Goal: Task Accomplishment & Management: Manage account settings

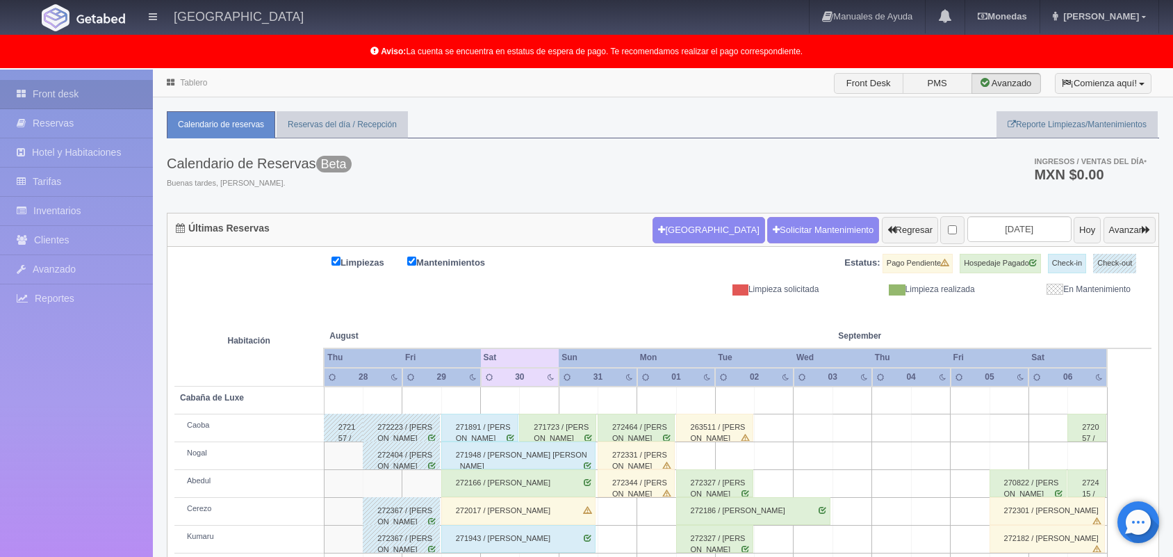
scroll to position [193, 0]
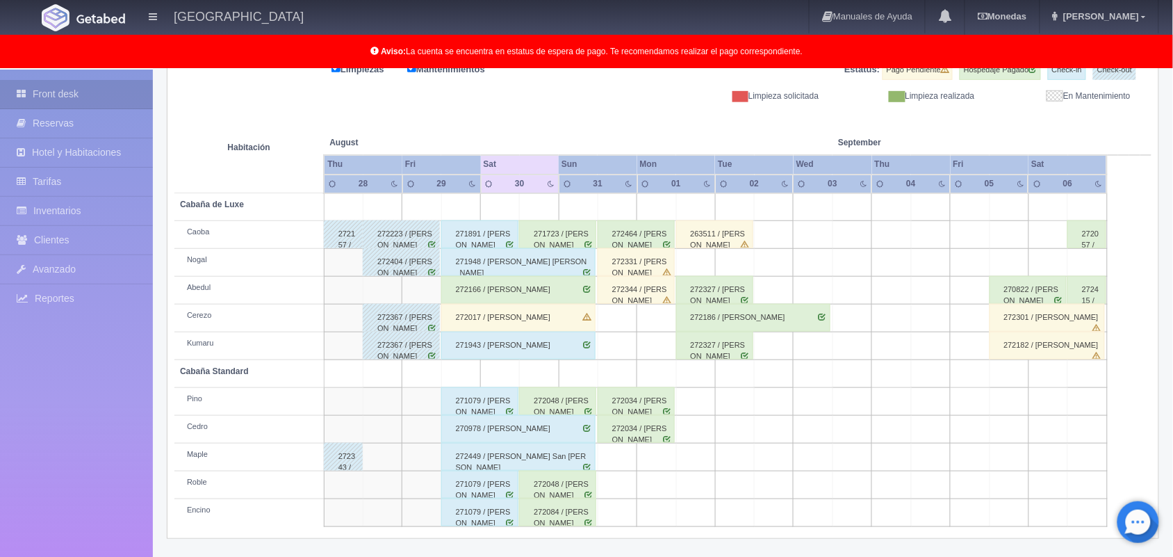
click at [620, 94] on div "Limpiezas Mantenimientos Estatus: Pago Pendiente Hospedaje Pagado Check-in Chec…" at bounding box center [662, 81] width 977 height 42
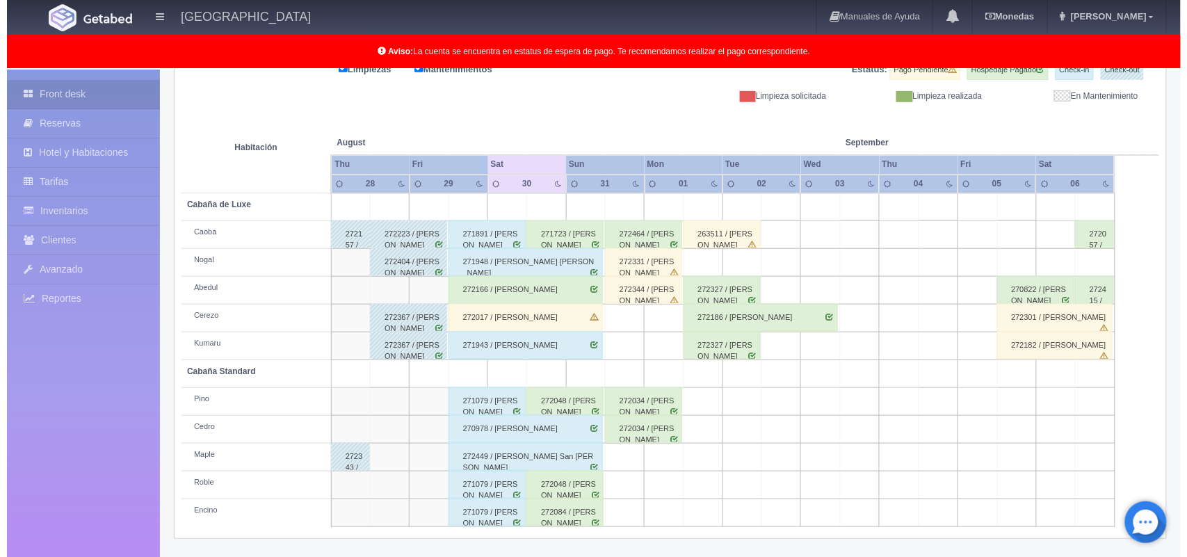
scroll to position [0, 0]
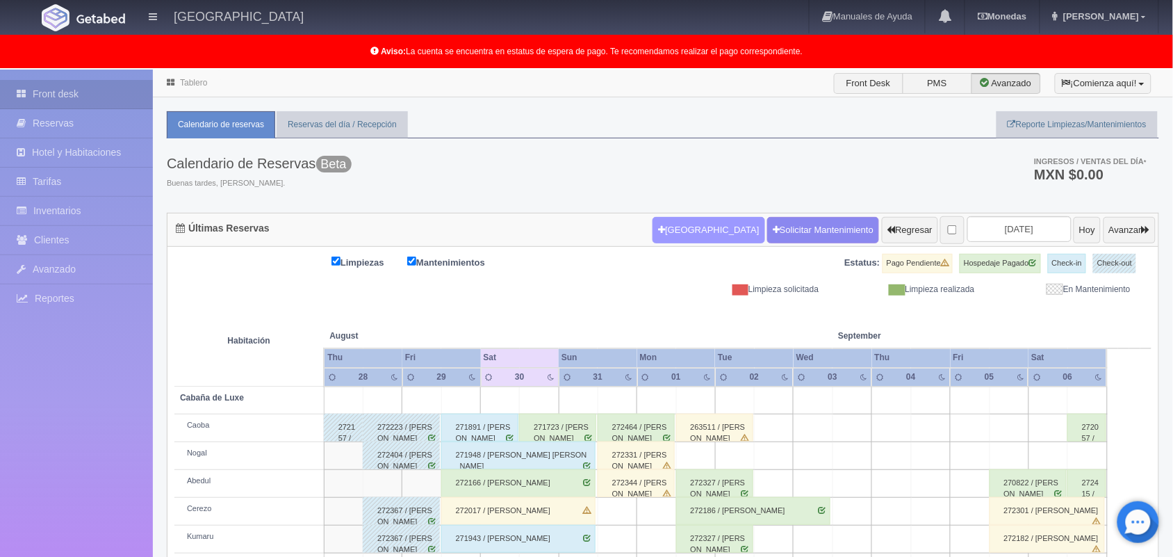
click at [658, 238] on button "[GEOGRAPHIC_DATA]" at bounding box center [709, 230] width 112 height 26
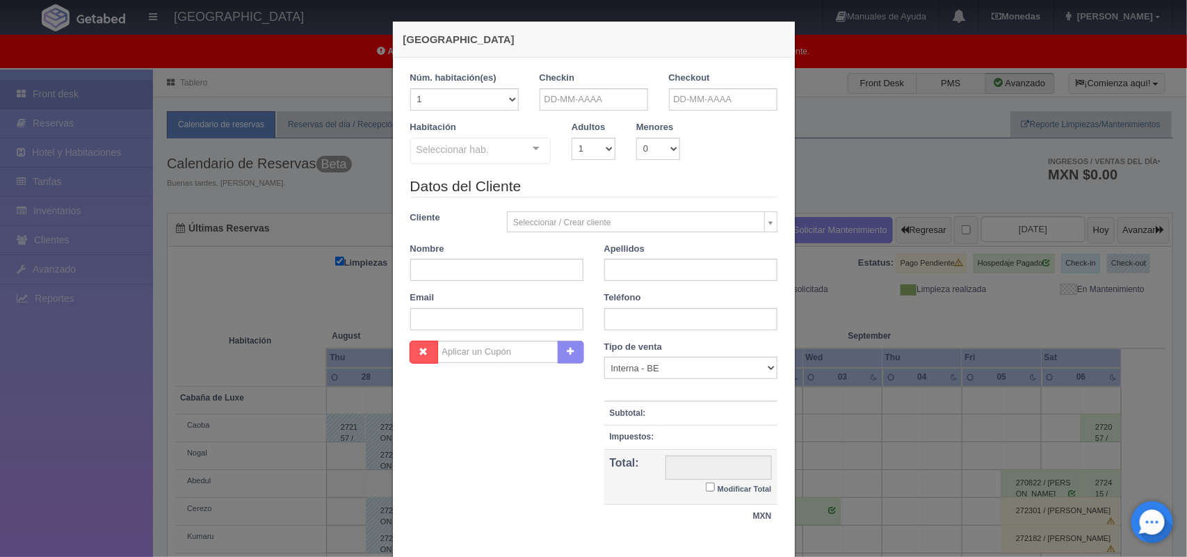
click at [818, 40] on div "Nueva Reserva 1 Núm. habitación(es) 1 2 3 4 5 6 7 8 9 10 11 12 13 14 15 16 17 1…" at bounding box center [593, 278] width 1187 height 557
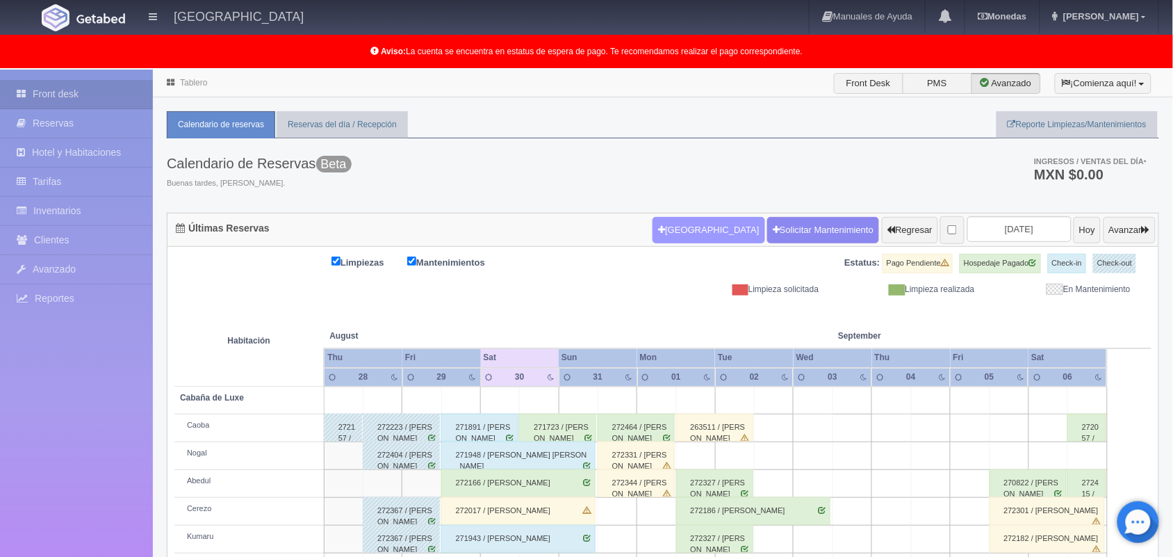
click at [678, 225] on button "[GEOGRAPHIC_DATA]" at bounding box center [709, 230] width 112 height 26
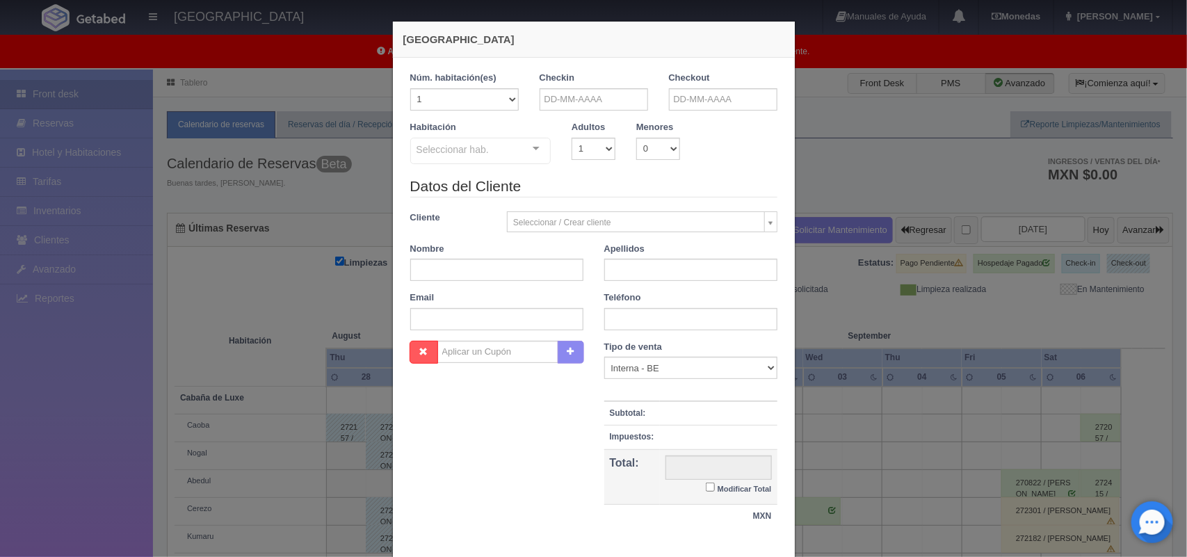
checkbox input "false"
click at [560, 106] on input "text" at bounding box center [593, 99] width 108 height 22
click at [663, 124] on span "Next" at bounding box center [663, 121] width 11 height 11
click at [544, 214] on link "14" at bounding box center [545, 207] width 18 height 20
type input "14-09-2025"
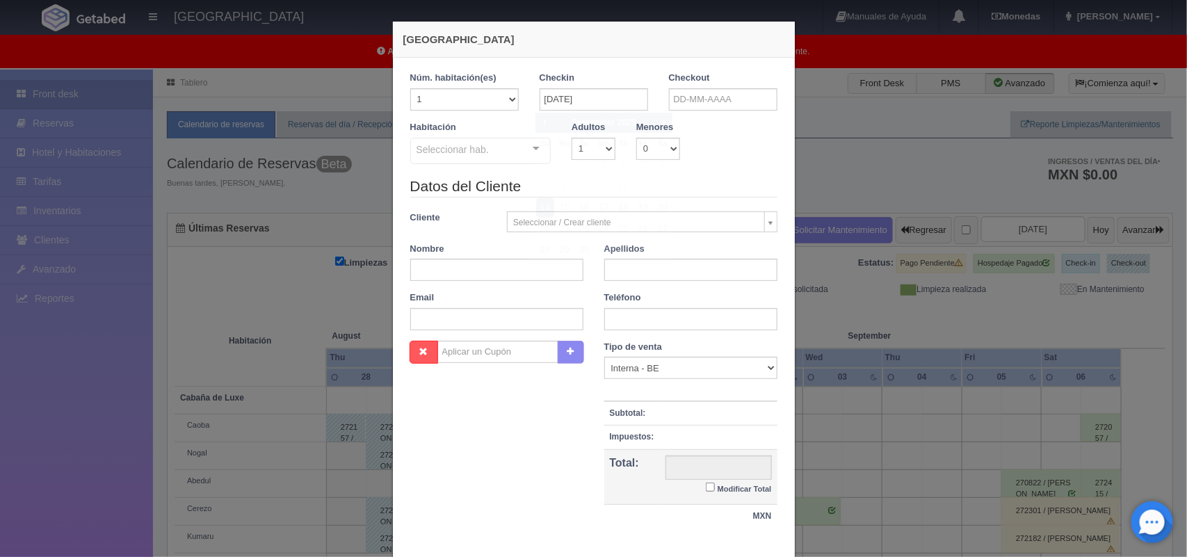
checkbox input "false"
click at [714, 98] on input "text" at bounding box center [723, 99] width 108 height 22
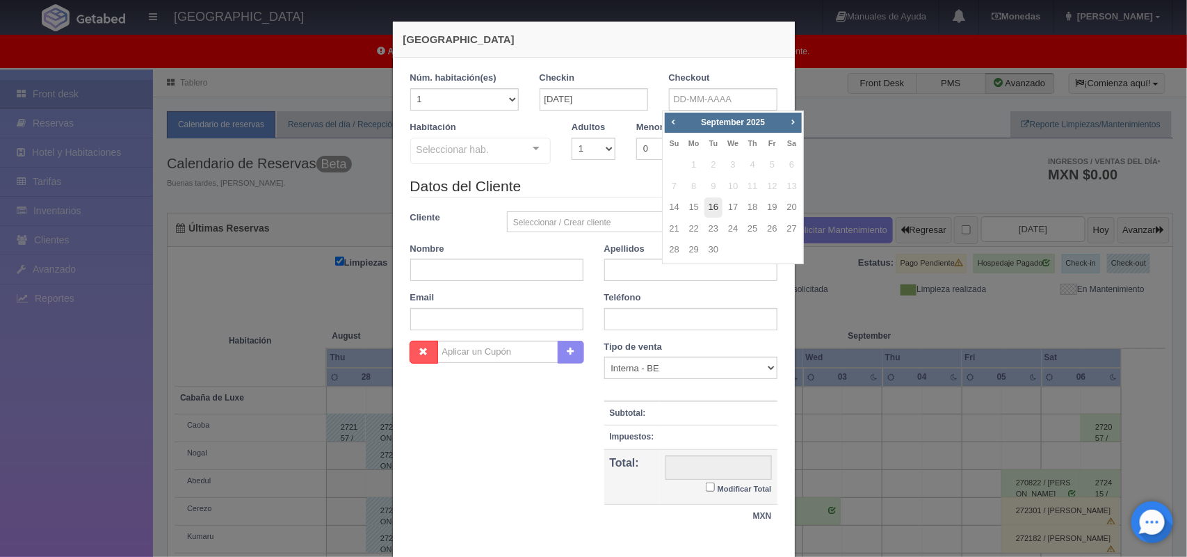
click at [713, 206] on link "16" at bounding box center [713, 207] width 18 height 20
type input "16-09-2025"
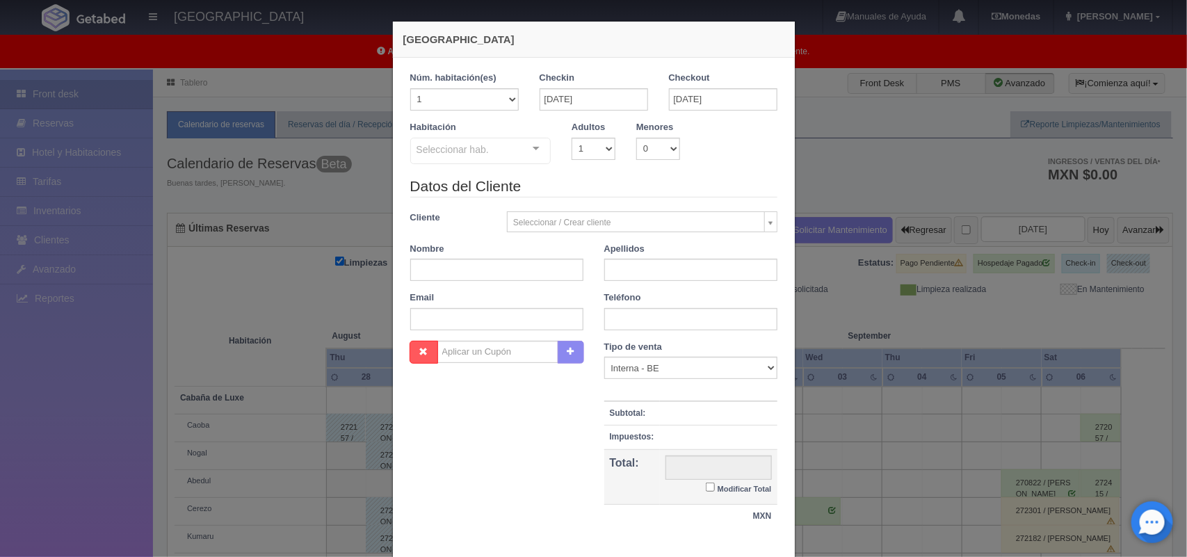
checkbox input "false"
click at [588, 148] on select "1 2 3 4 5 6 7 8 9 10" at bounding box center [593, 149] width 44 height 22
select select "2"
click at [571, 138] on select "1 2 3 4 5 6 7 8 9 10" at bounding box center [593, 149] width 44 height 22
checkbox input "false"
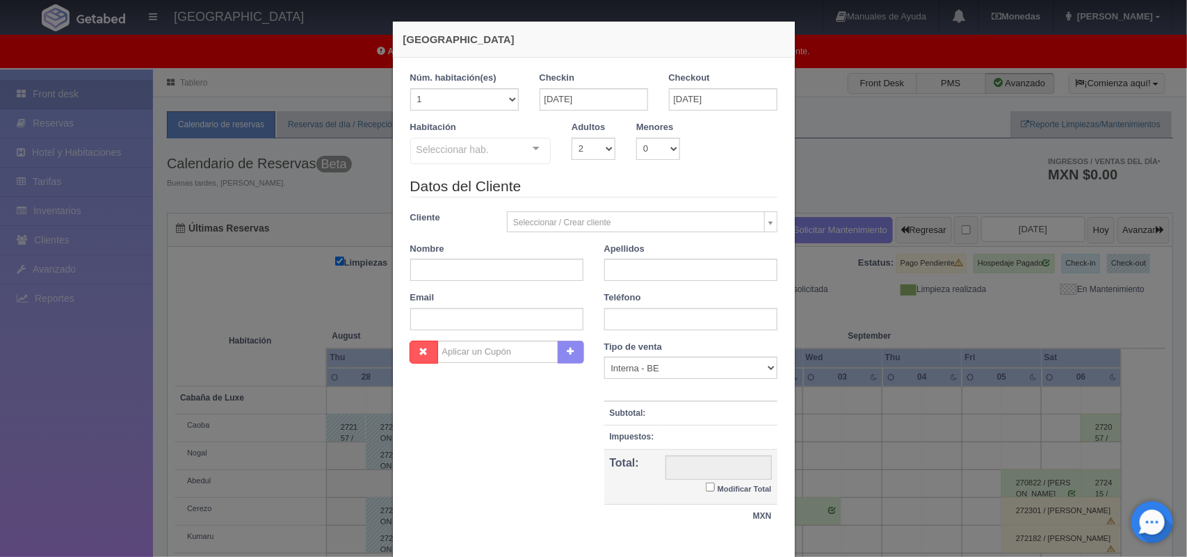
click at [525, 150] on div "Seleccionar hab. Cabaña de Luxe Cabaña de Luxe - Sin asignar Caoba Nogal Abedul…" at bounding box center [480, 152] width 141 height 28
click at [498, 101] on select "1 2 3 4 5 6 7 8 9 10 11 12 13 14 15 16 17 18 19 20" at bounding box center [464, 99] width 108 height 22
select select "10"
click at [410, 88] on select "1 2 3 4 5 6 7 8 9 10 11 12 13 14 15 16 17 18 19 20" at bounding box center [464, 99] width 108 height 22
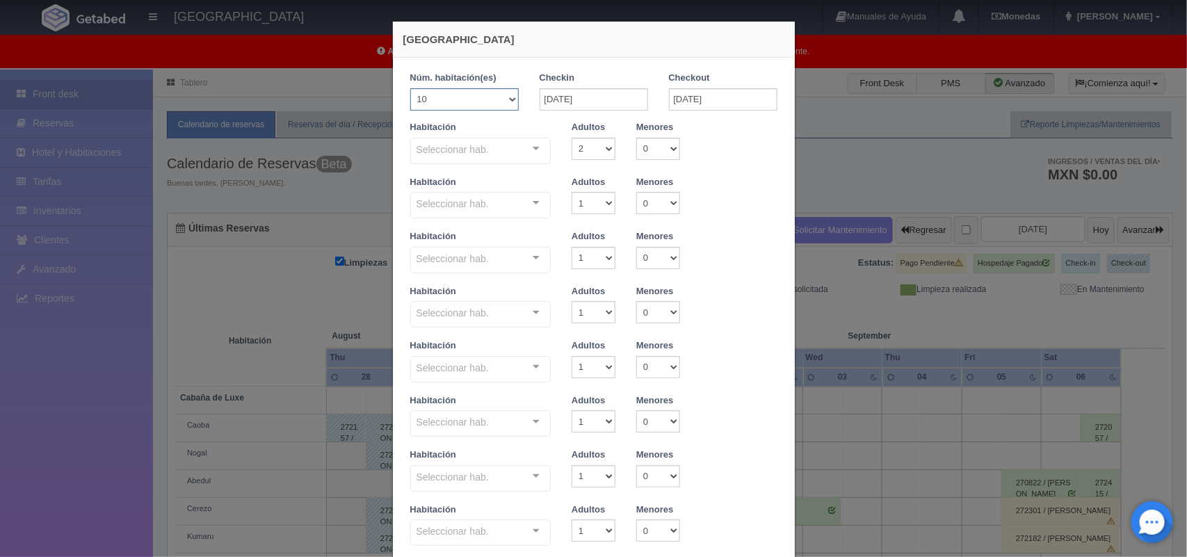
checkbox input "false"
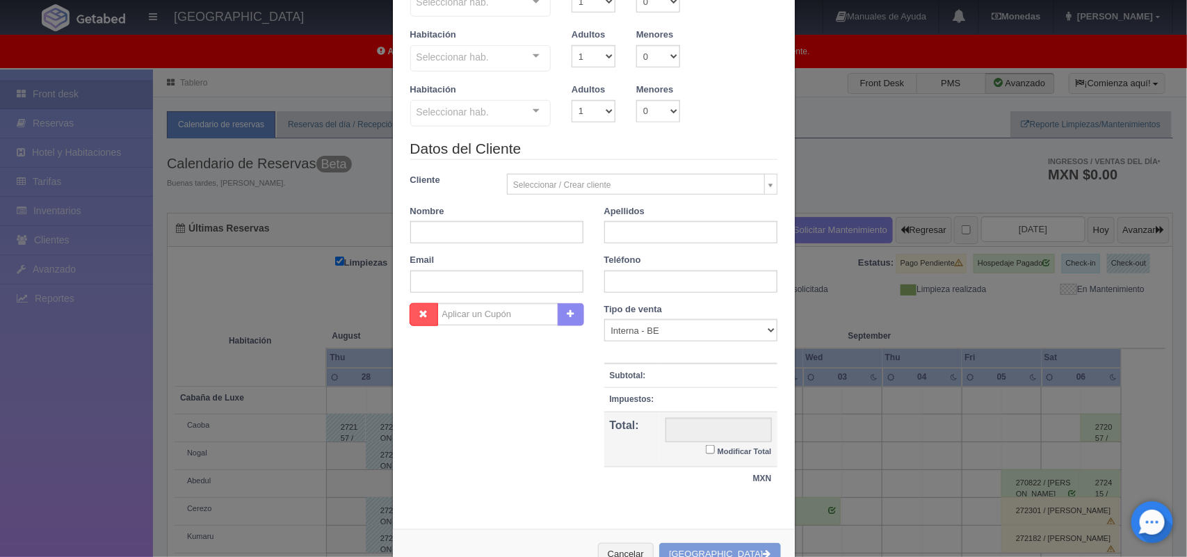
scroll to position [558, 0]
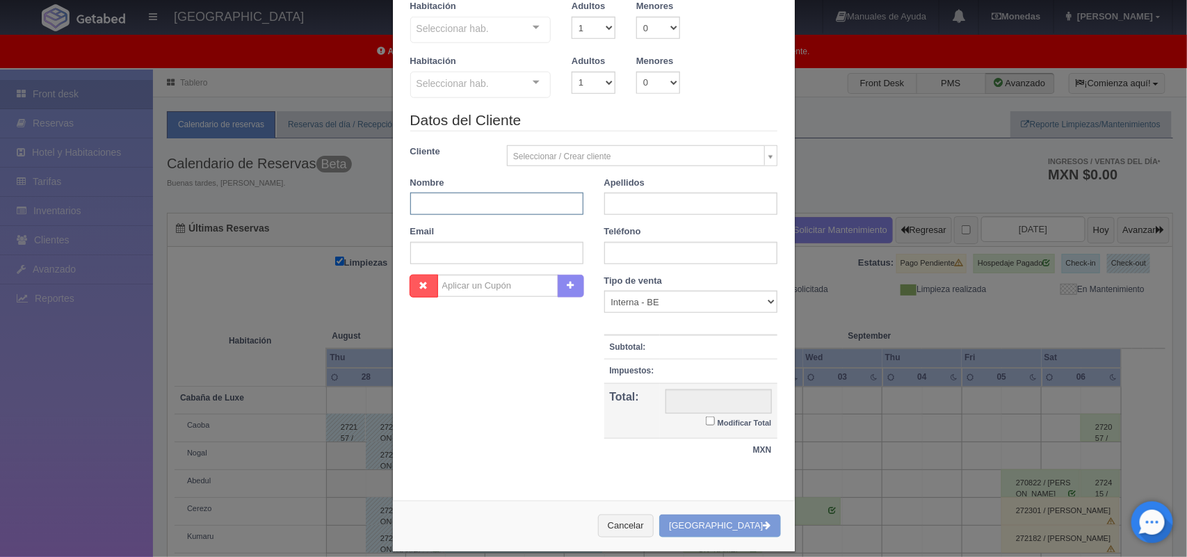
click at [536, 213] on input "text" at bounding box center [496, 204] width 173 height 22
type input "Alma Edith"
click at [685, 200] on input "text" at bounding box center [690, 204] width 173 height 22
type input "Maldonado Vega"
click at [666, 254] on input "text" at bounding box center [690, 253] width 173 height 22
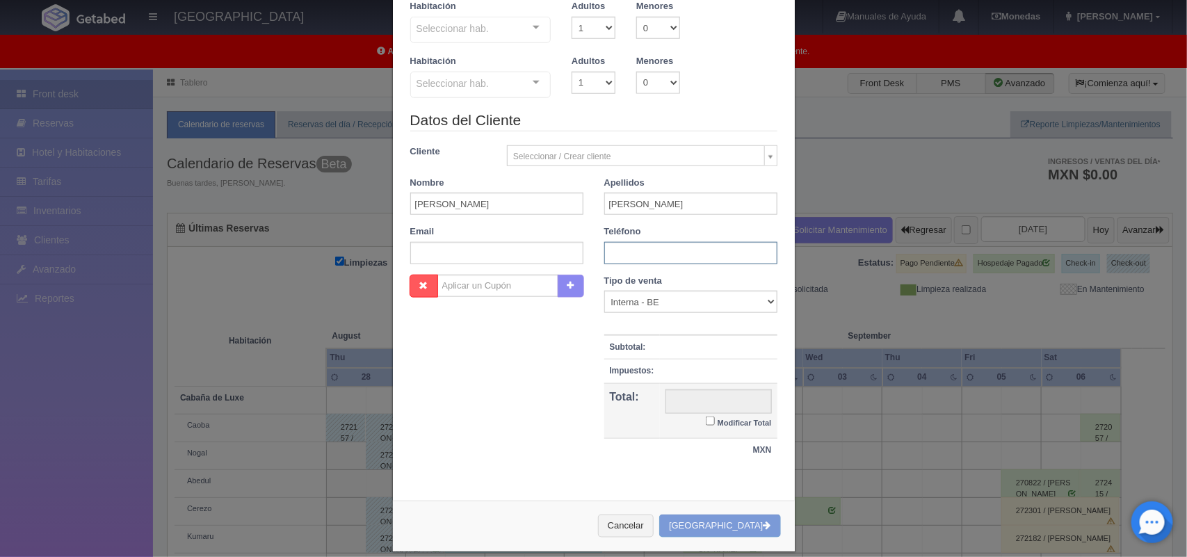
type input "5510703228"
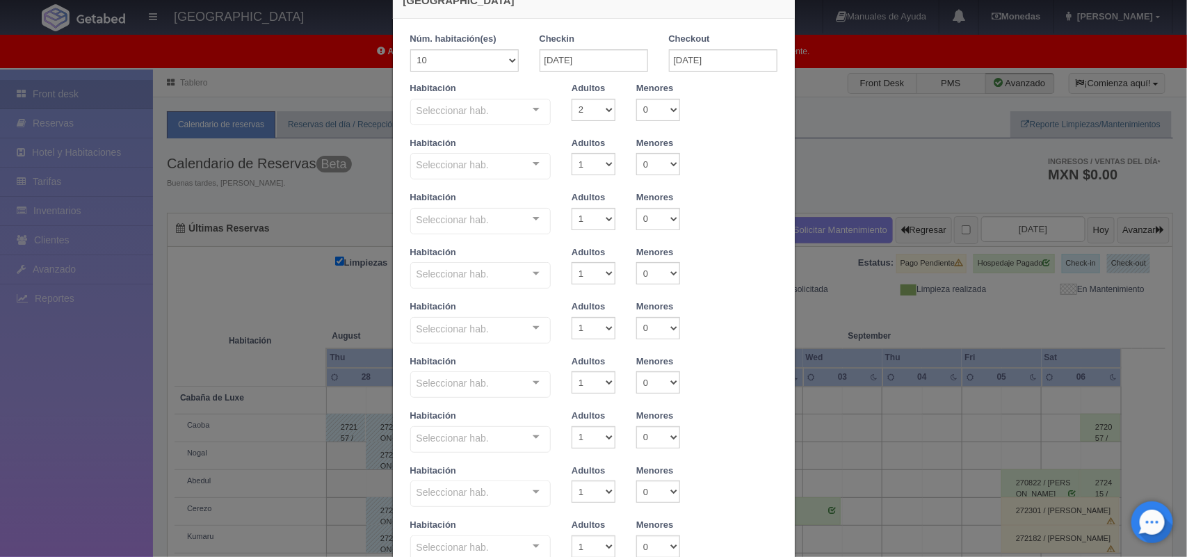
scroll to position [0, 0]
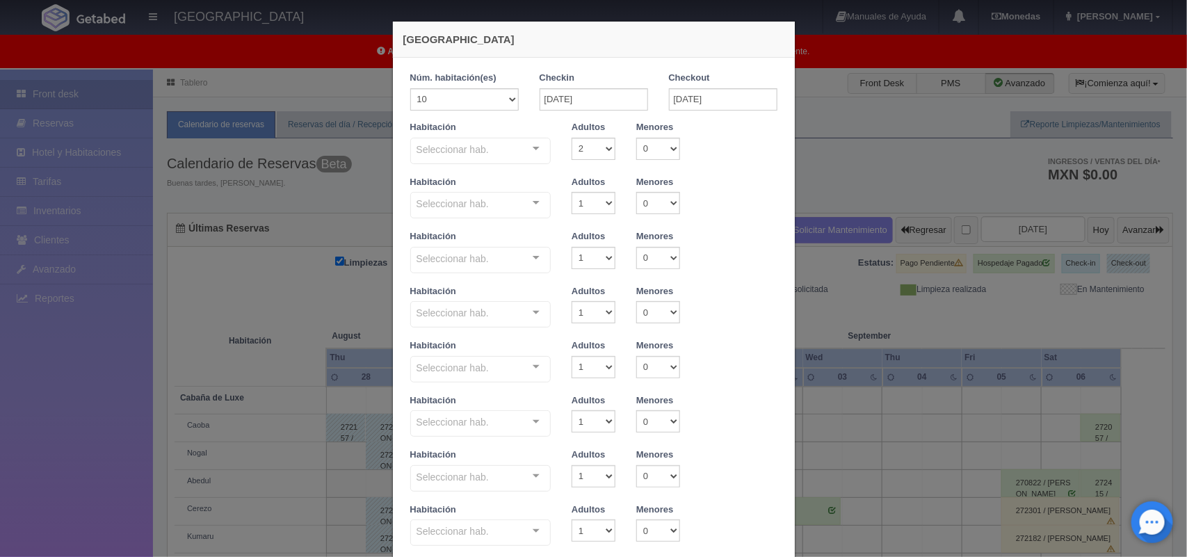
click at [526, 148] on div "Seleccionar hab. Cabaña de Luxe Cabaña de Luxe - Sin asignar Caoba Nogal Abedul…" at bounding box center [480, 152] width 141 height 28
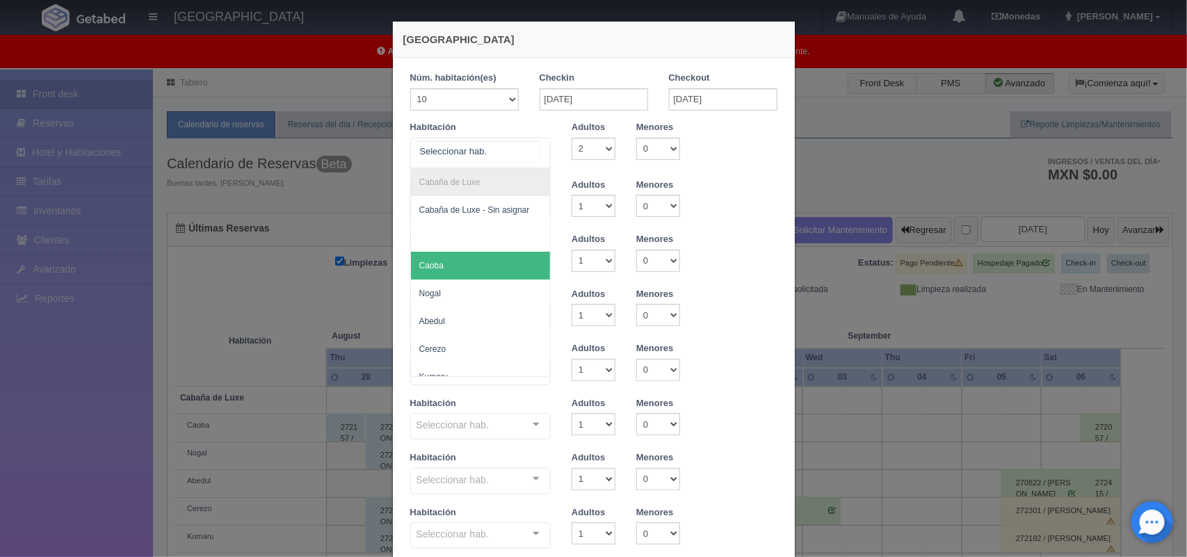
click at [491, 257] on span "Caoba" at bounding box center [481, 266] width 140 height 28
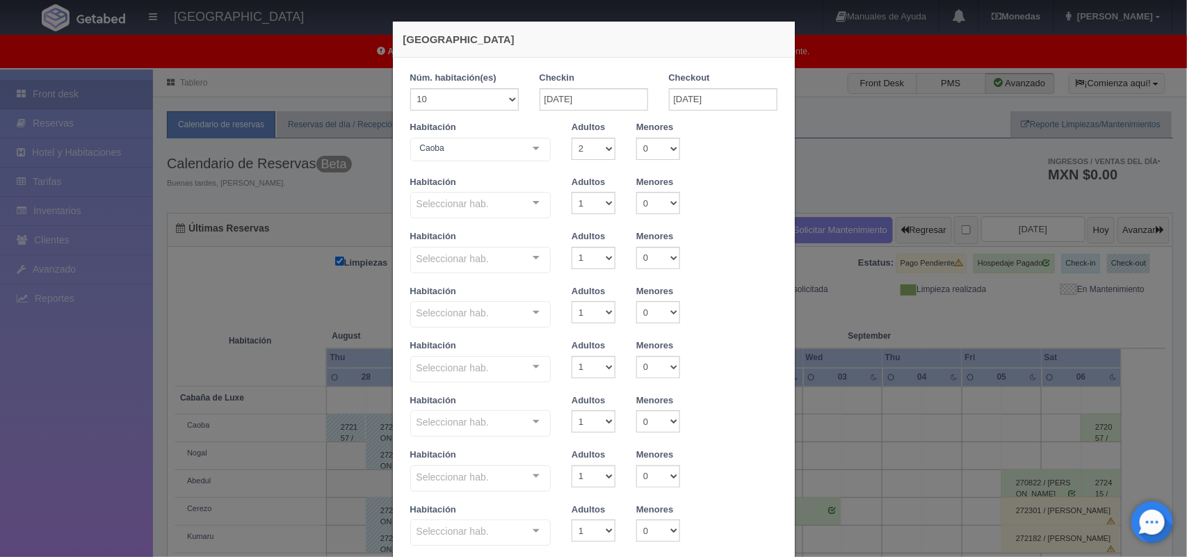
checkbox input "false"
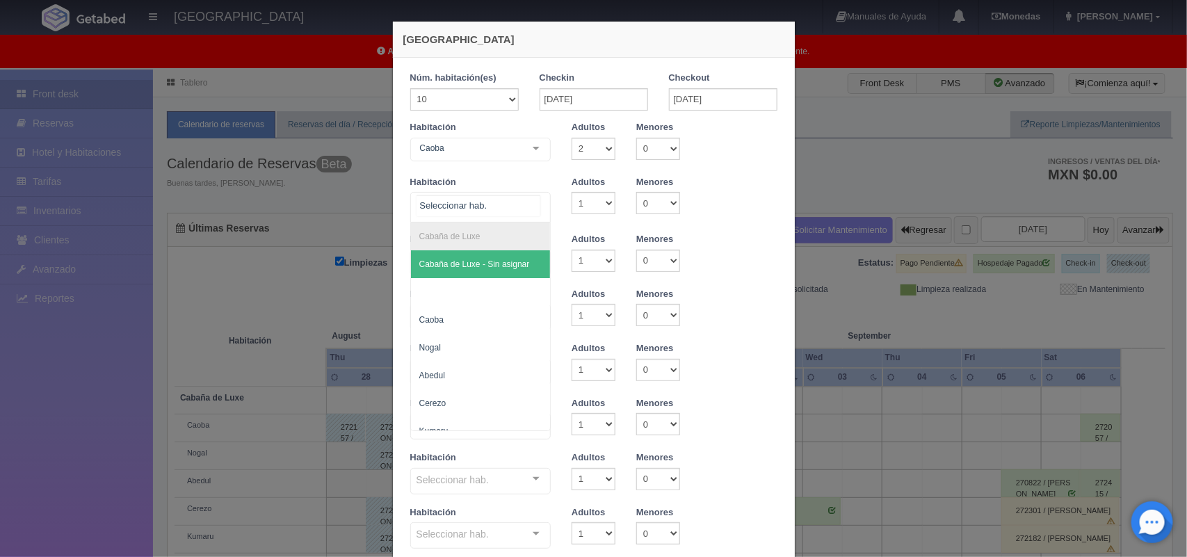
click at [530, 213] on div at bounding box center [536, 203] width 28 height 21
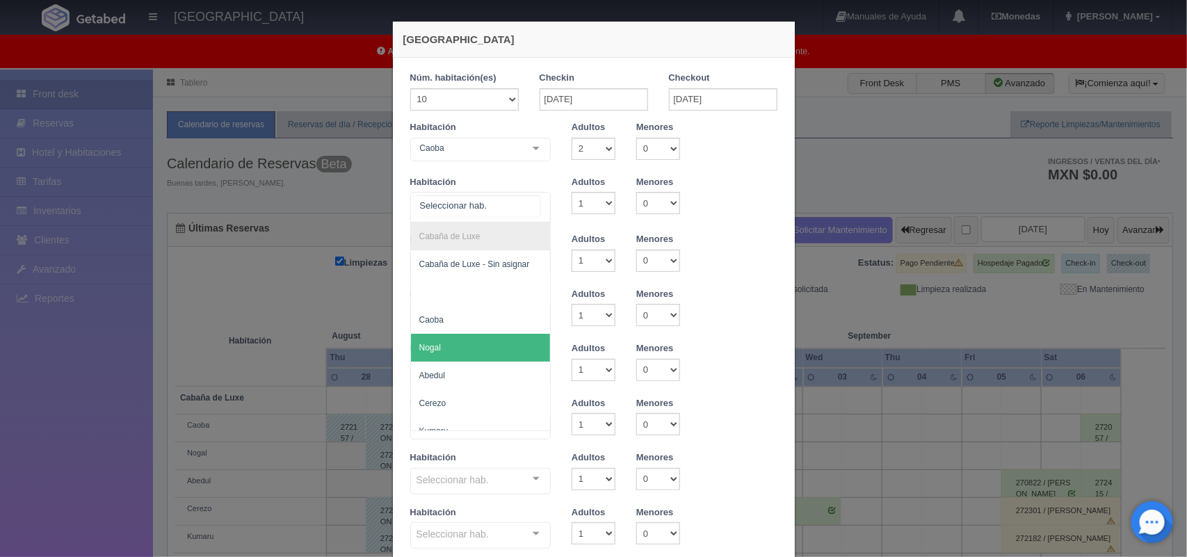
click at [503, 356] on span "Nogal" at bounding box center [481, 348] width 140 height 28
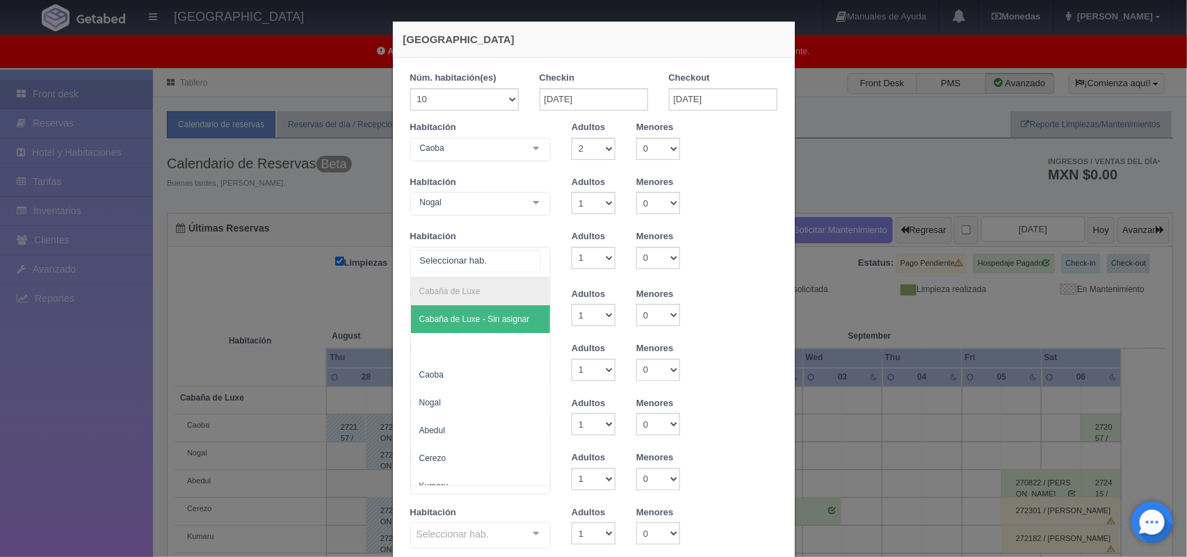
click at [533, 255] on div at bounding box center [536, 257] width 28 height 21
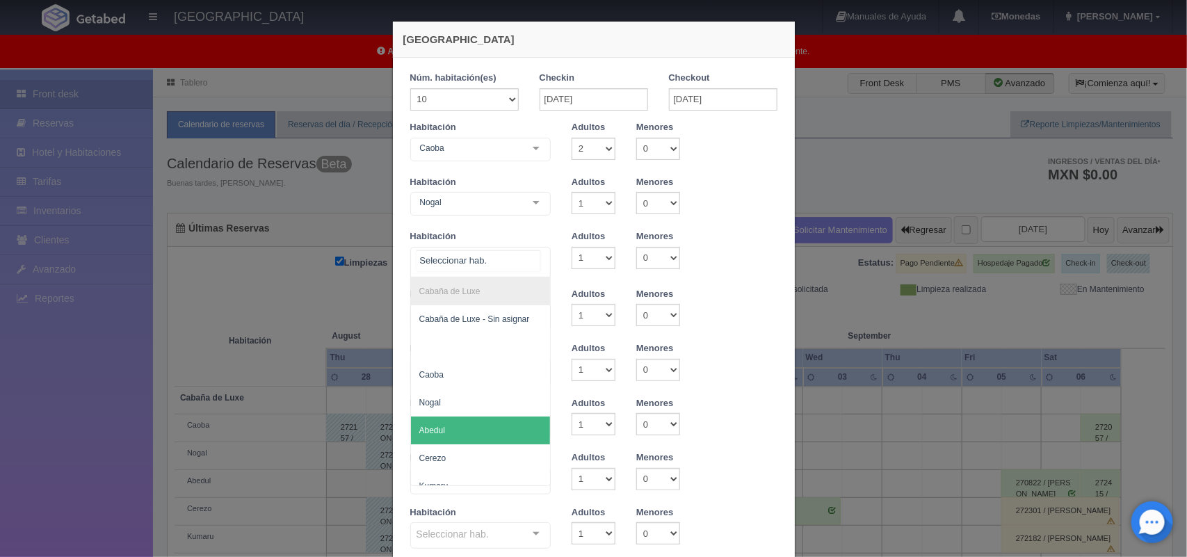
click at [495, 423] on span "Abedul" at bounding box center [481, 430] width 140 height 28
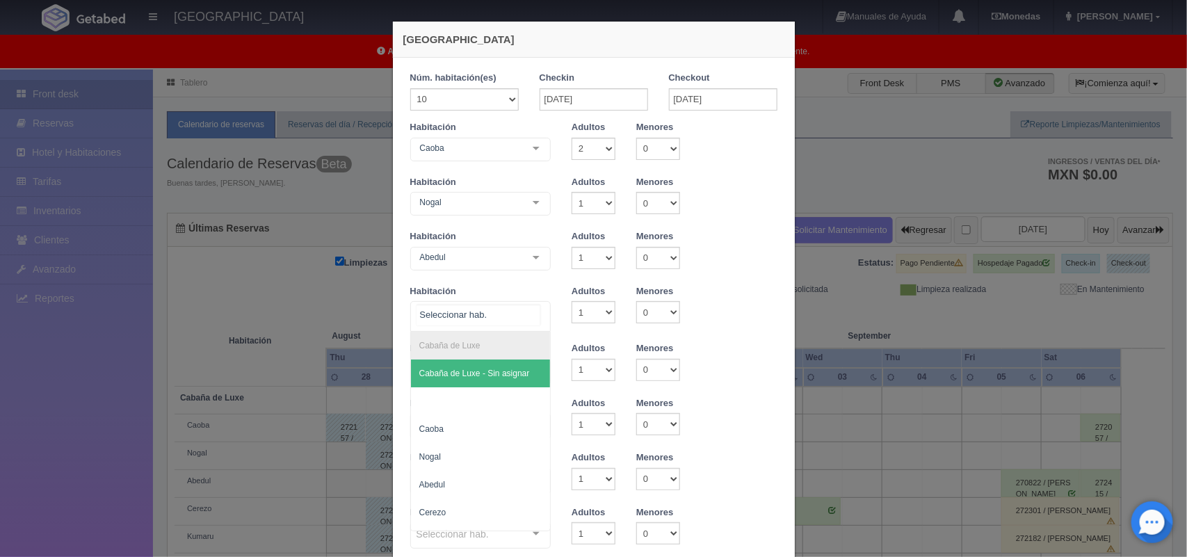
click at [527, 314] on div at bounding box center [536, 312] width 28 height 21
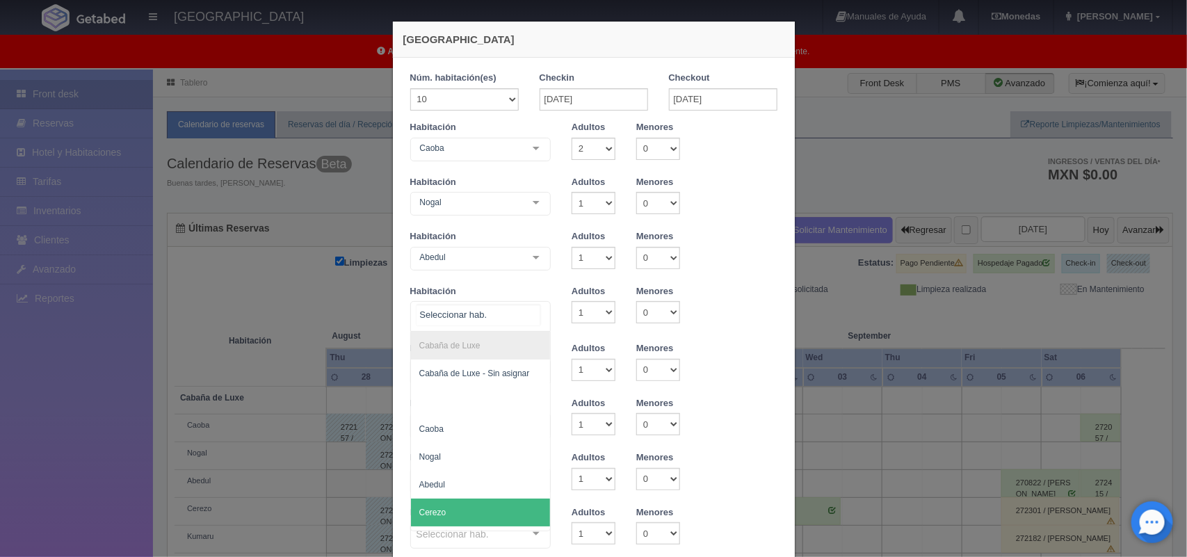
click at [494, 503] on span "Cerezo" at bounding box center [481, 512] width 140 height 28
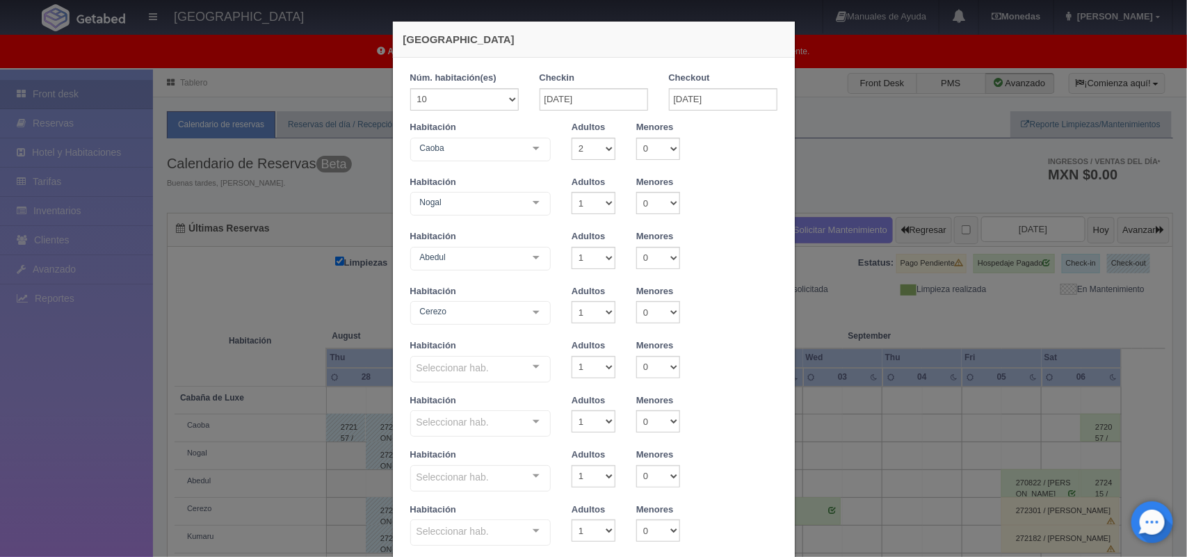
click at [535, 363] on div at bounding box center [536, 367] width 28 height 21
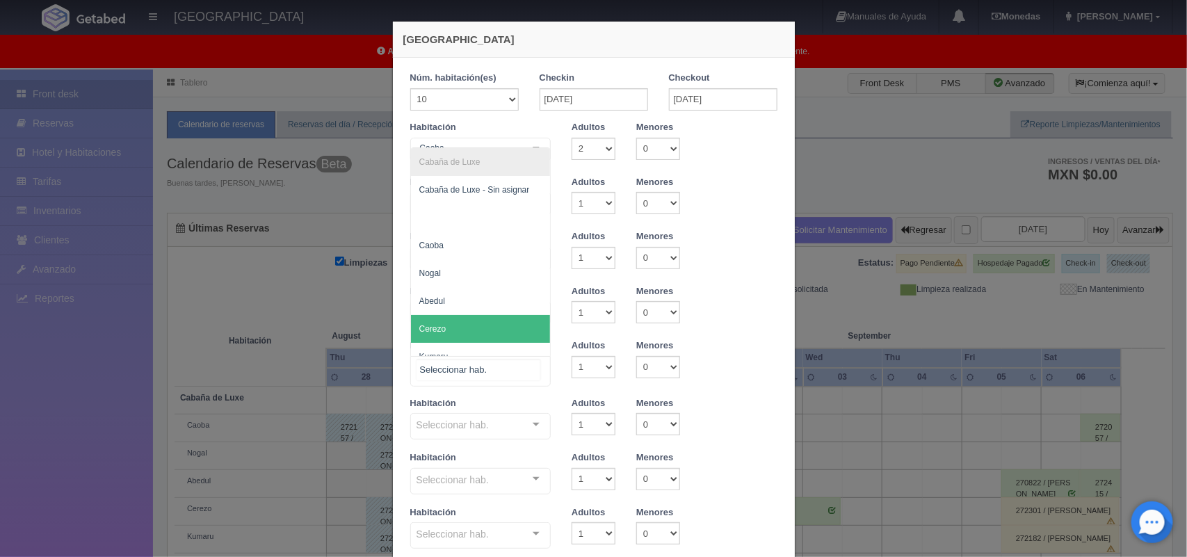
scroll to position [28, 0]
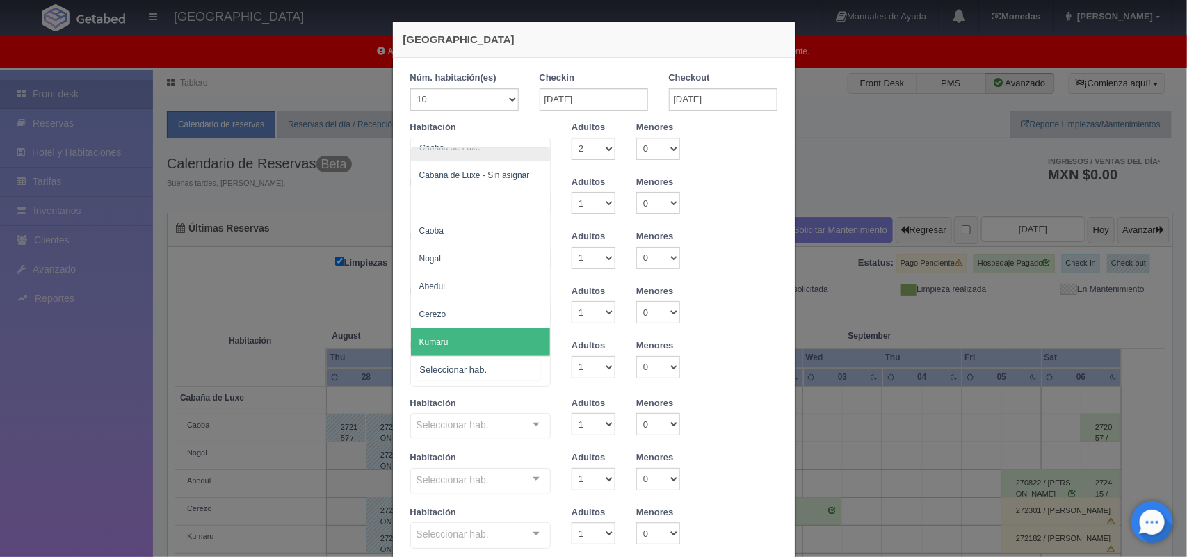
click at [512, 328] on span "Kumaru" at bounding box center [481, 342] width 140 height 28
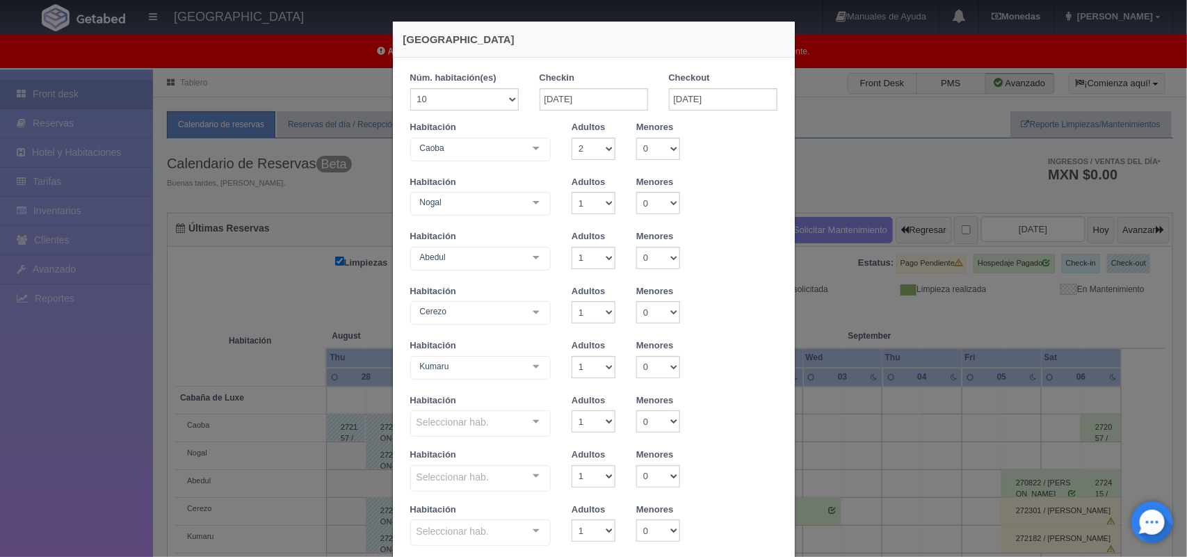
click at [528, 421] on div at bounding box center [536, 421] width 28 height 21
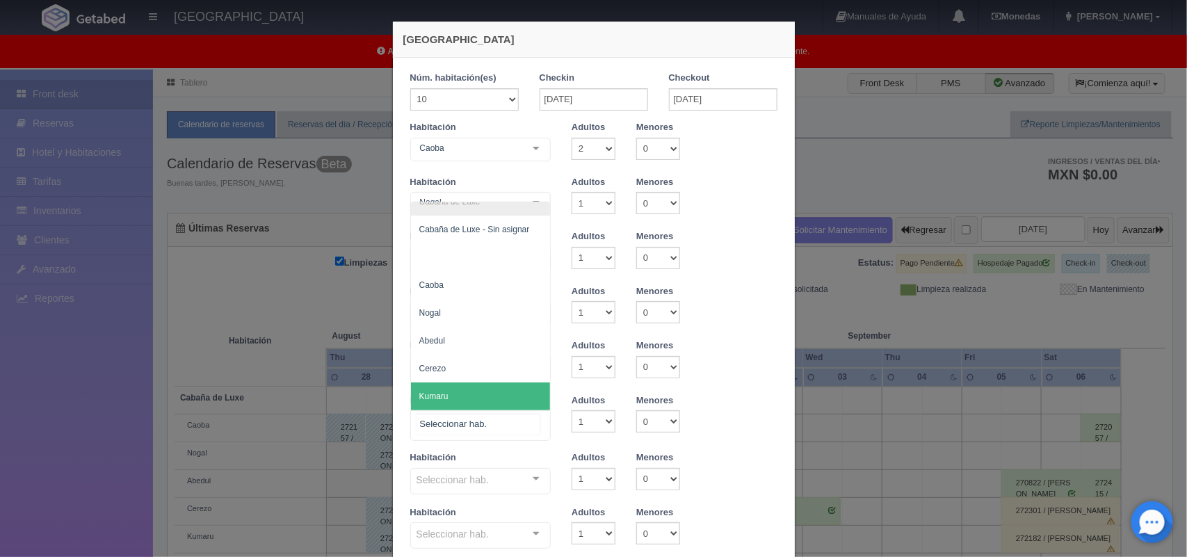
click at [491, 388] on span "Kumaru" at bounding box center [481, 396] width 140 height 28
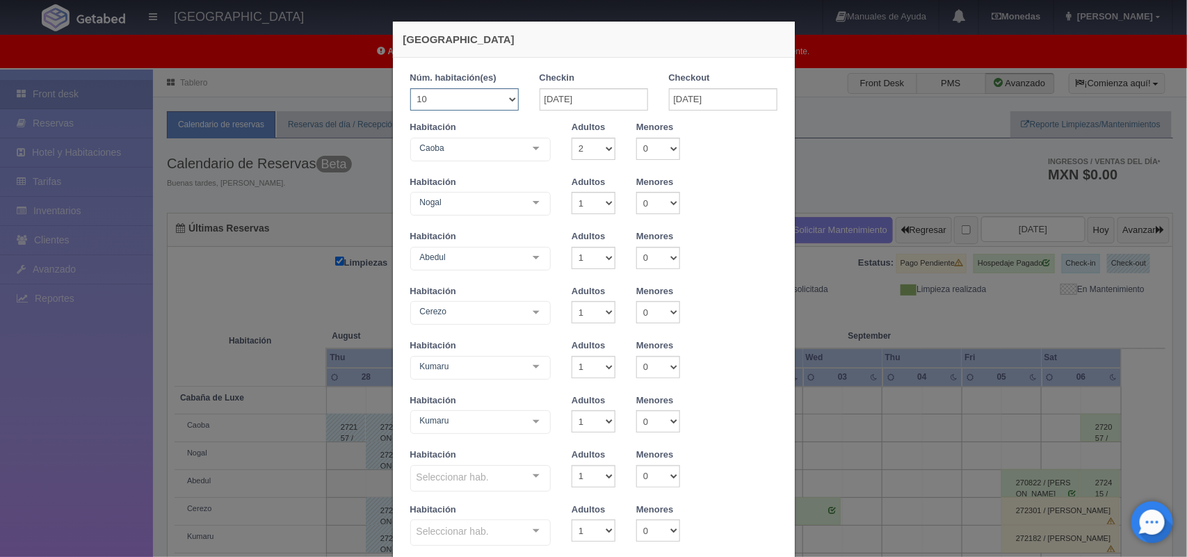
click at [502, 95] on select "1 2 3 4 5 6 7 8 9 10 11 12 13 14 15 16 17 18 19 20" at bounding box center [464, 99] width 108 height 22
select select "5"
click at [410, 88] on select "1 2 3 4 5 6 7 8 9 10 11 12 13 14 15 16 17 18 19 20" at bounding box center [464, 99] width 108 height 22
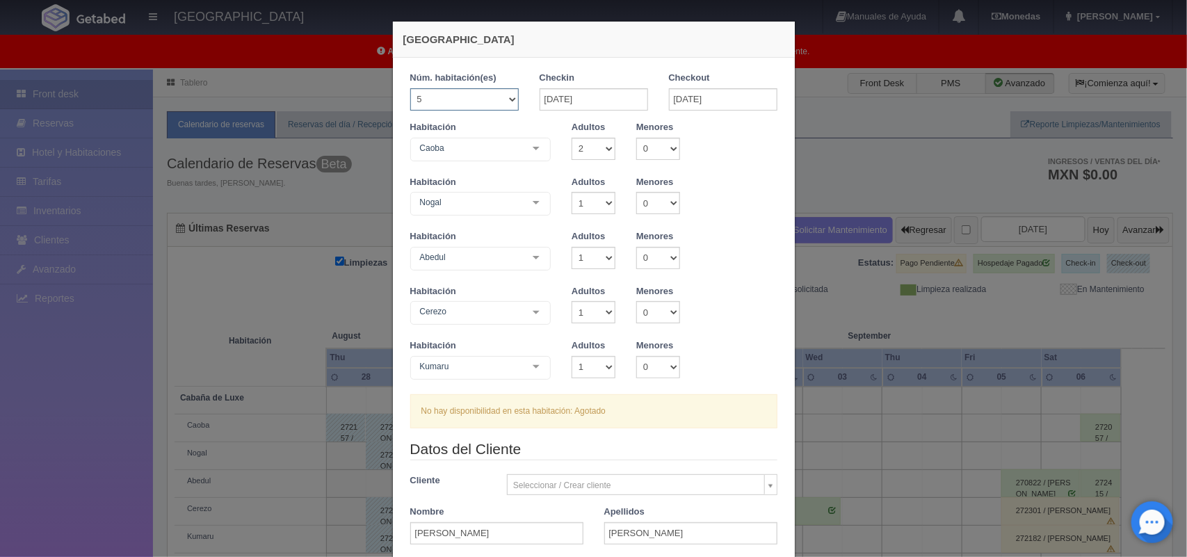
checkbox input "false"
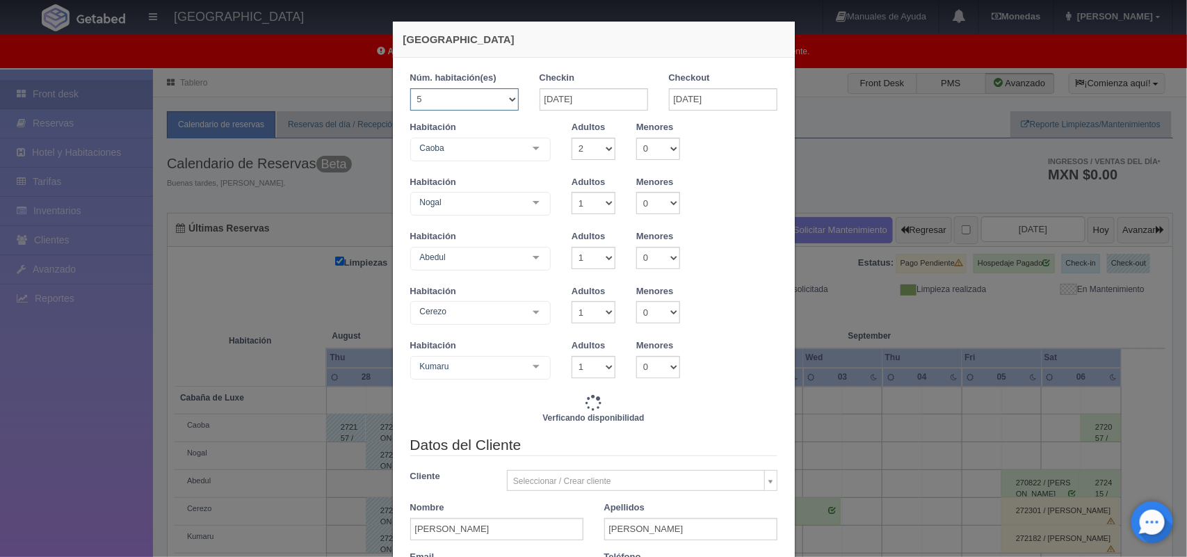
type input "16500.00"
checkbox input "false"
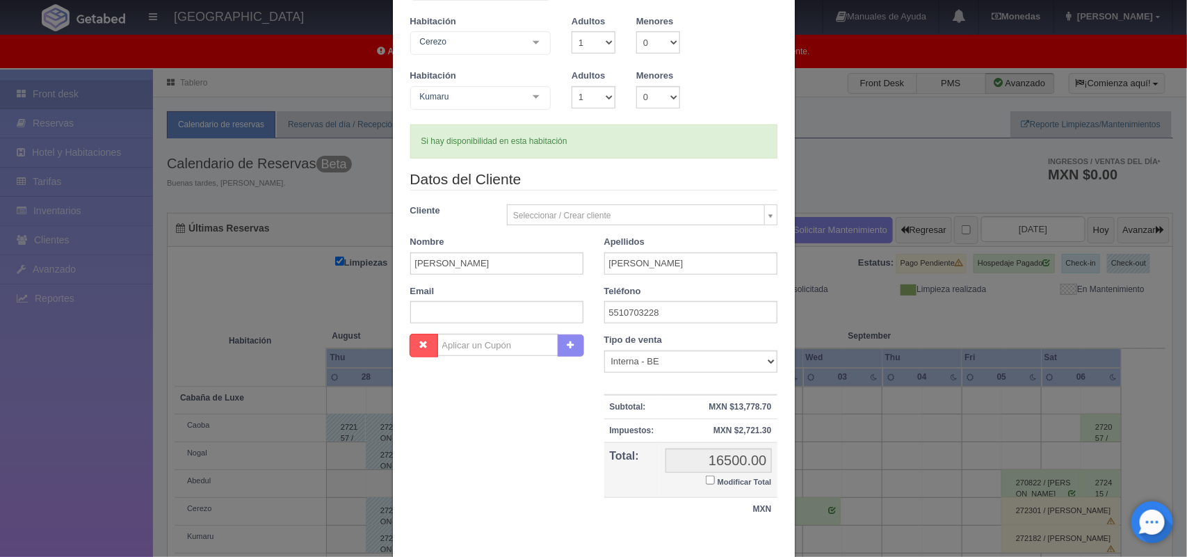
scroll to position [346, 0]
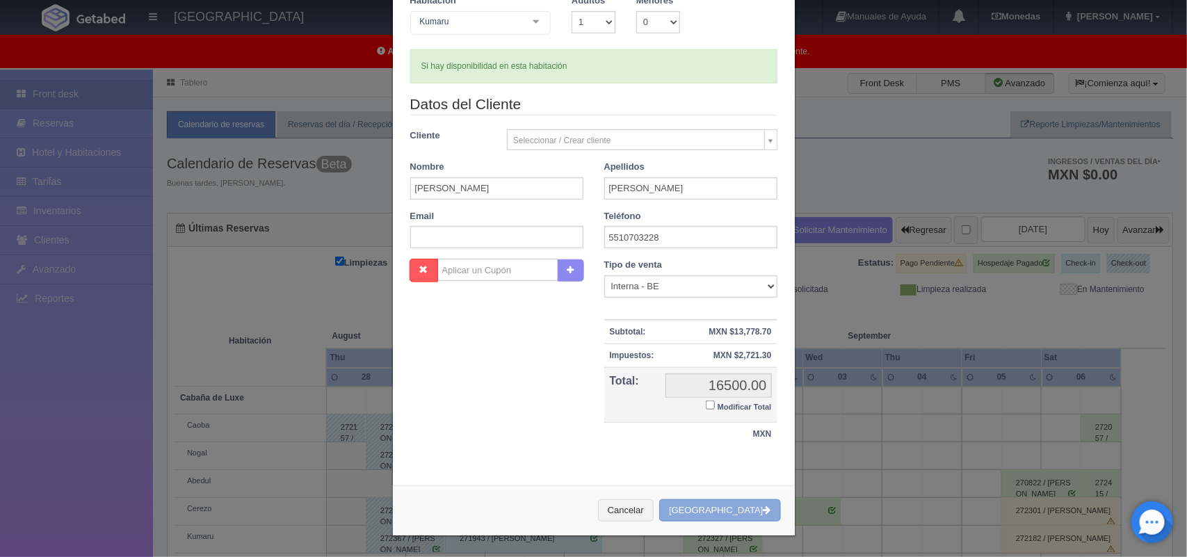
click at [721, 512] on button "[GEOGRAPHIC_DATA]" at bounding box center [719, 510] width 121 height 23
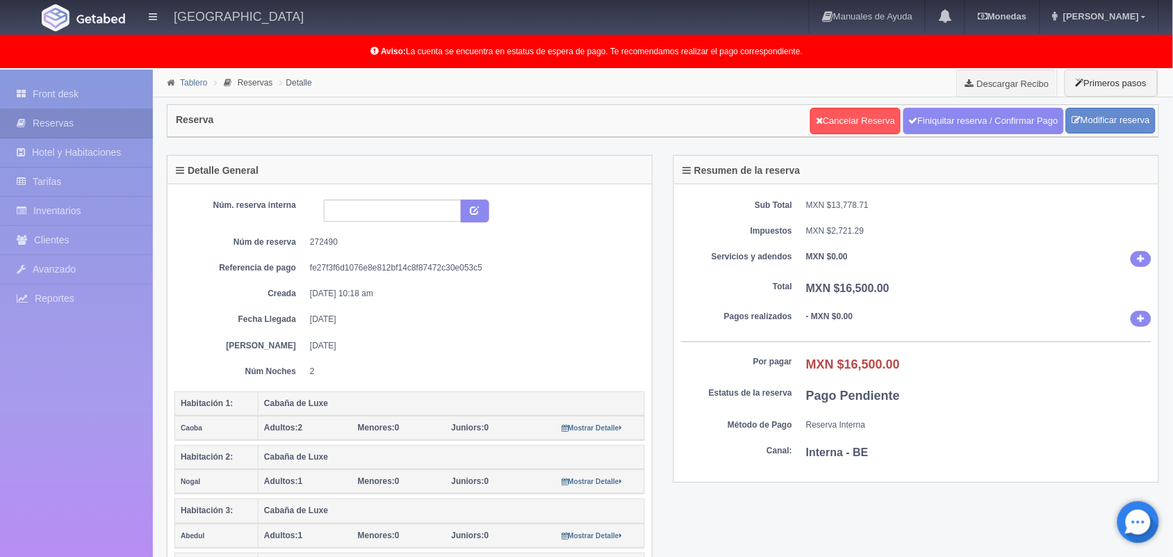
click at [193, 80] on link "Tablero" at bounding box center [193, 83] width 27 height 10
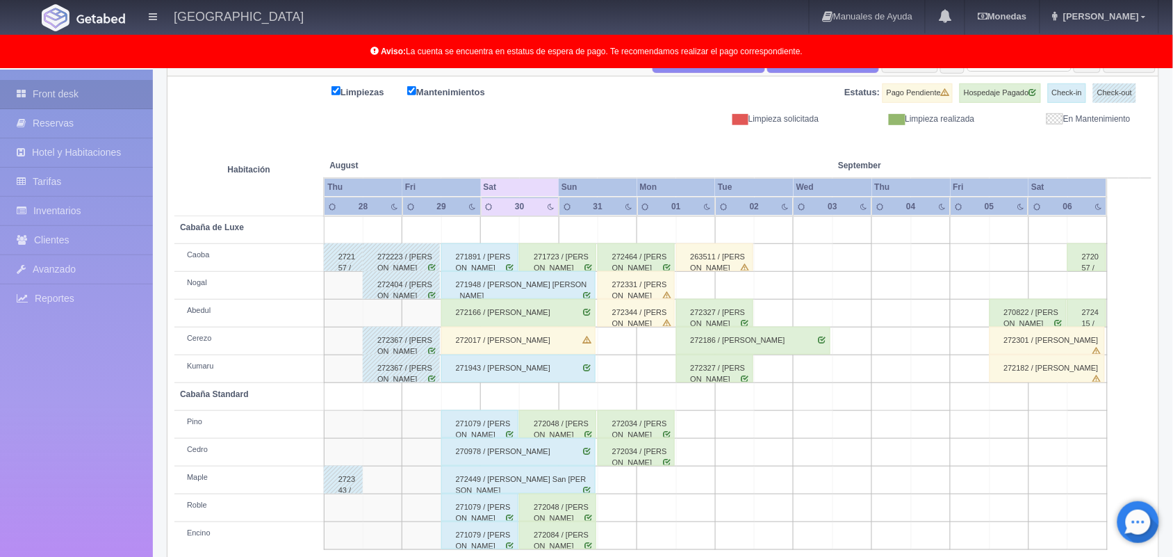
scroll to position [193, 0]
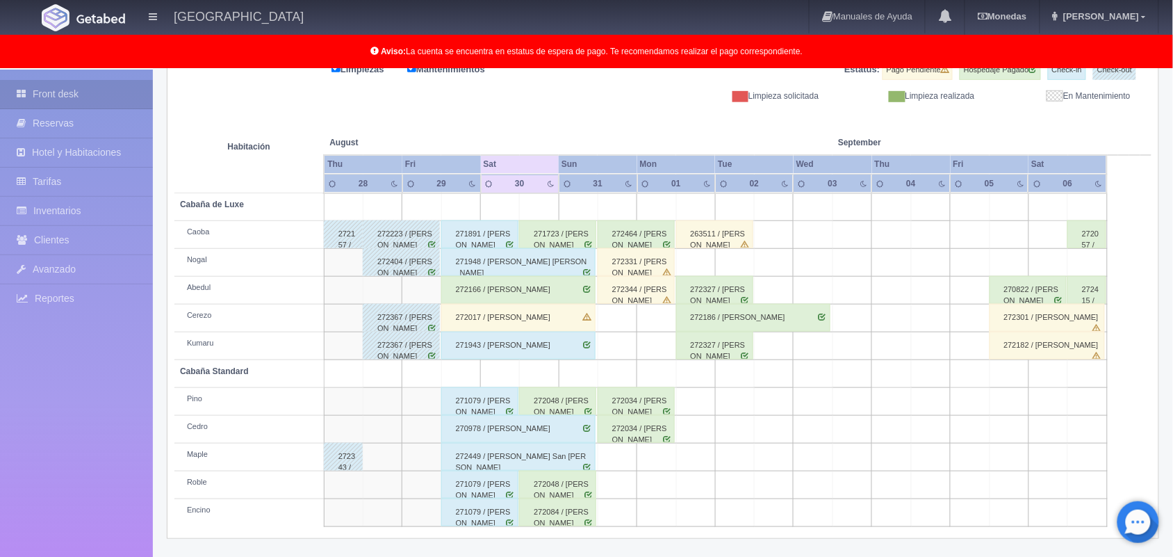
drag, startPoint x: 1183, startPoint y: 57, endPoint x: 1186, endPoint y: 317, distance: 260.0
click at [1173, 317] on html "Hotel Xacallan Manuales de Ayuda Actualizaciones recientes Monedas Tipo de camb…" at bounding box center [586, 85] width 1173 height 557
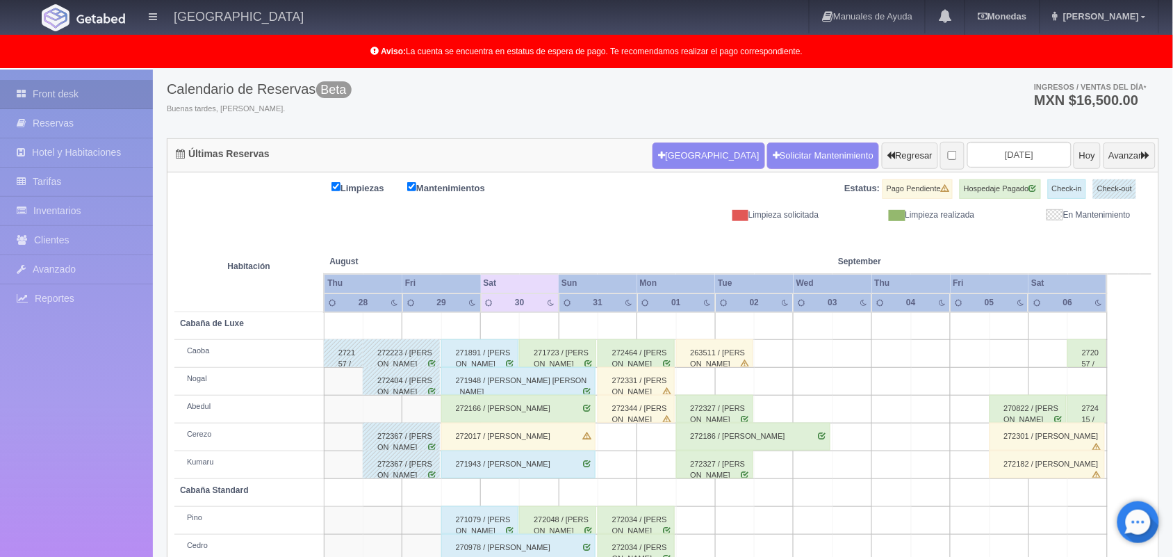
scroll to position [75, 0]
click at [992, 145] on input "[DATE]" at bounding box center [1020, 154] width 104 height 26
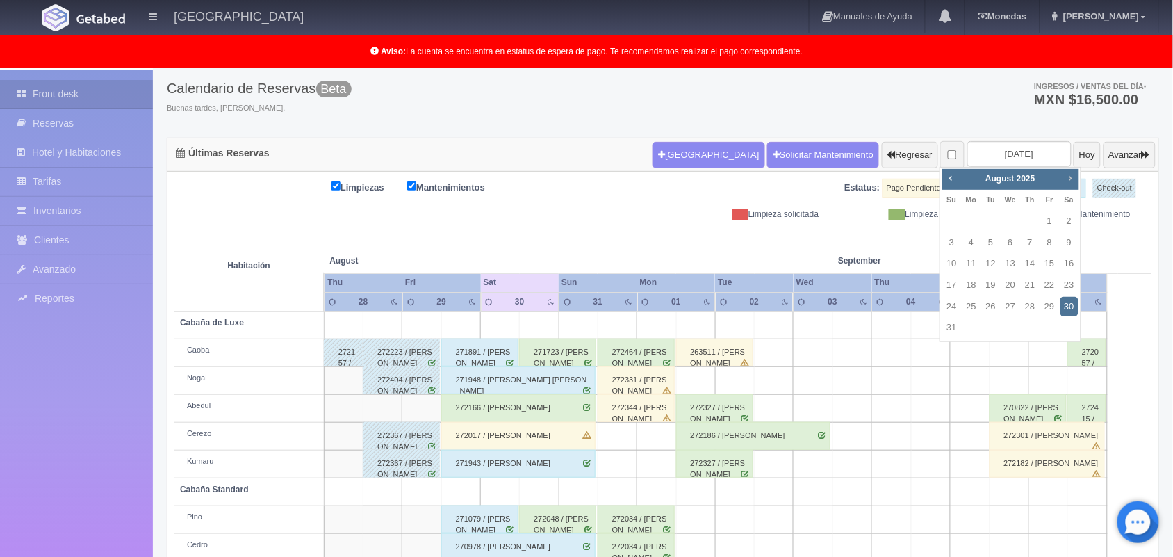
click at [1069, 181] on span "Next" at bounding box center [1070, 177] width 11 height 11
click at [1054, 238] on link "12" at bounding box center [1050, 243] width 18 height 20
type input "2025-09-12"
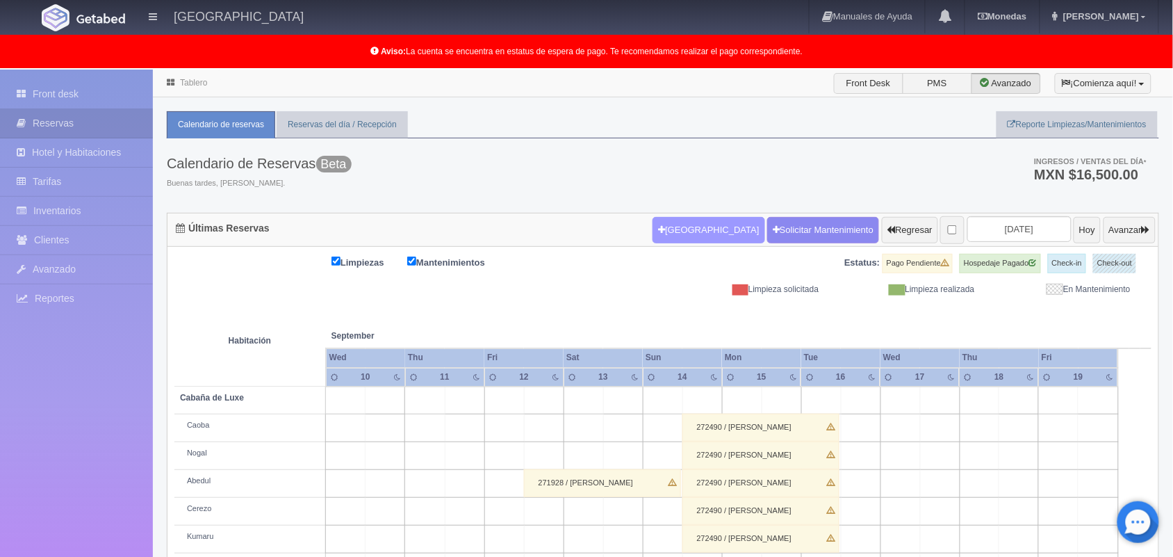
click at [653, 228] on button "[GEOGRAPHIC_DATA]" at bounding box center [709, 230] width 112 height 26
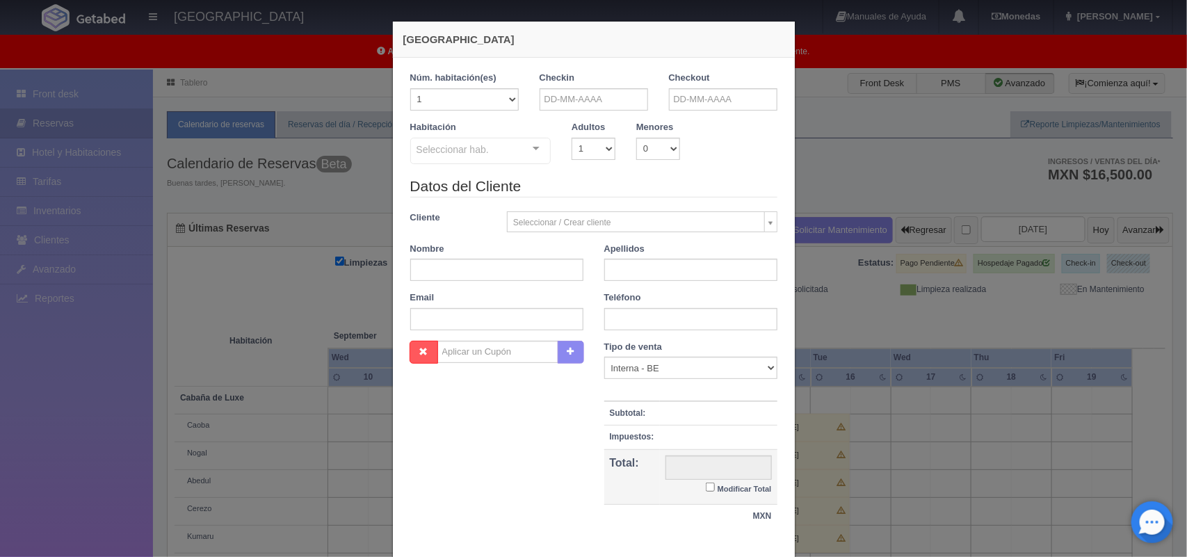
checkbox input "false"
click at [577, 98] on input "text" at bounding box center [593, 99] width 108 height 22
click at [659, 126] on span "Next" at bounding box center [663, 121] width 11 height 11
click at [550, 211] on link "14" at bounding box center [545, 207] width 18 height 20
type input "14-09-2025"
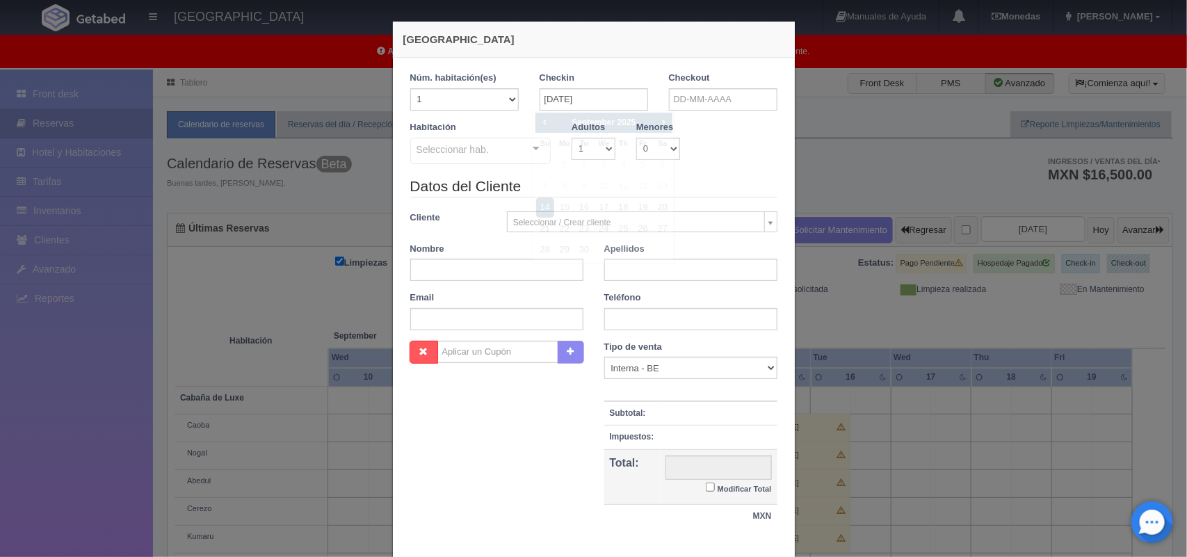
checkbox input "false"
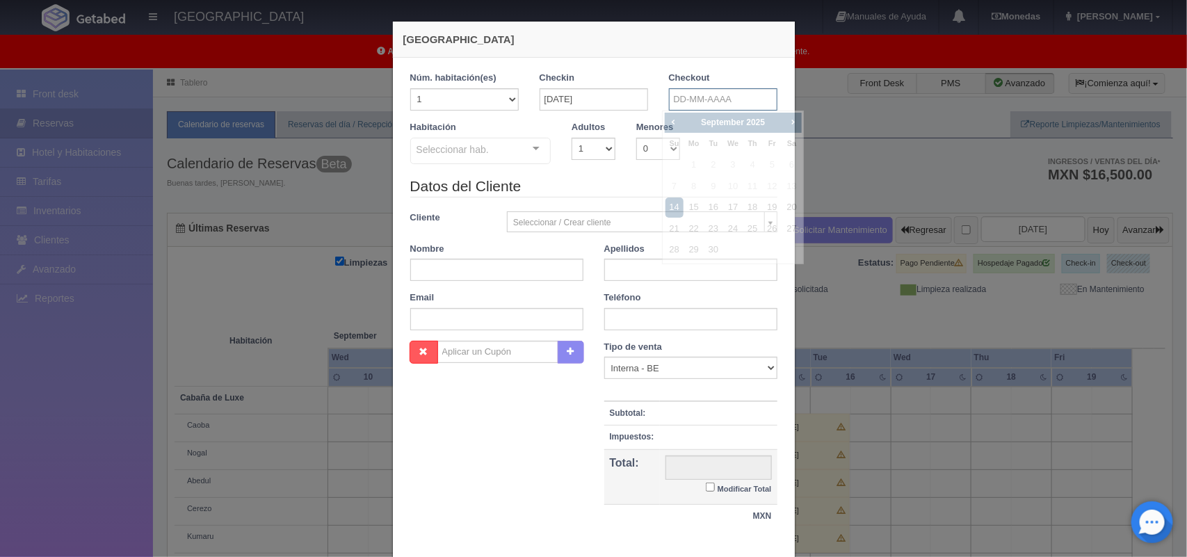
click at [701, 102] on input "text" at bounding box center [723, 99] width 108 height 22
click at [710, 209] on link "16" at bounding box center [713, 207] width 18 height 20
type input "16-09-2025"
checkbox input "false"
click at [591, 150] on select "1 2 3 4 5 6 7 8 9 10" at bounding box center [593, 149] width 44 height 22
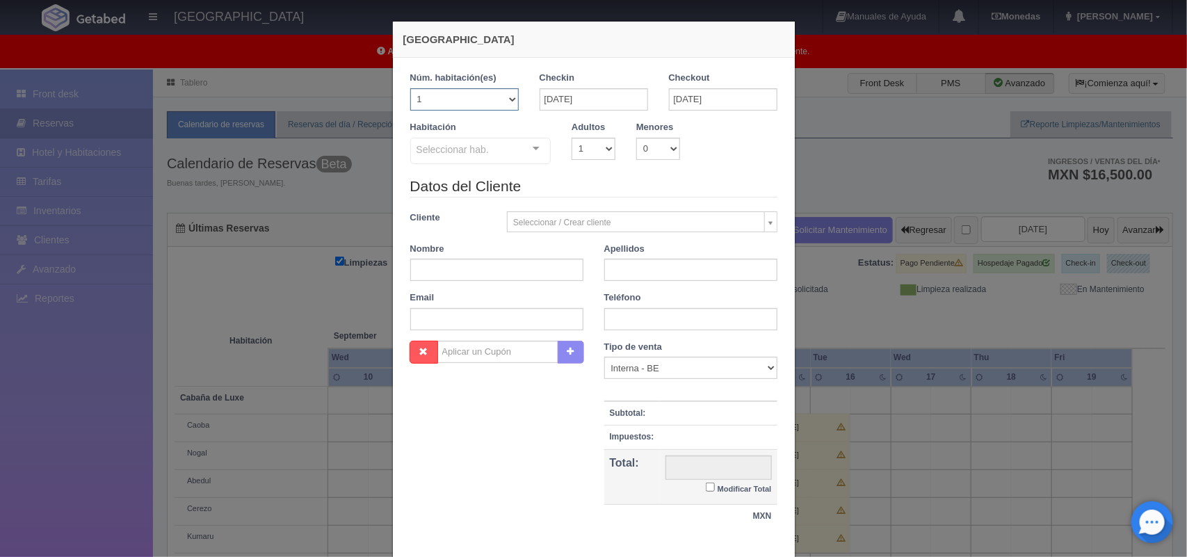
click at [499, 101] on select "1 2 3 4 5 6 7 8 9 10 11 12 13 14 15 16 17 18 19 20" at bounding box center [464, 99] width 108 height 22
select select "5"
click at [410, 88] on select "1 2 3 4 5 6 7 8 9 10 11 12 13 14 15 16 17 18 19 20" at bounding box center [464, 99] width 108 height 22
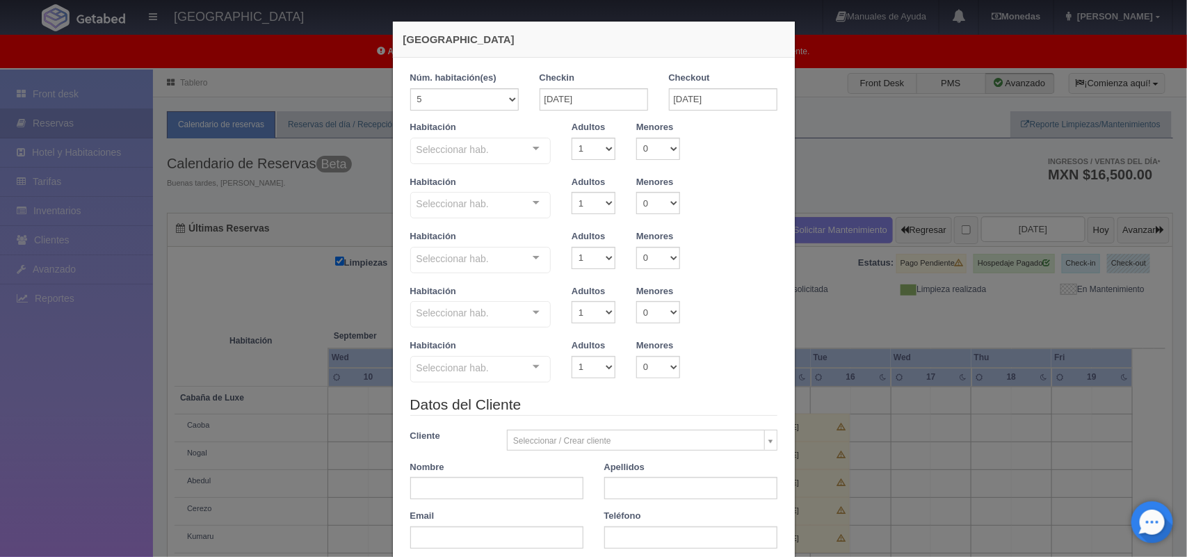
click at [523, 151] on div "Seleccionar hab. Cabaña de Luxe Cabaña de Luxe - Sin asignar Cabaña Standard Ca…" at bounding box center [480, 152] width 141 height 28
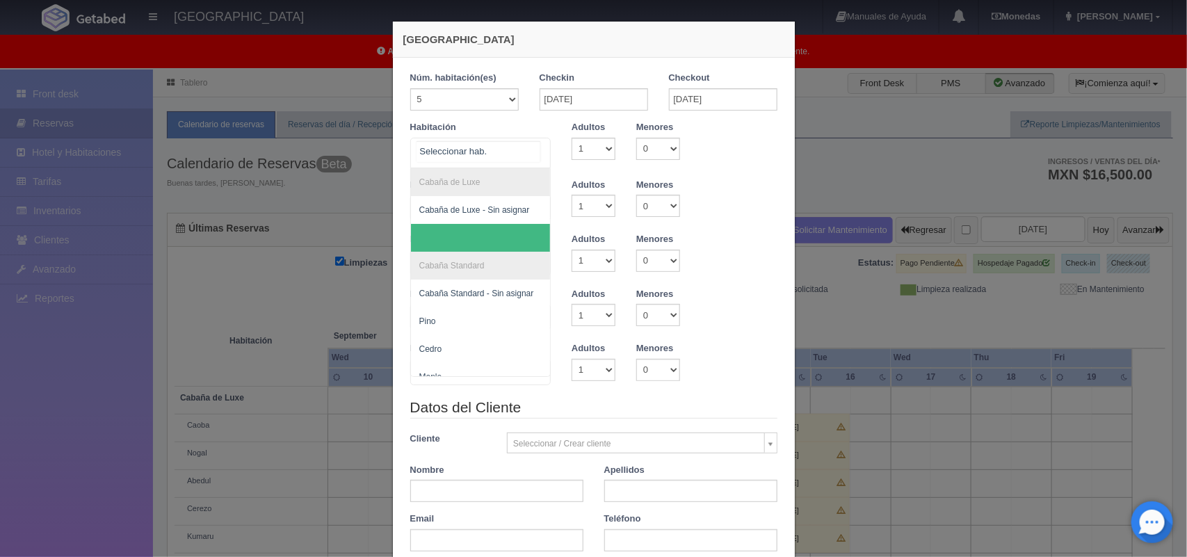
scroll to position [83, 0]
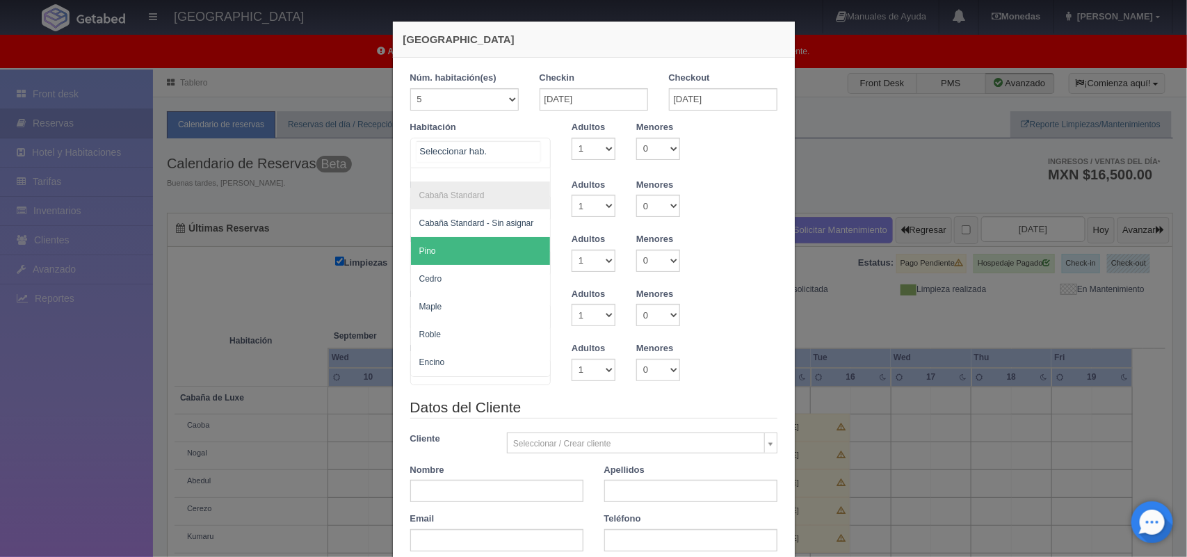
click at [505, 238] on span "Pino" at bounding box center [481, 251] width 140 height 28
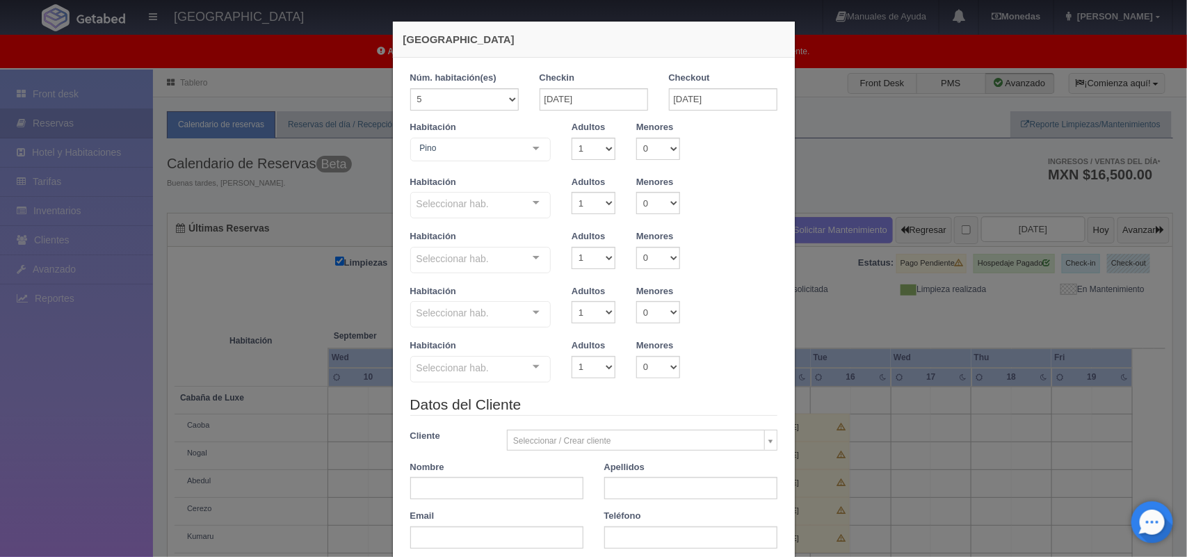
checkbox input "false"
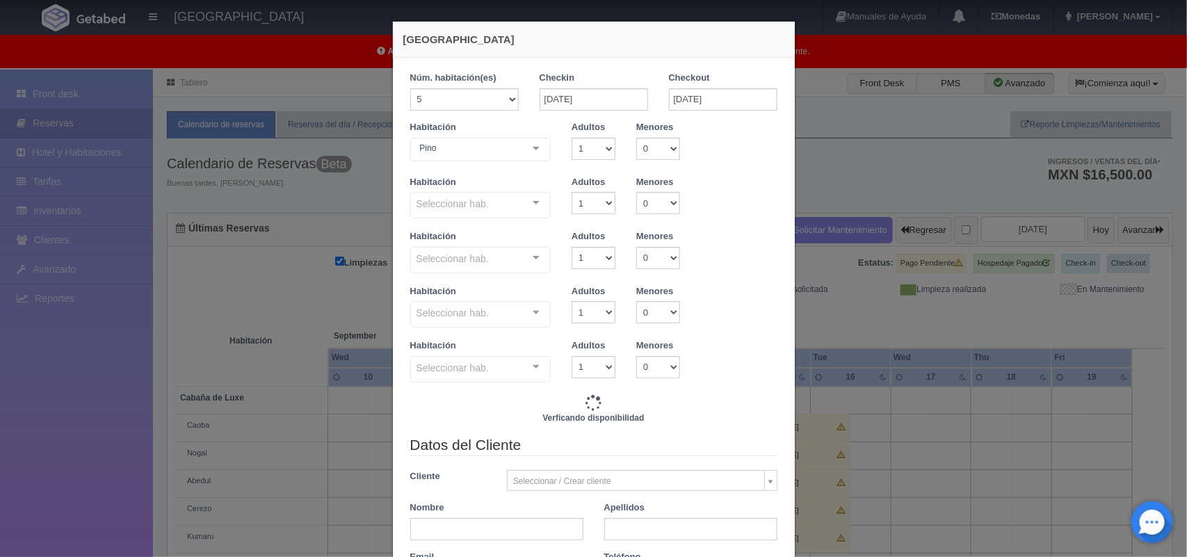
click at [523, 202] on div "Seleccionar hab. Cabaña Standard Cabaña Standard - Sin asignar Pino Cedro Maple…" at bounding box center [480, 206] width 141 height 28
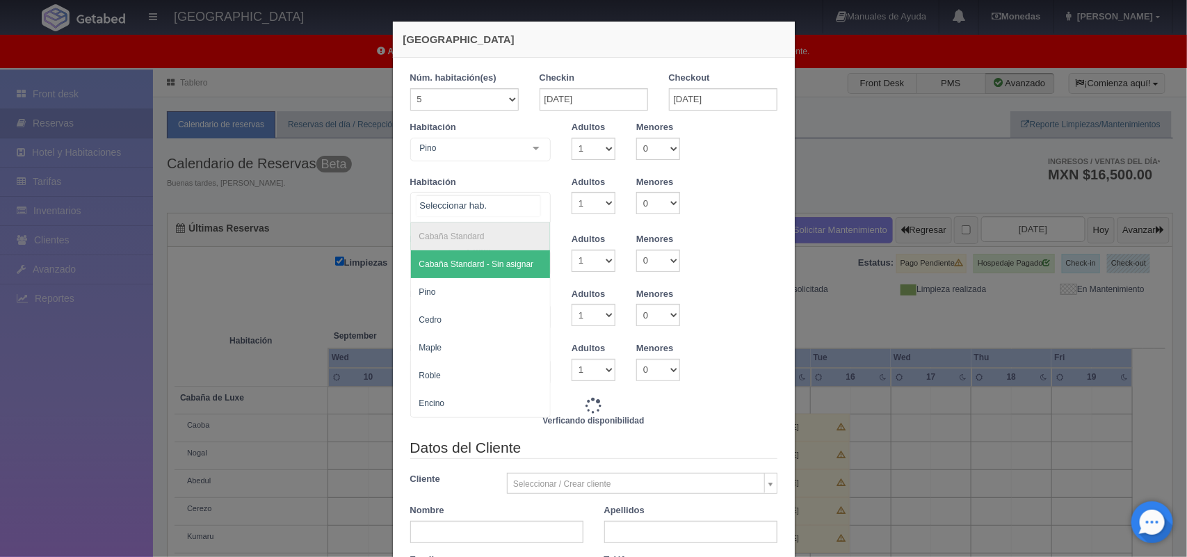
type input "14500.00"
checkbox input "false"
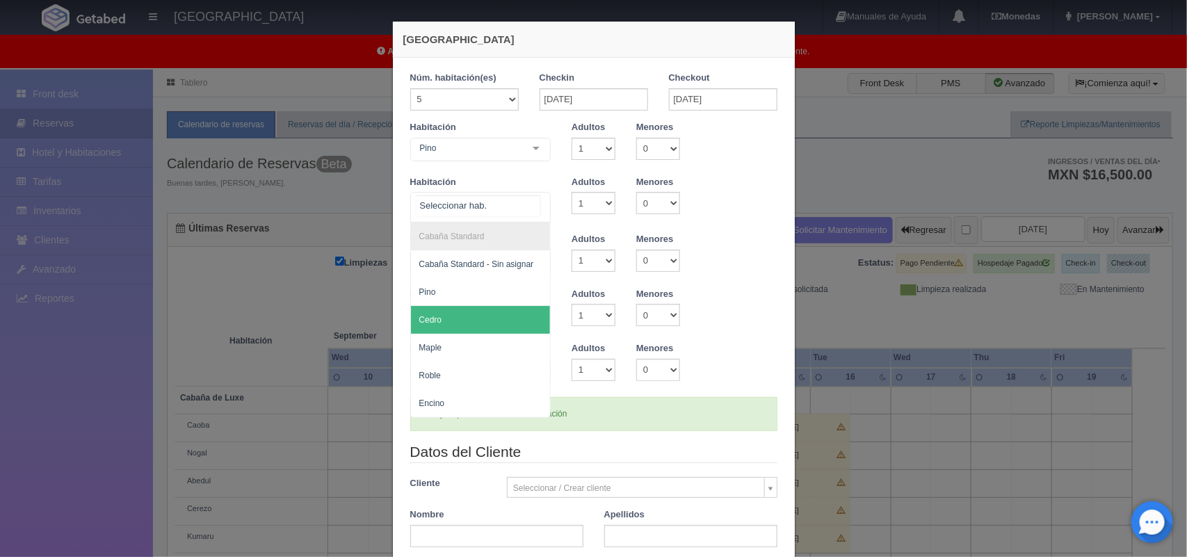
click at [502, 314] on span "Cedro" at bounding box center [481, 320] width 140 height 28
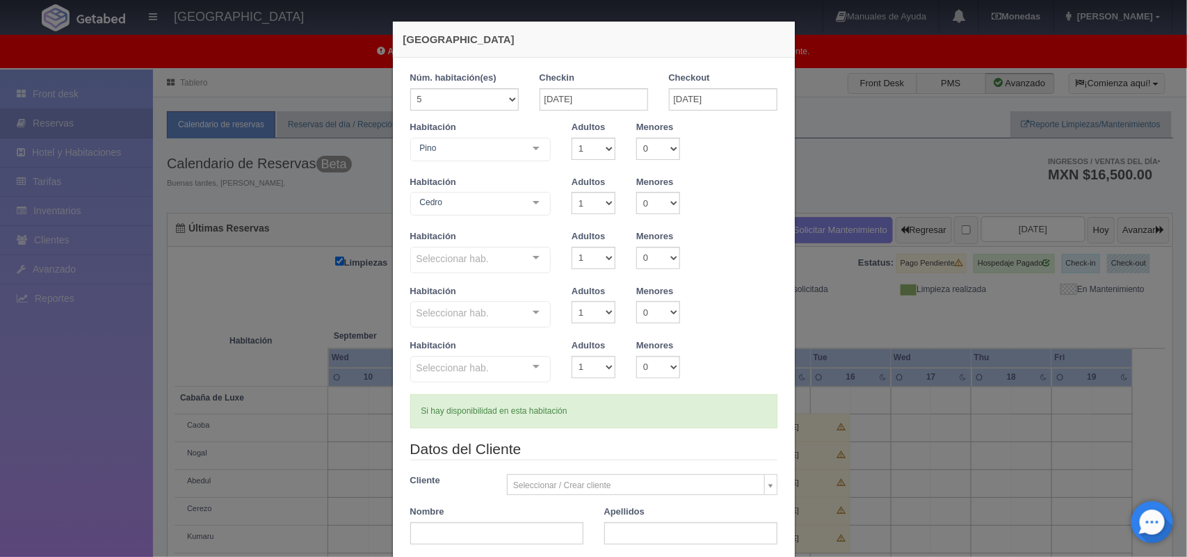
click at [529, 261] on div at bounding box center [536, 257] width 28 height 21
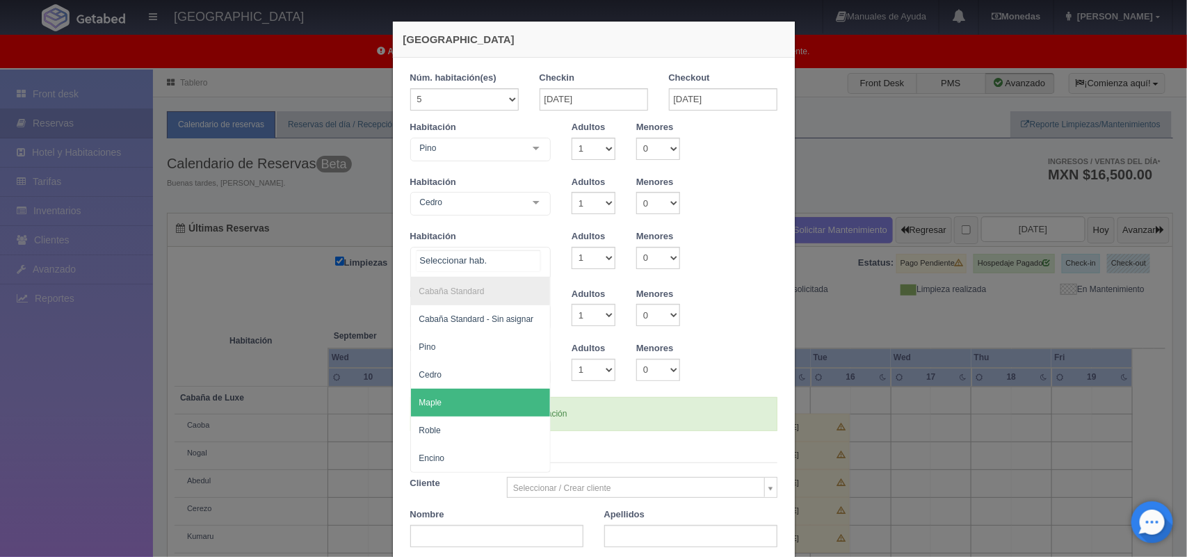
click at [518, 409] on span "Maple" at bounding box center [481, 403] width 140 height 28
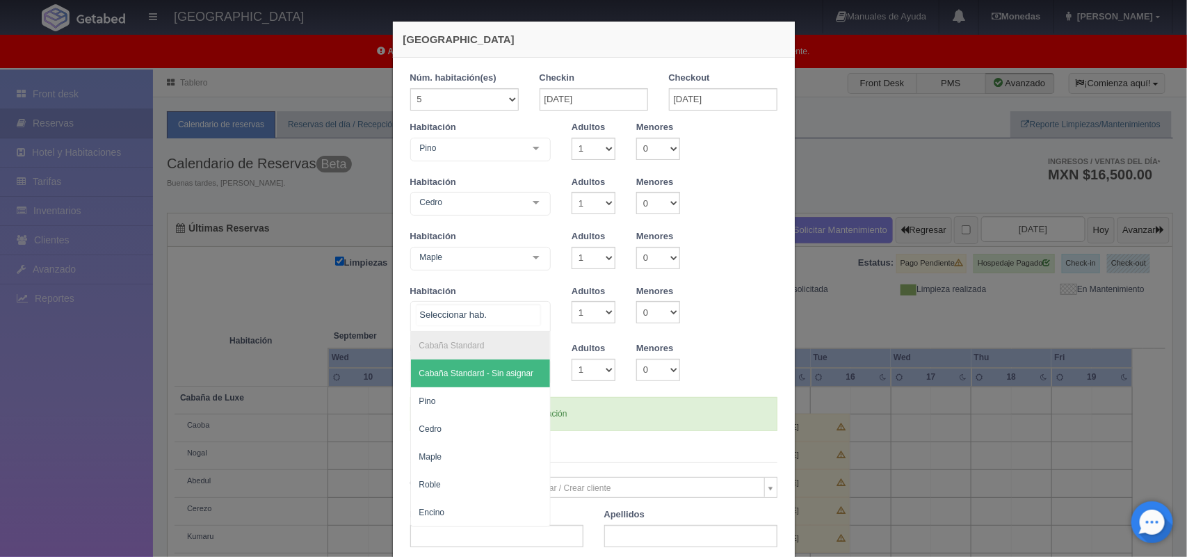
click at [525, 318] on div "Cabaña Standard Cabaña Standard - Sin asignar Pino Cedro Maple Roble Encino No …" at bounding box center [480, 316] width 141 height 31
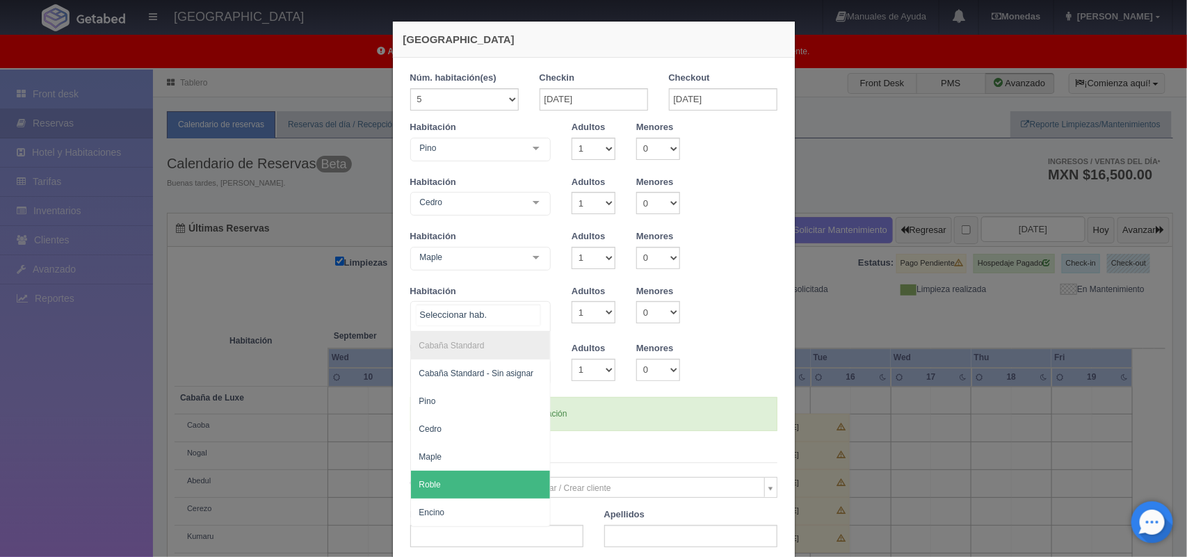
click at [513, 481] on span "Roble" at bounding box center [481, 485] width 140 height 28
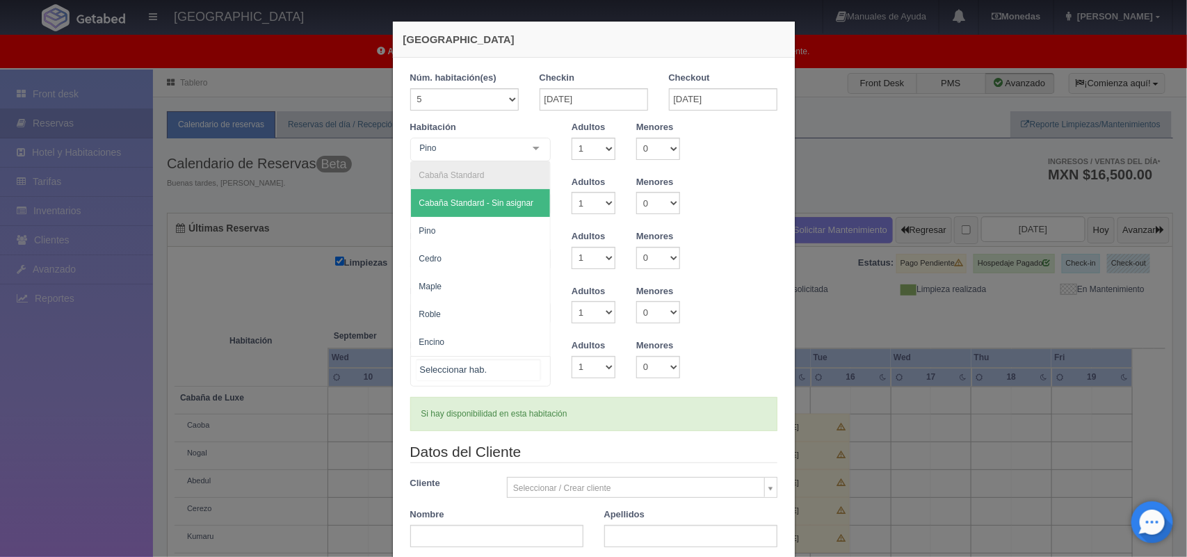
click at [526, 370] on div "Cabaña Standard Cabaña Standard - Sin asignar Pino Cedro Maple Roble Encino No …" at bounding box center [480, 371] width 141 height 31
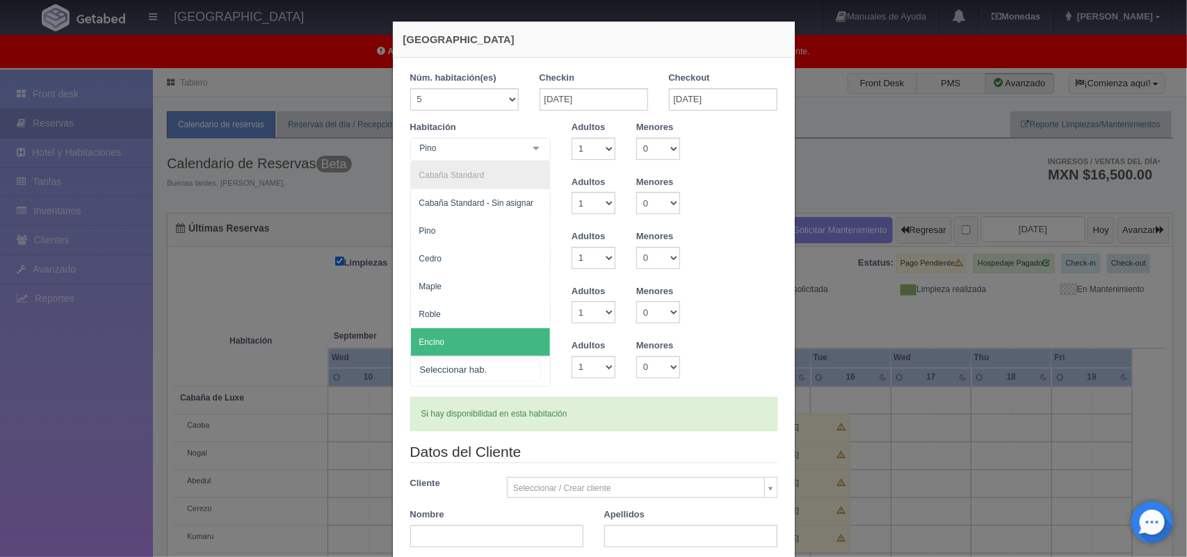
click at [484, 342] on span "Encino" at bounding box center [481, 342] width 140 height 28
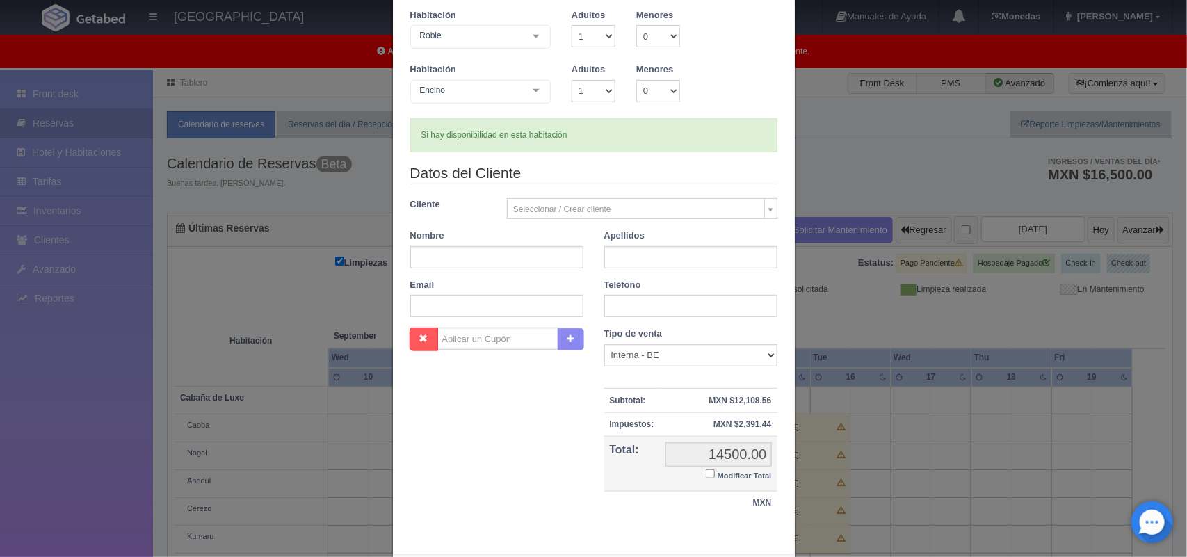
scroll to position [346, 0]
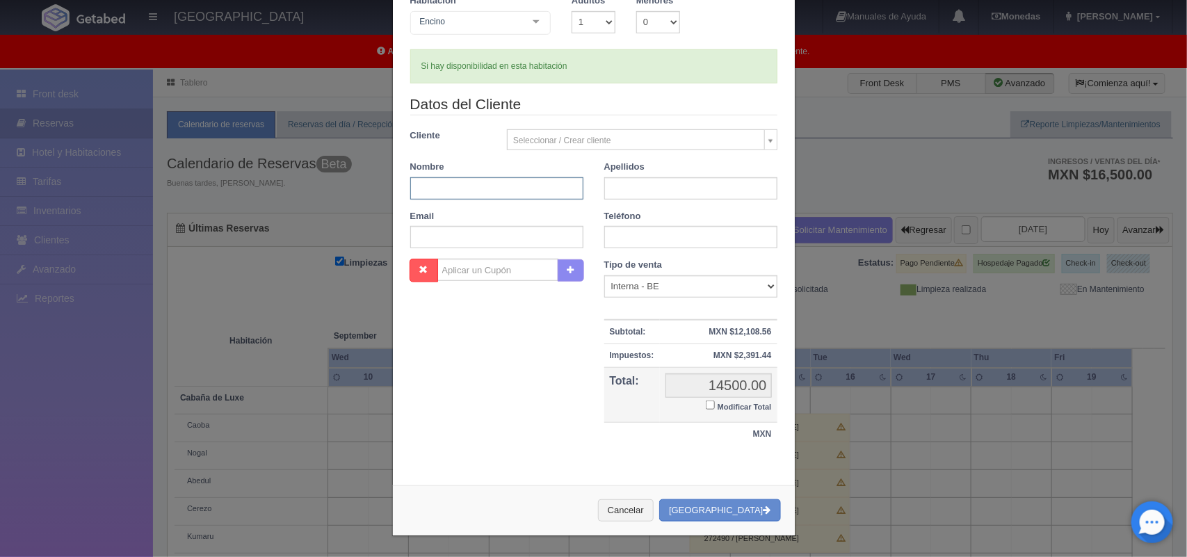
click at [526, 182] on input "text" at bounding box center [496, 188] width 173 height 22
type input "Alma Edith"
click at [683, 186] on input "text" at bounding box center [690, 188] width 173 height 22
type input "Maldonado Vega"
click at [708, 512] on button "Crear Reserva" at bounding box center [719, 510] width 121 height 23
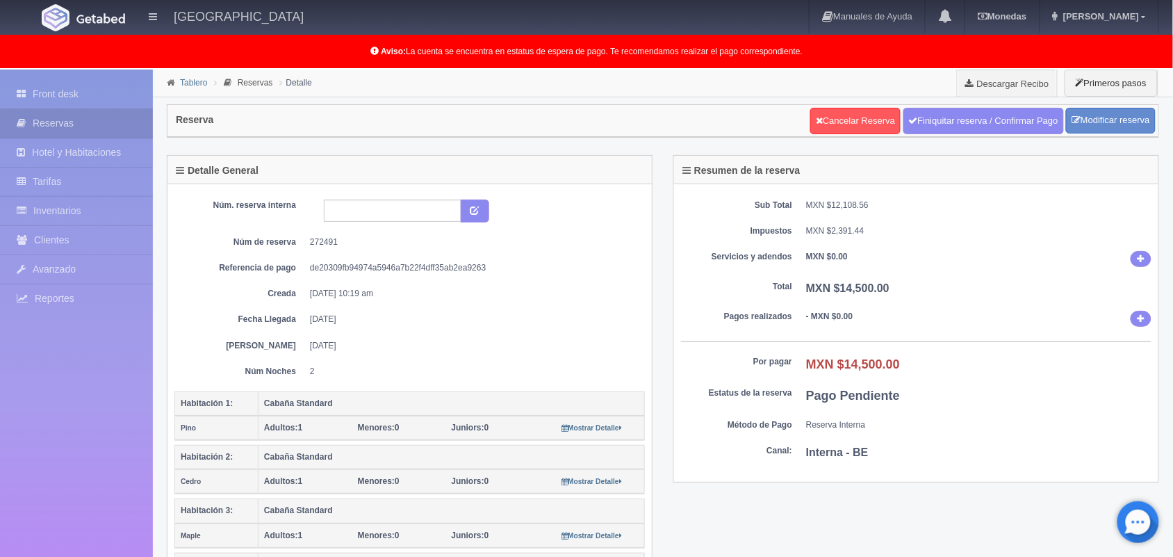
click at [189, 82] on link "Tablero" at bounding box center [193, 83] width 27 height 10
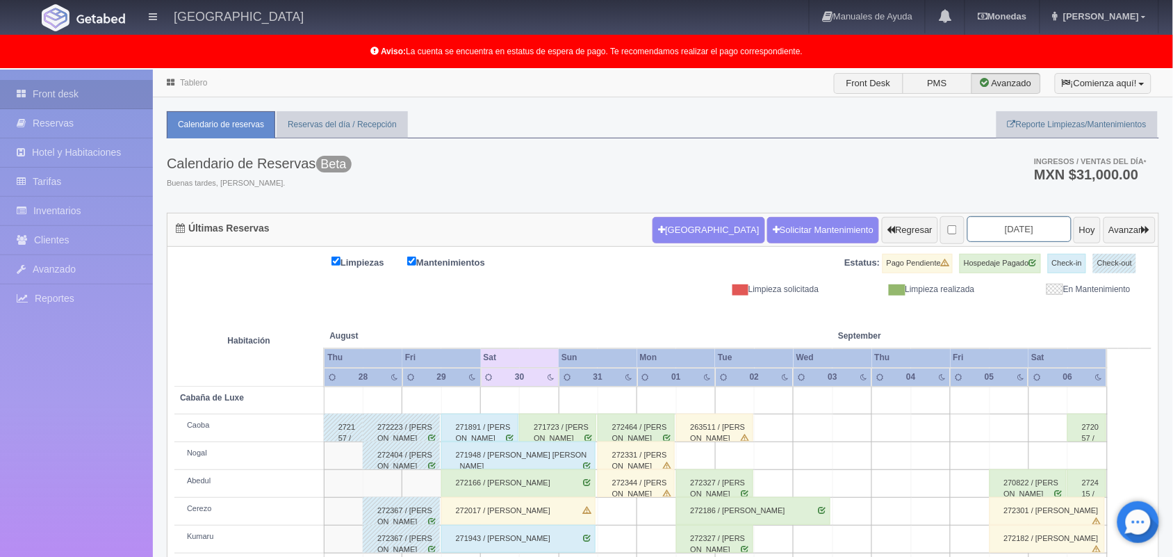
click at [989, 231] on input "[DATE]" at bounding box center [1020, 229] width 104 height 26
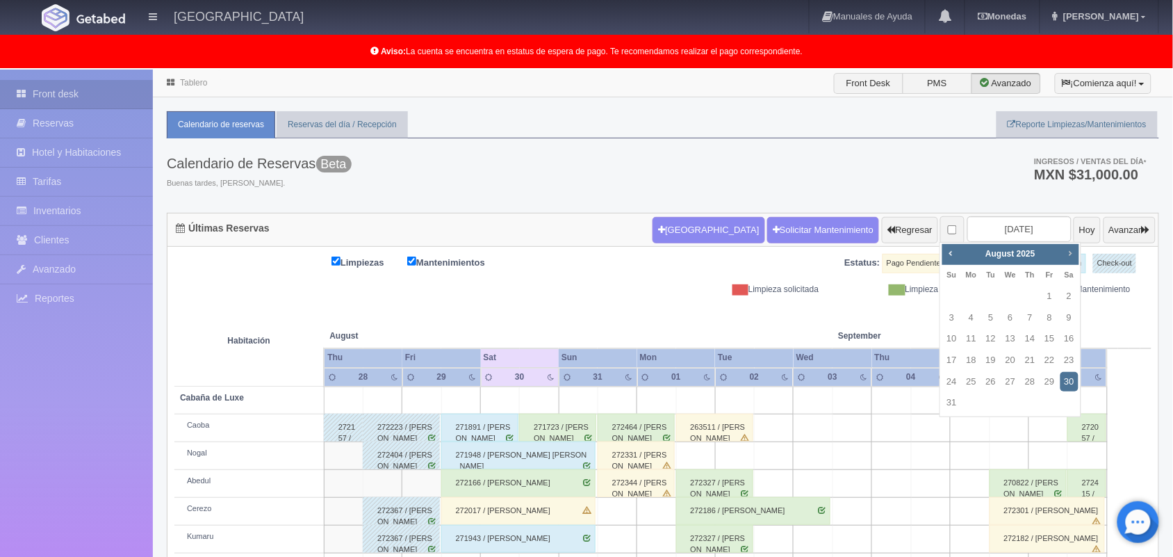
click at [1068, 257] on span "Next" at bounding box center [1070, 252] width 11 height 11
click at [957, 338] on link "14" at bounding box center [952, 339] width 18 height 20
type input "[DATE]"
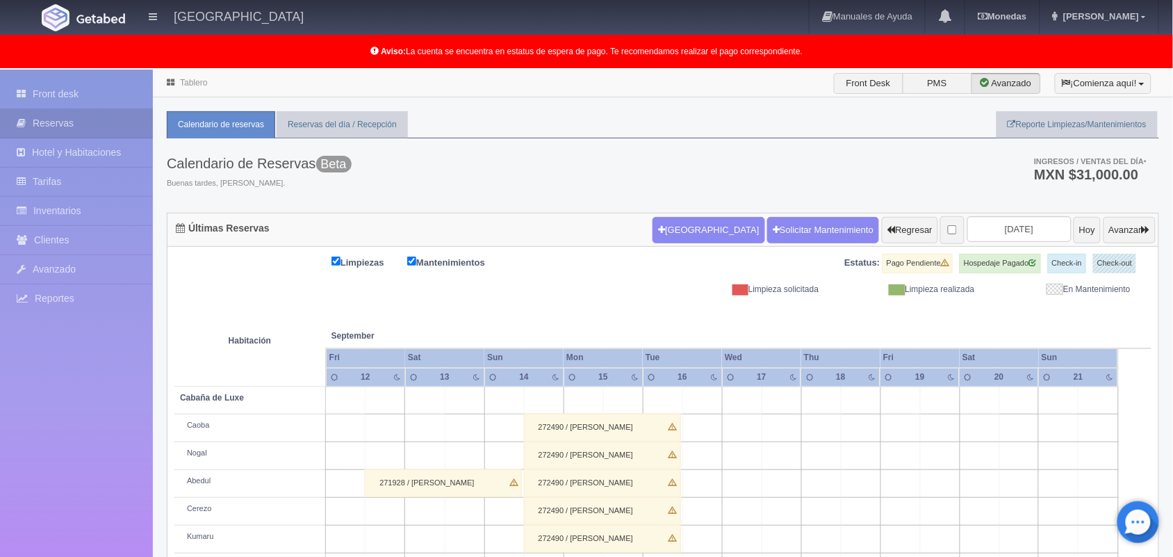
click at [193, 82] on link "Tablero" at bounding box center [193, 83] width 27 height 10
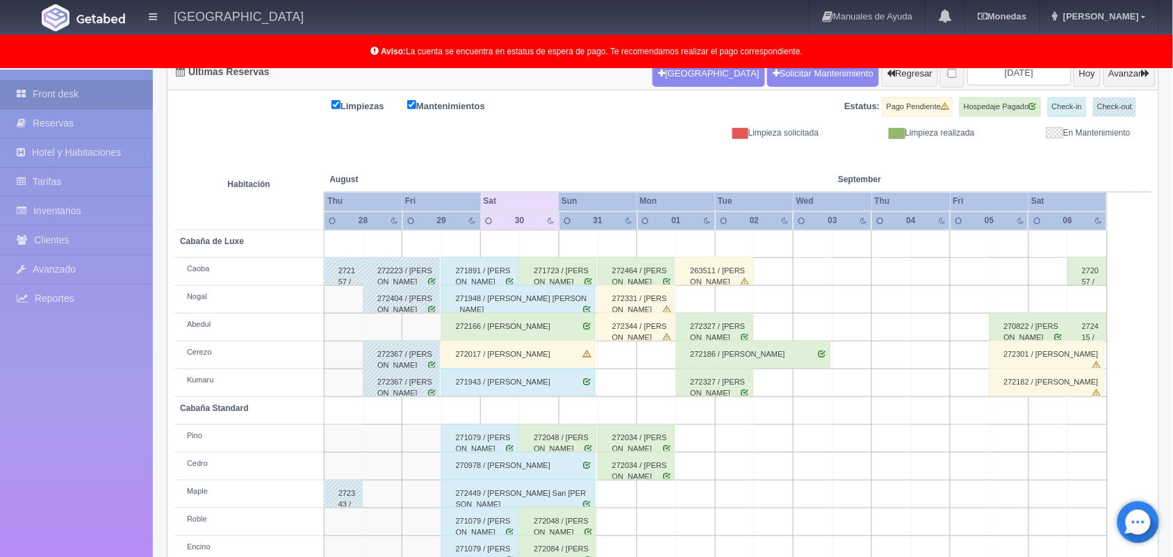
scroll to position [193, 0]
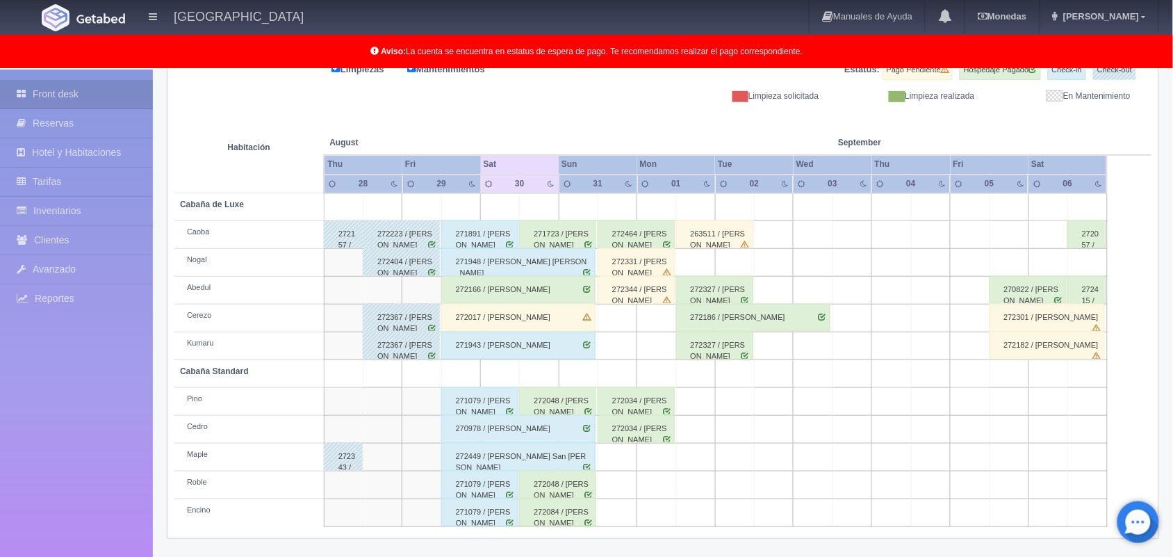
click at [647, 240] on div "272464 / Erik Jauregui Ruiz" at bounding box center [636, 234] width 77 height 28
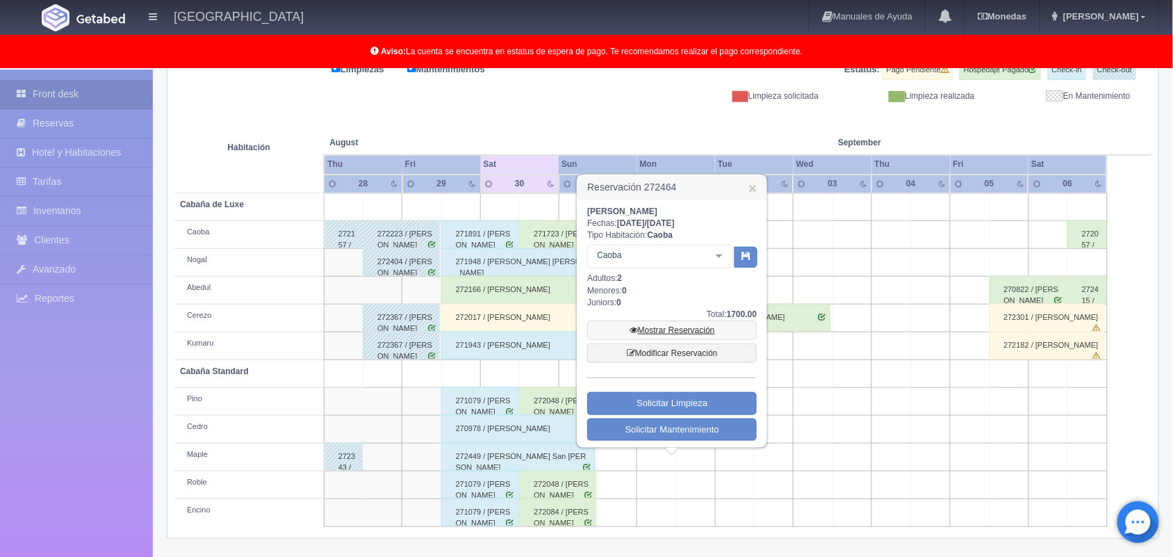
click at [647, 322] on link "Mostrar Reservación" at bounding box center [672, 329] width 170 height 19
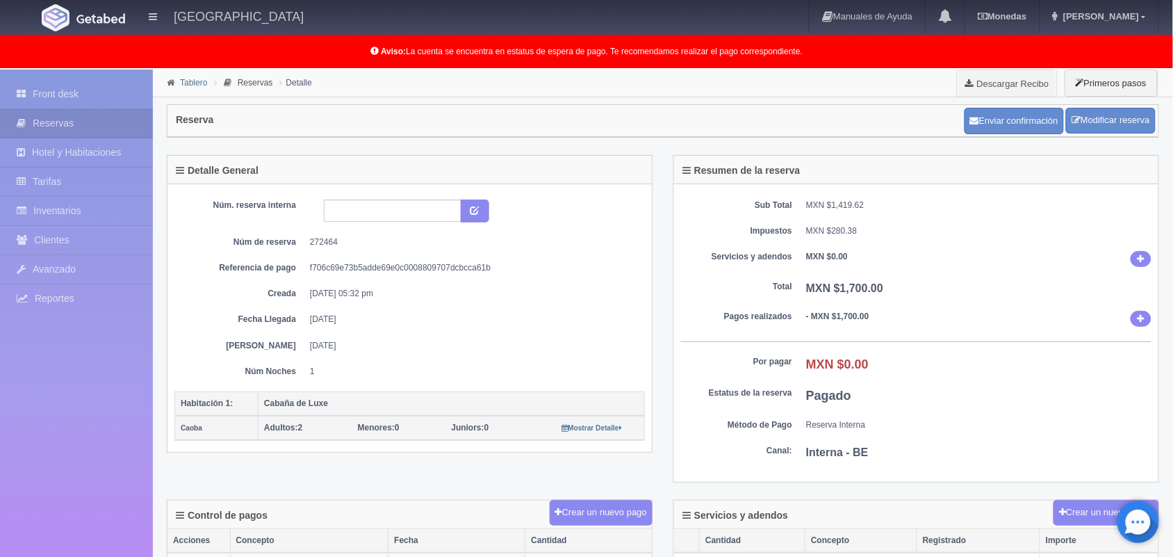
click at [195, 82] on link "Tablero" at bounding box center [193, 83] width 27 height 10
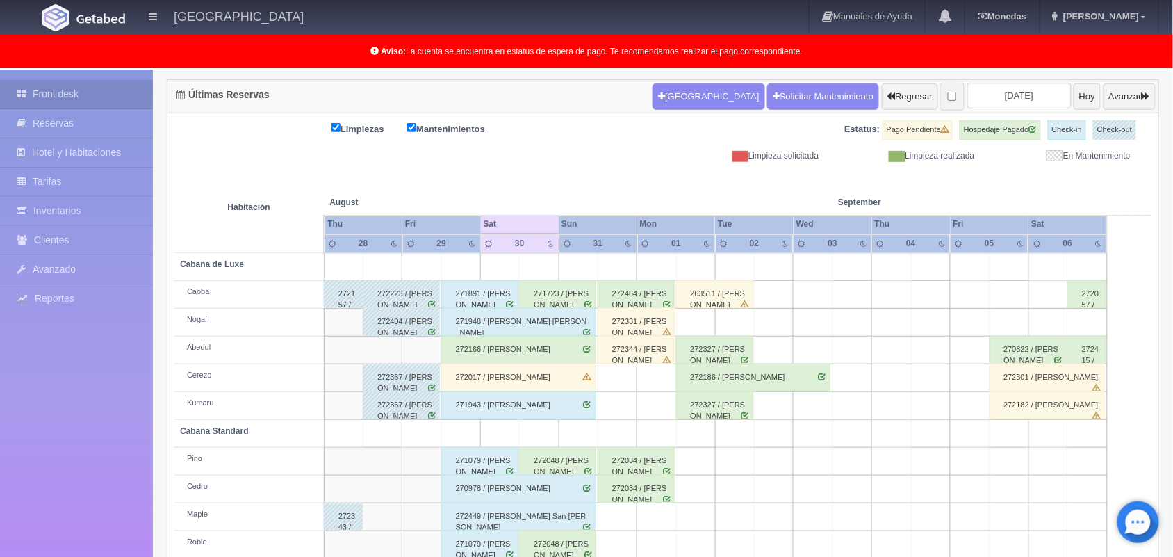
scroll to position [136, 0]
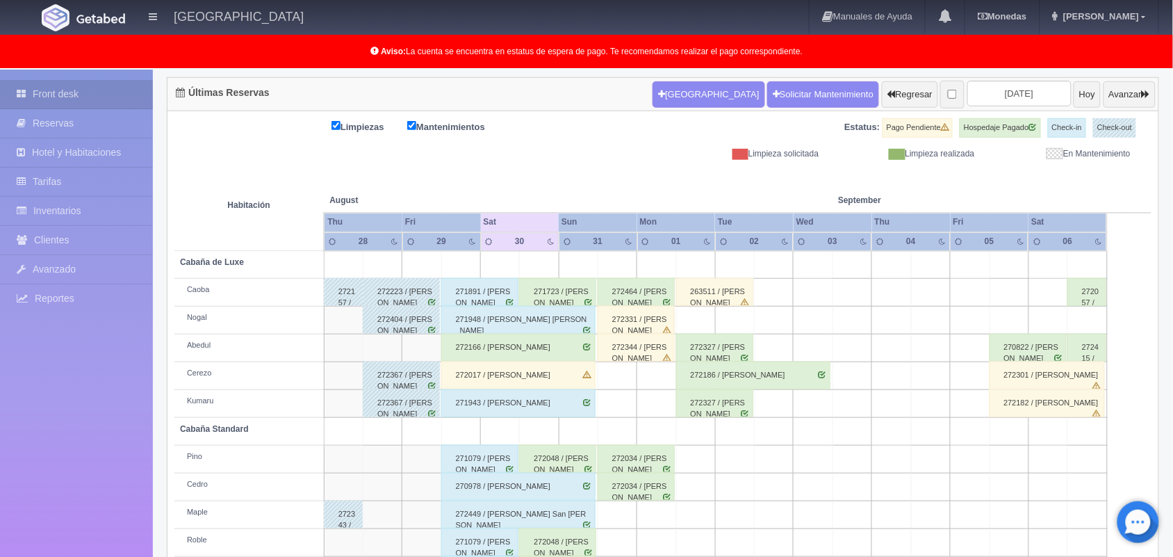
drag, startPoint x: 0, startPoint y: 0, endPoint x: 1186, endPoint y: 220, distance: 1206.3
click at [1173, 220] on html "Hotel Xacallan Manuales de Ayuda Actualizaciones recientes Monedas Tipo de camb…" at bounding box center [586, 142] width 1173 height 557
click at [623, 295] on div "272464 / Erik Jauregui Ruiz" at bounding box center [636, 292] width 77 height 28
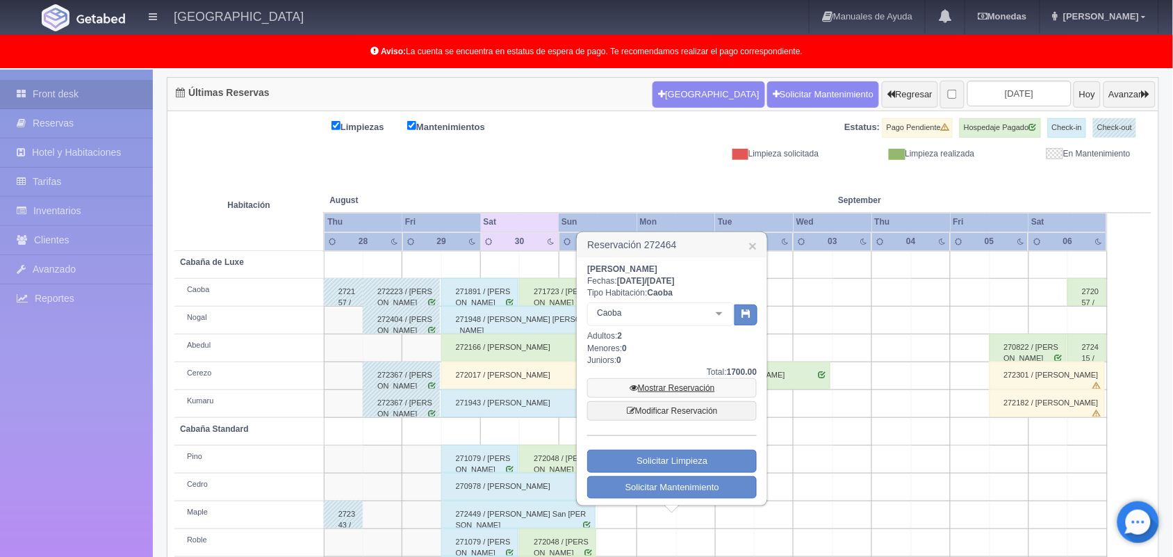
click at [660, 387] on link "Mostrar Reservación" at bounding box center [672, 387] width 170 height 19
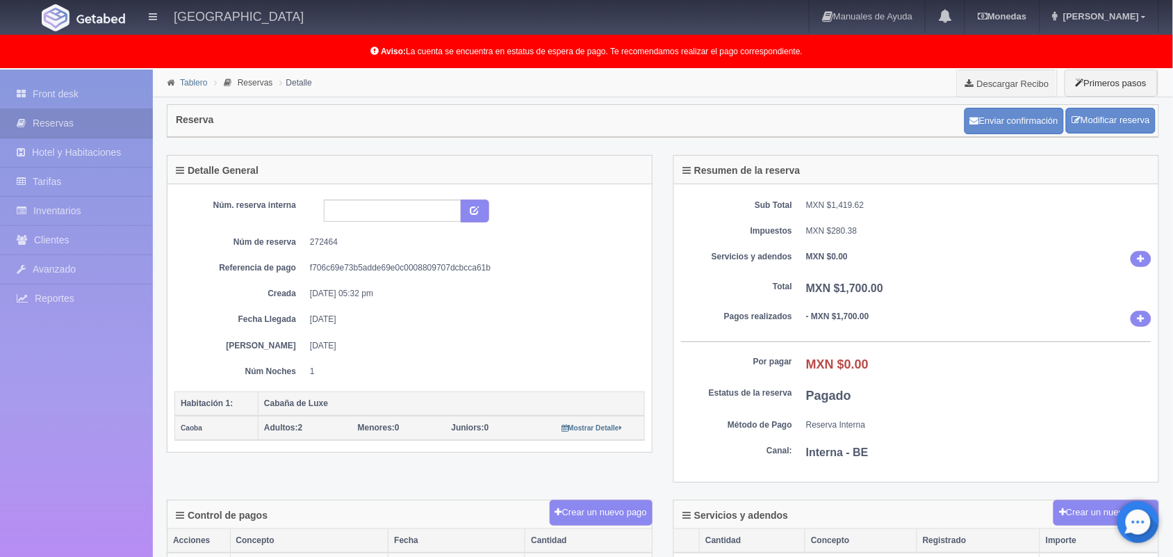
click at [193, 81] on link "Tablero" at bounding box center [193, 83] width 27 height 10
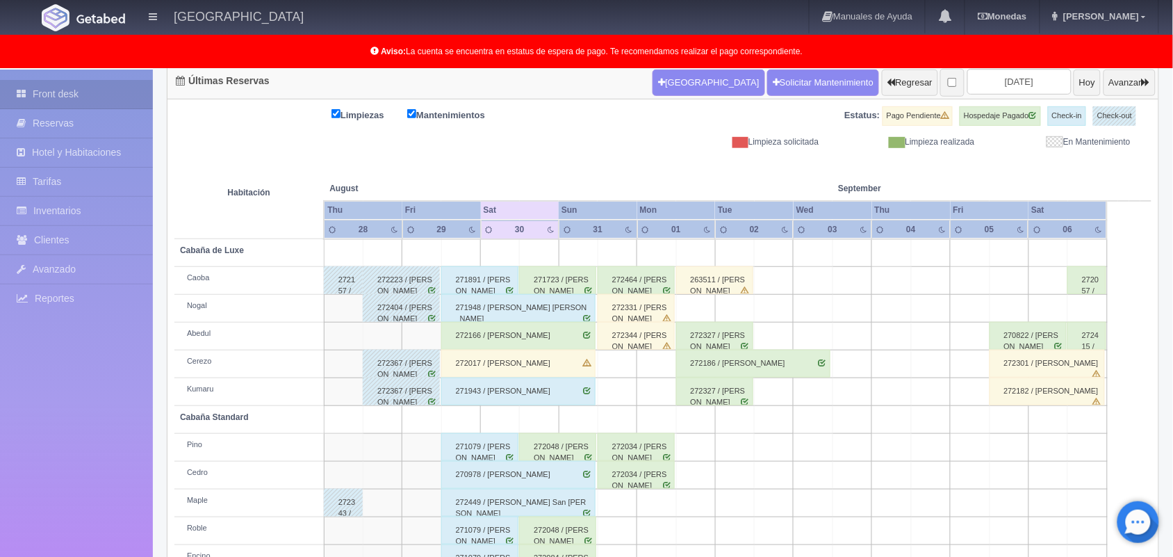
scroll to position [193, 0]
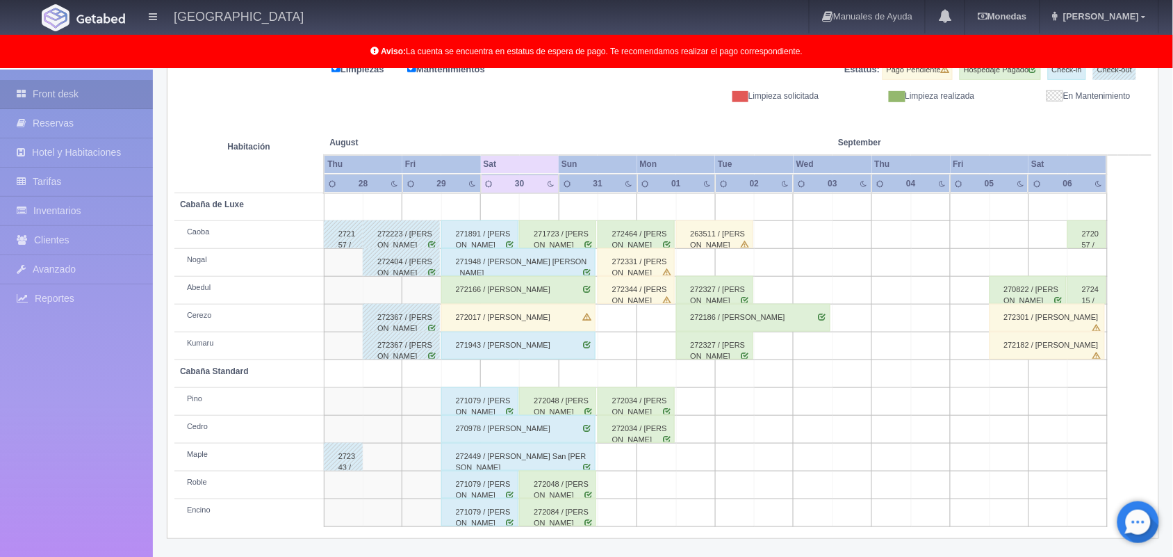
drag, startPoint x: 1179, startPoint y: 197, endPoint x: 1177, endPoint y: 407, distance: 210.0
click at [1173, 364] on html "[GEOGRAPHIC_DATA] Manuales de Ayuda Actualizaciones recientes [GEOGRAPHIC_DATA]…" at bounding box center [586, 85] width 1173 height 557
click at [648, 268] on div "272331 / [PERSON_NAME]" at bounding box center [636, 262] width 77 height 28
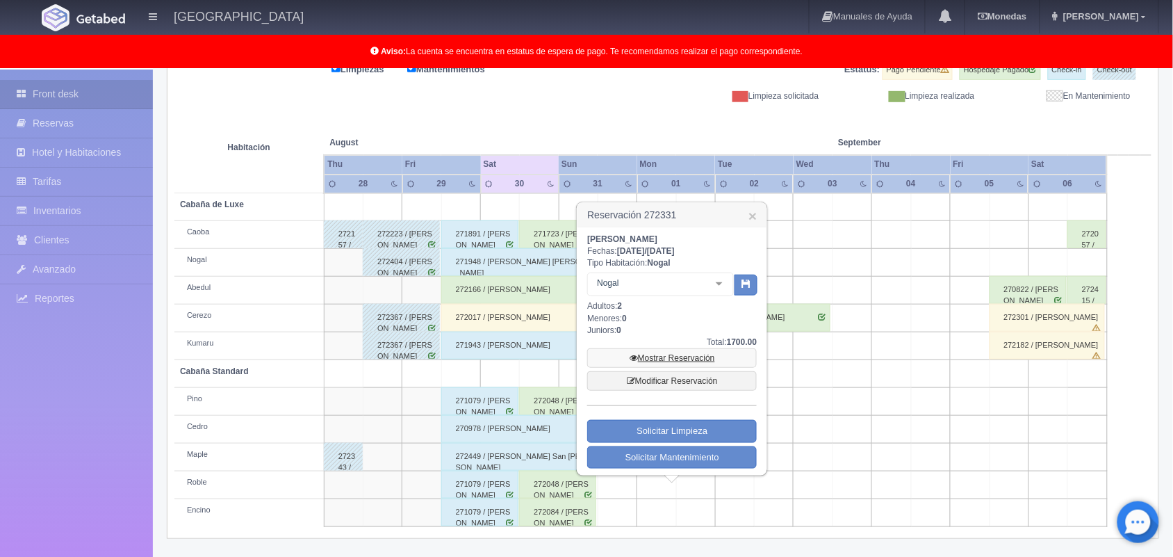
click at [666, 351] on link "Mostrar Reservación" at bounding box center [672, 357] width 170 height 19
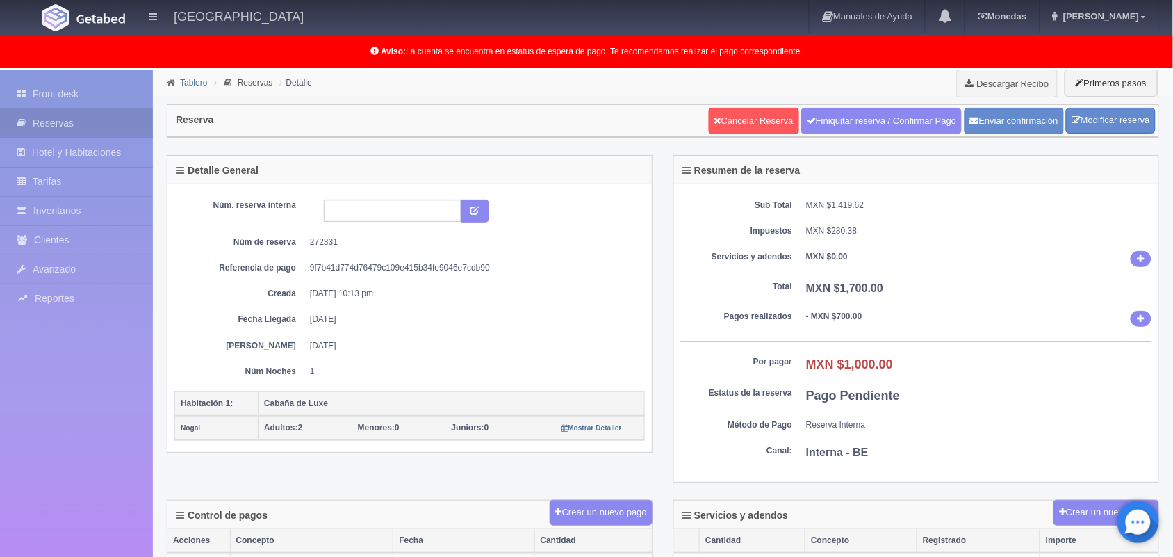
click at [189, 86] on link "Tablero" at bounding box center [193, 83] width 27 height 10
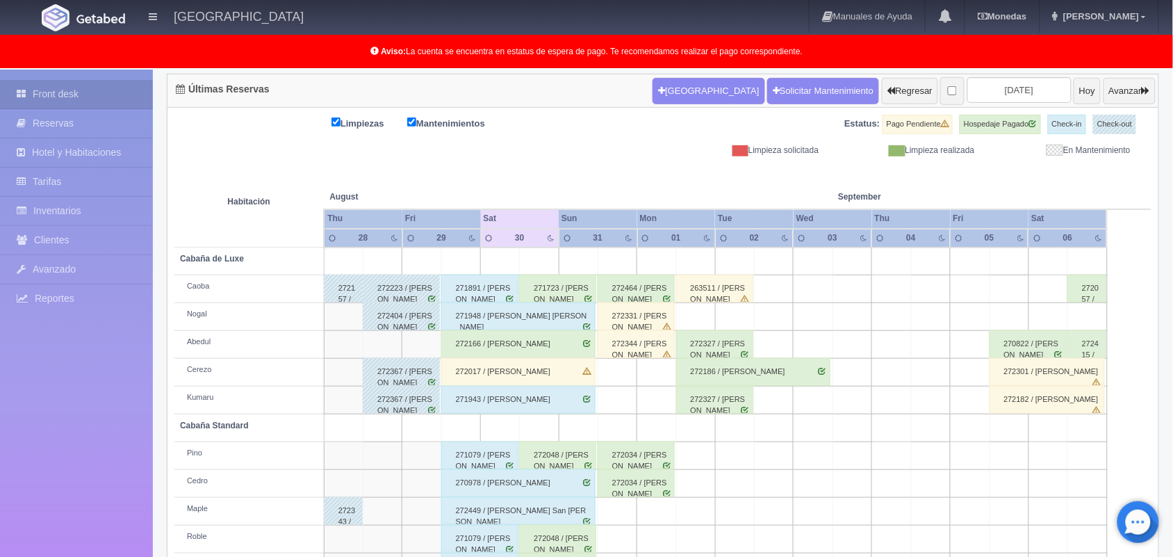
scroll to position [79, 0]
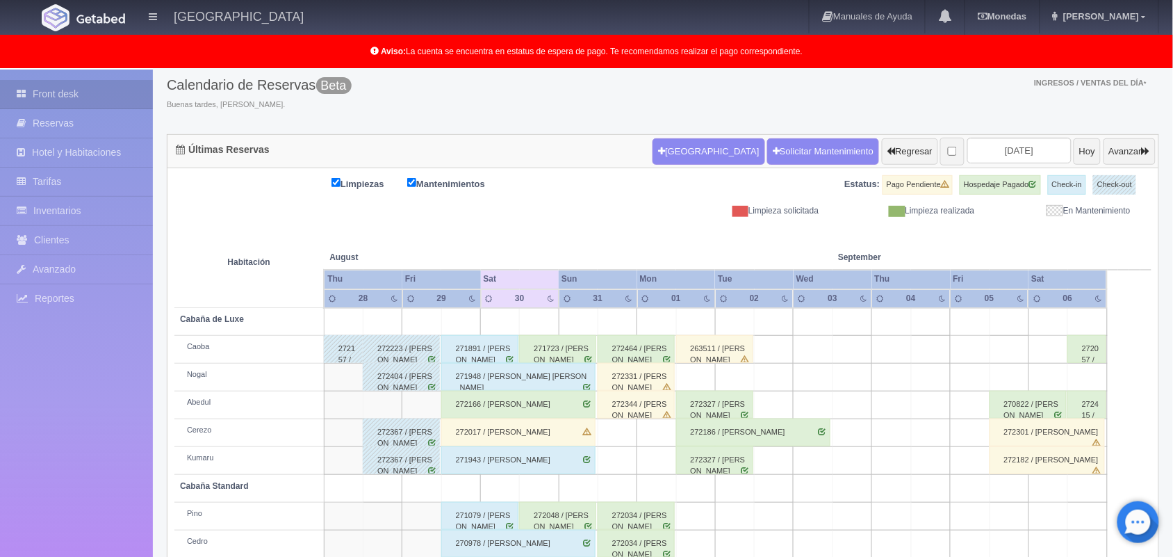
drag, startPoint x: 1176, startPoint y: 129, endPoint x: 1169, endPoint y: 192, distance: 63.7
click at [1169, 192] on html "Hotel Xacallan Manuales de Ayuda Actualizaciones recientes Monedas Tipo de camb…" at bounding box center [586, 199] width 1173 height 557
click at [644, 400] on div "272344 / Diana Casco Saucedo" at bounding box center [636, 405] width 77 height 28
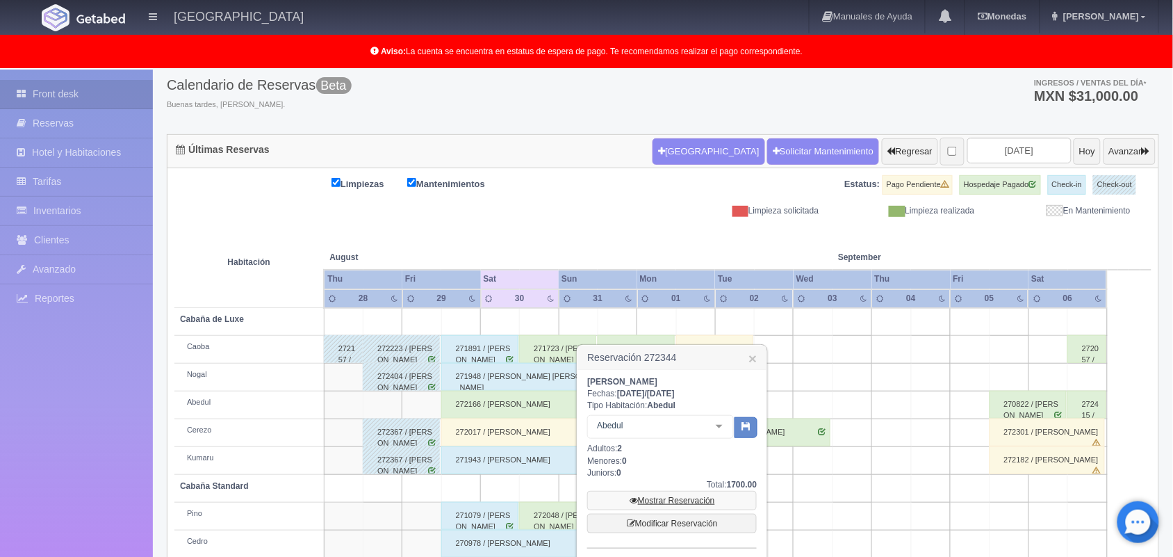
click at [660, 501] on link "Mostrar Reservación" at bounding box center [672, 500] width 170 height 19
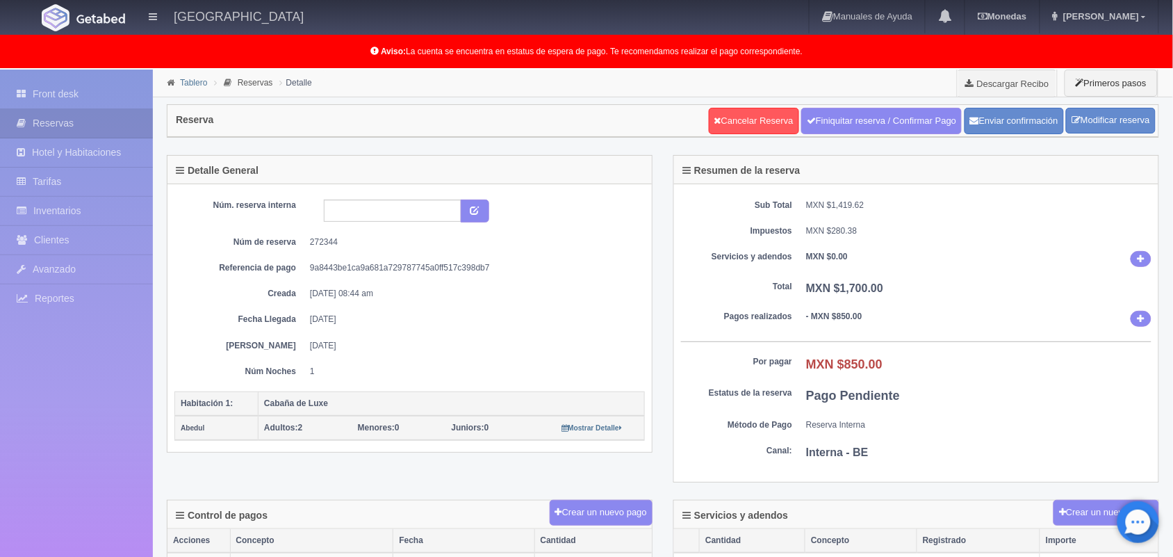
click at [192, 85] on link "Tablero" at bounding box center [193, 83] width 27 height 10
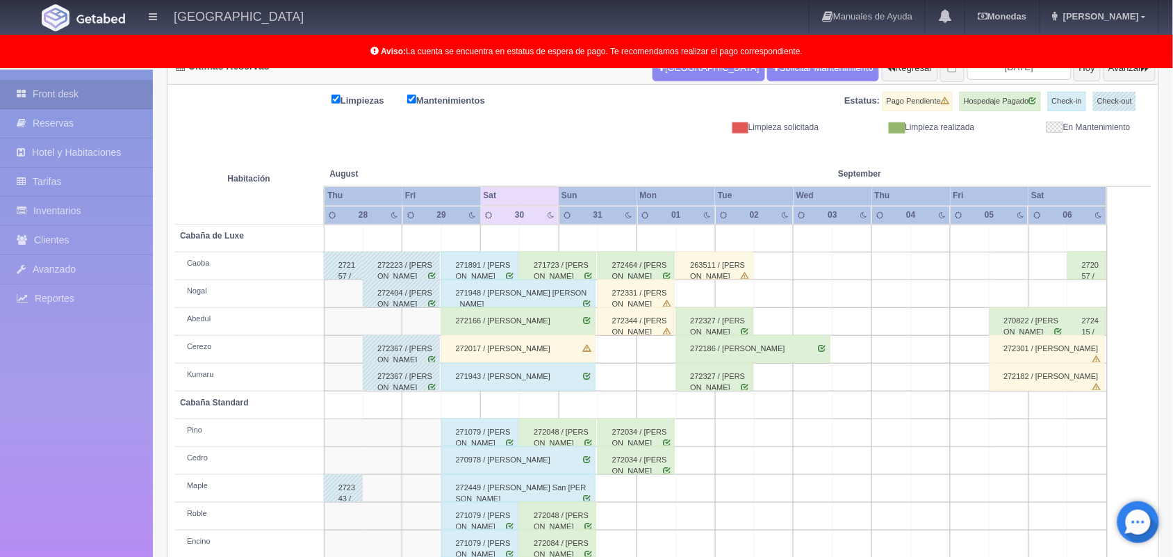
scroll to position [193, 0]
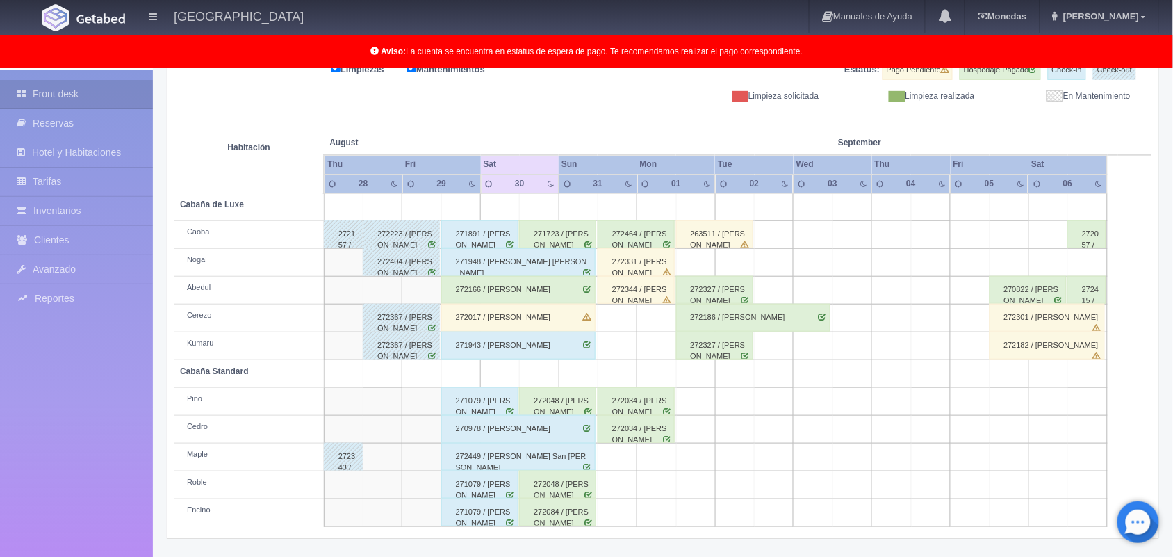
click at [644, 401] on div "272034 / Teresa Hernández palacios" at bounding box center [636, 401] width 77 height 28
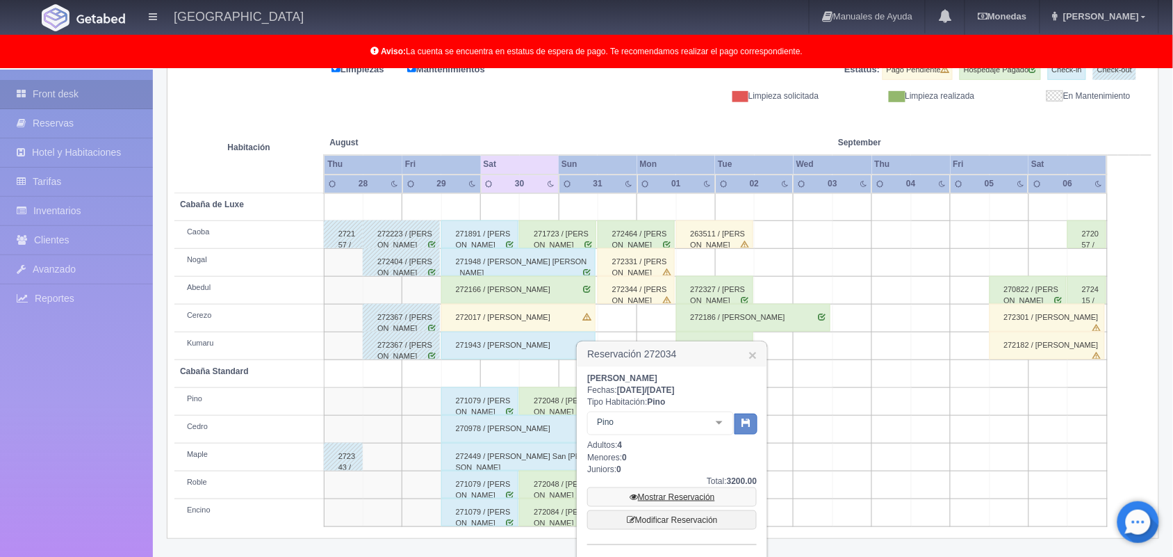
click at [674, 496] on link "Mostrar Reservación" at bounding box center [672, 496] width 170 height 19
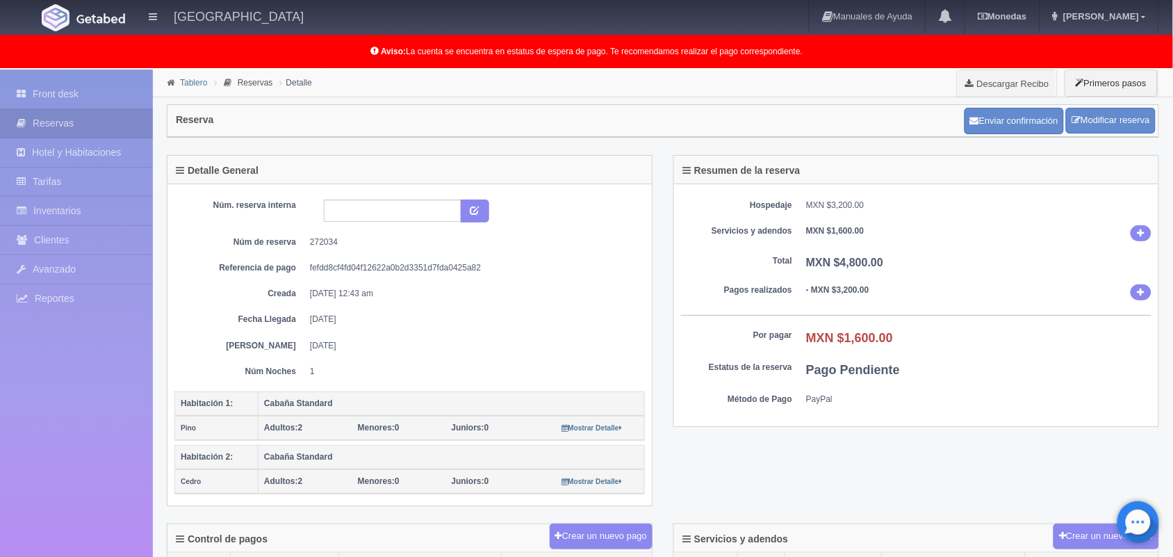
click at [195, 84] on link "Tablero" at bounding box center [193, 83] width 27 height 10
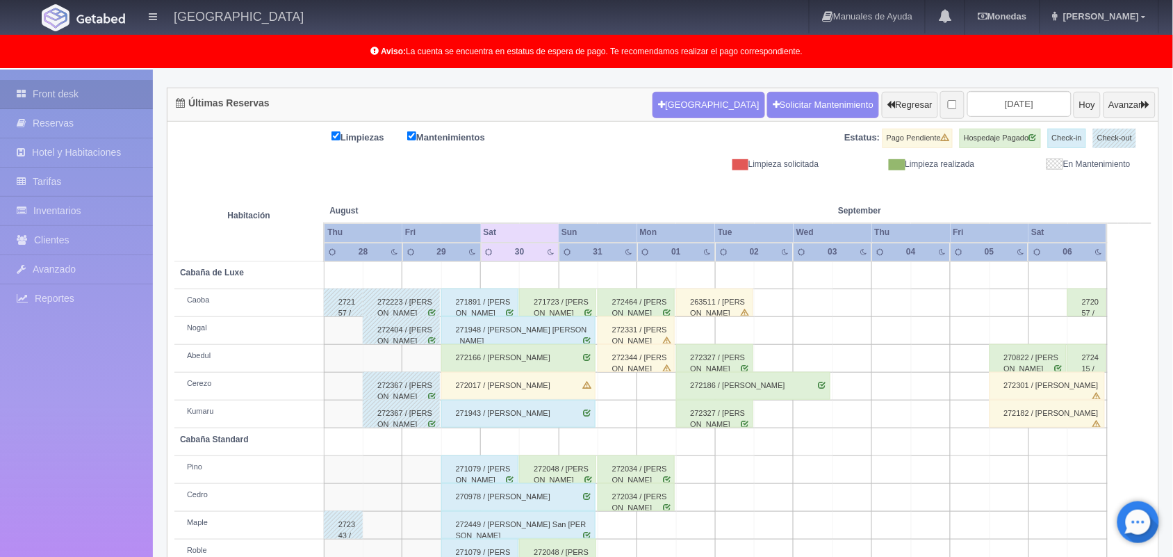
scroll to position [190, 0]
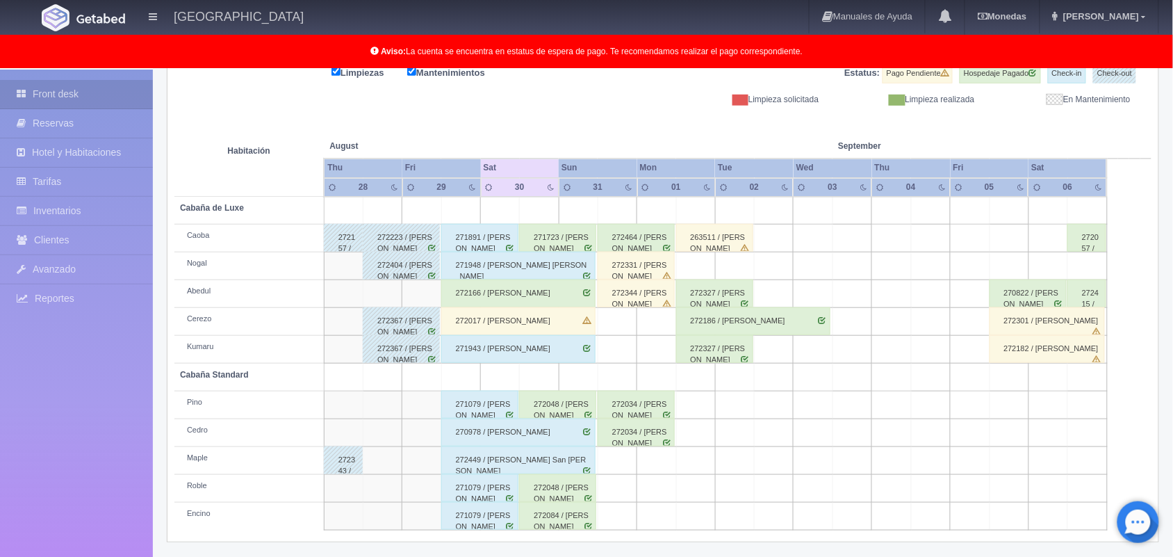
click at [724, 247] on div "263511 / [PERSON_NAME]" at bounding box center [714, 238] width 77 height 28
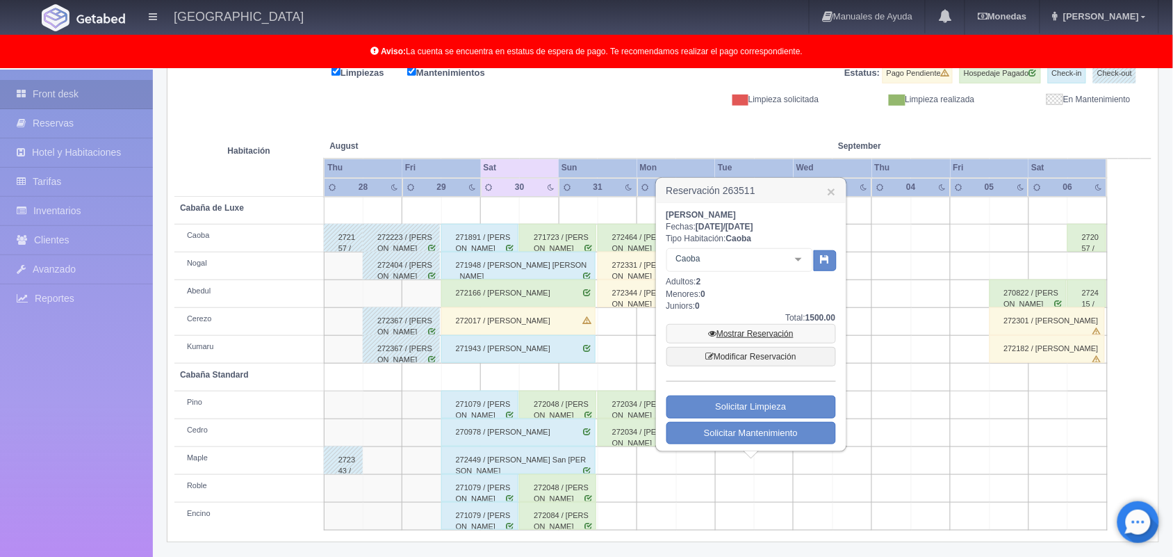
click at [744, 331] on link "Mostrar Reservación" at bounding box center [752, 333] width 170 height 19
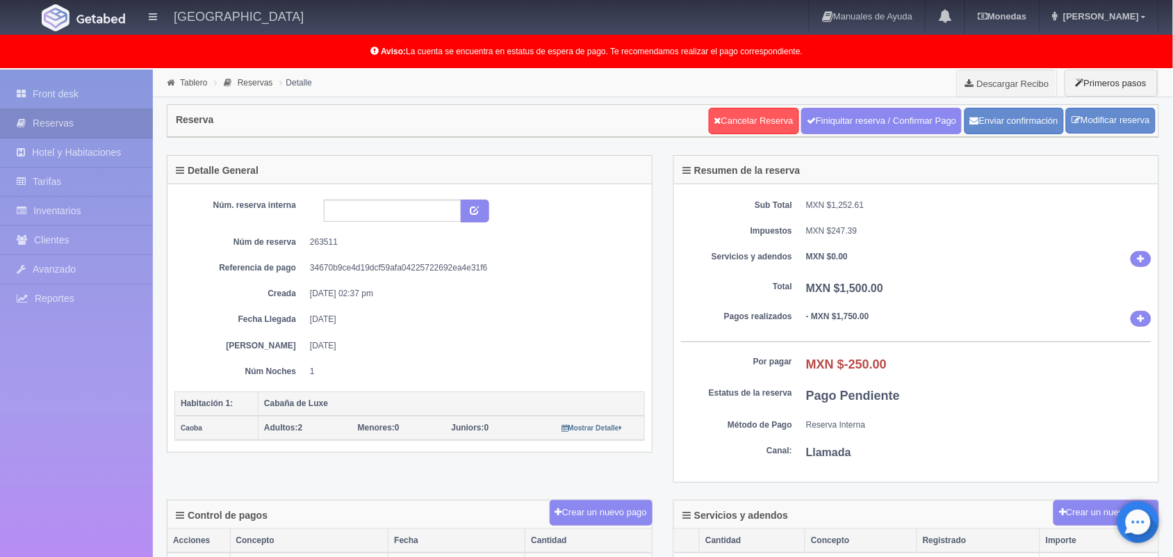
click at [195, 88] on li "Tablero" at bounding box center [186, 82] width 47 height 13
click at [185, 80] on link "Tablero" at bounding box center [193, 83] width 27 height 10
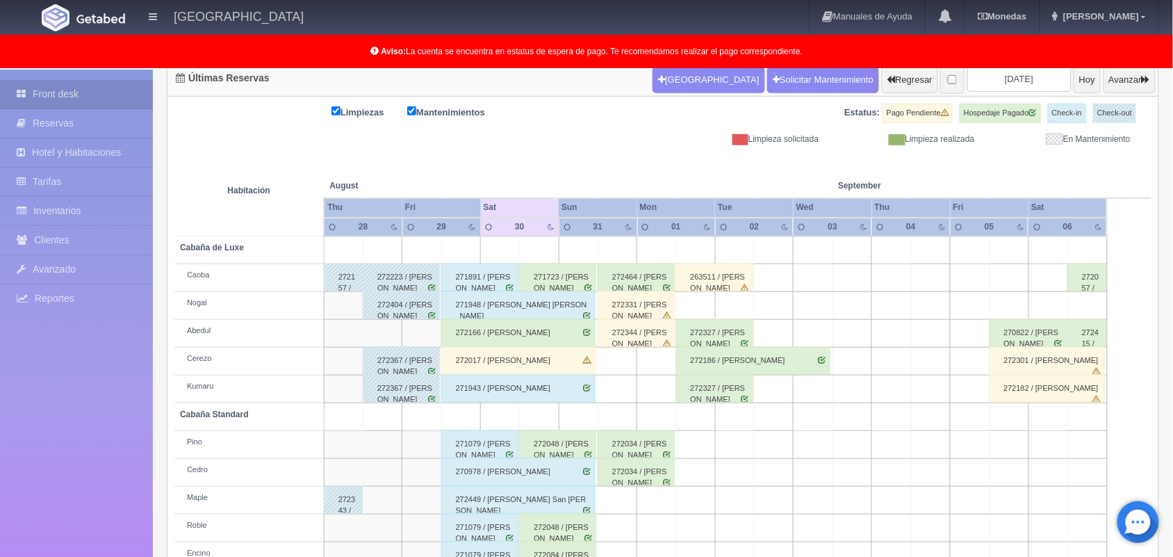
scroll to position [155, 0]
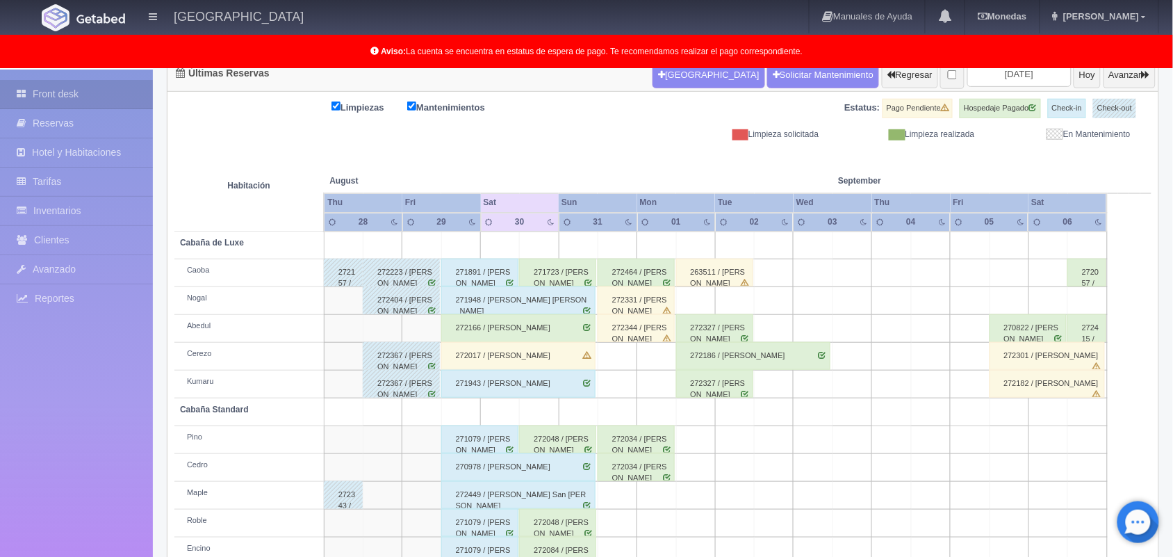
click at [613, 438] on div "272034 / Teresa Hernández palacios" at bounding box center [636, 439] width 77 height 28
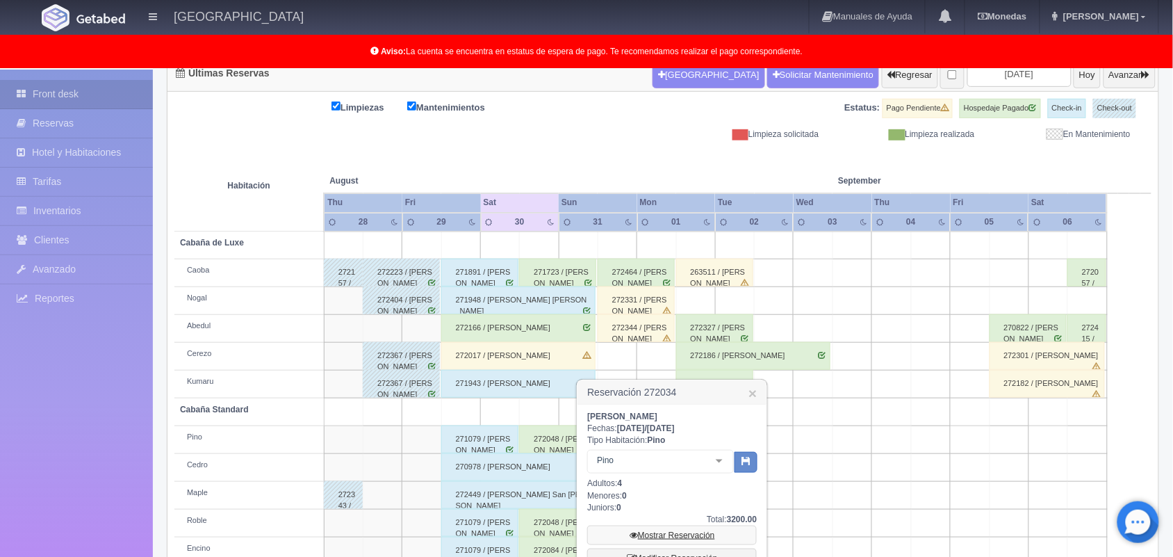
click at [675, 533] on link "Mostrar Reservación" at bounding box center [672, 535] width 170 height 19
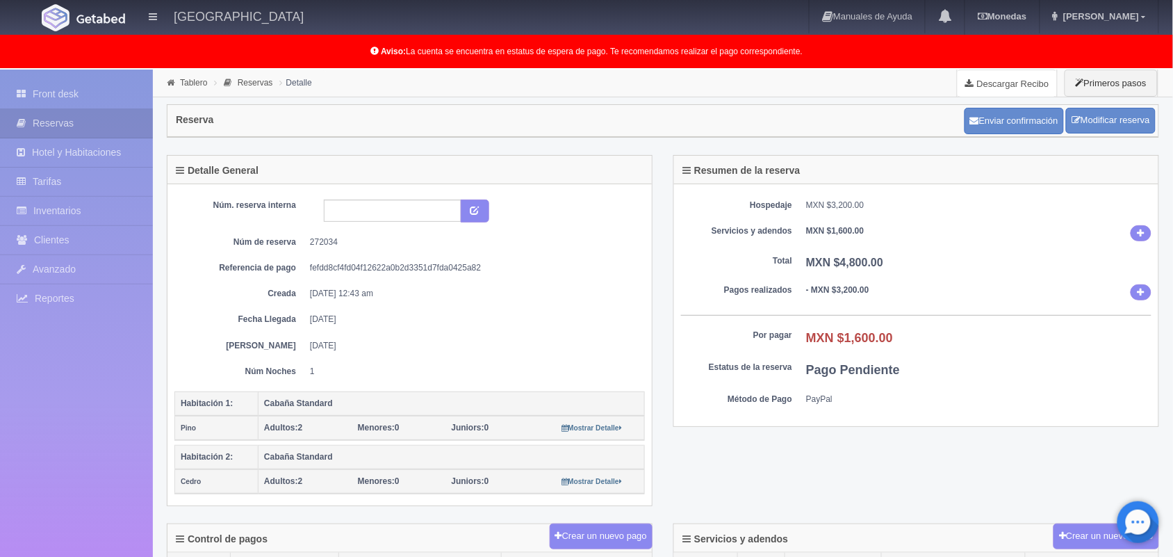
click at [1017, 87] on link "Descargar Recibo" at bounding box center [1007, 84] width 99 height 28
click at [193, 82] on link "Tablero" at bounding box center [193, 83] width 27 height 10
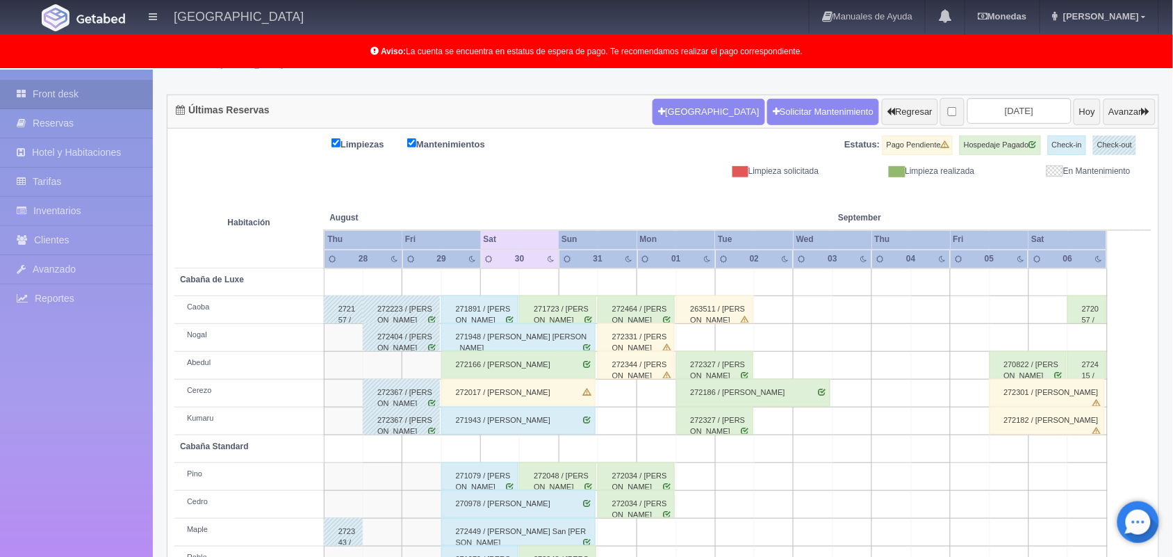
scroll to position [193, 0]
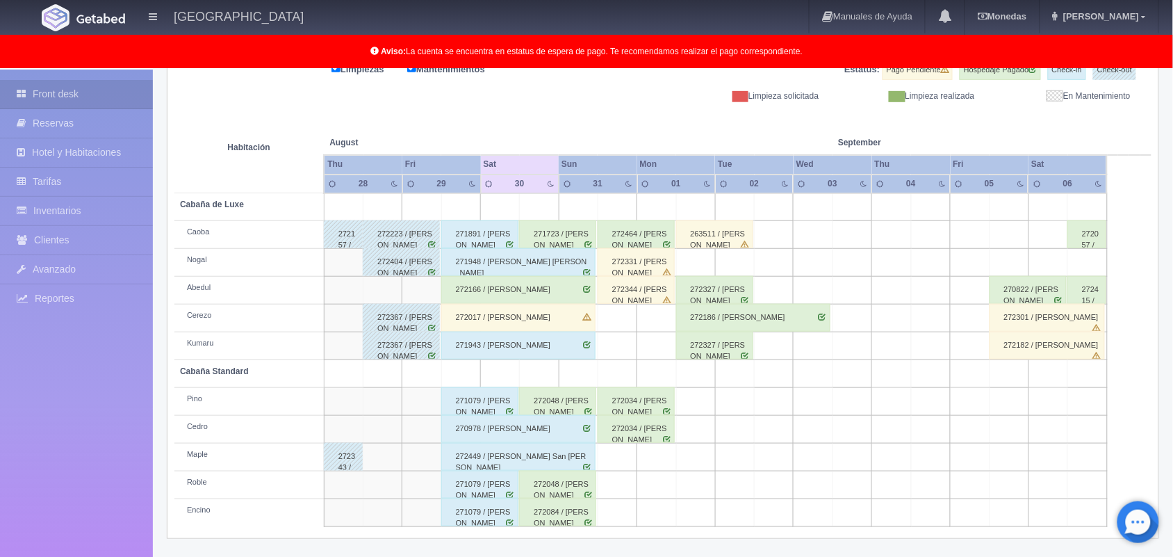
click at [512, 321] on div "272017 / [PERSON_NAME]" at bounding box center [518, 318] width 154 height 28
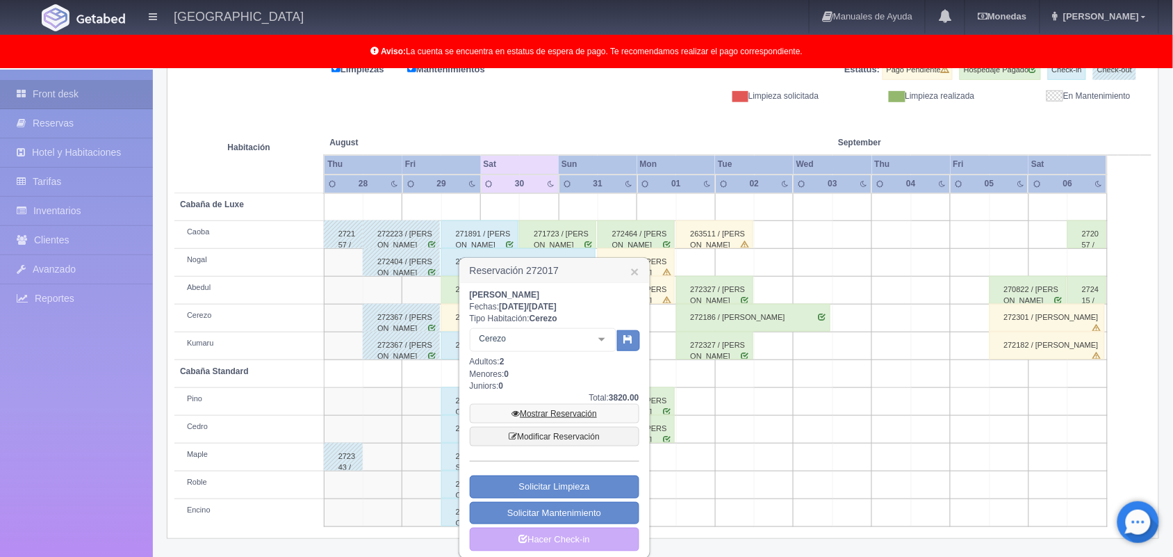
click at [555, 410] on link "Mostrar Reservación" at bounding box center [555, 413] width 170 height 19
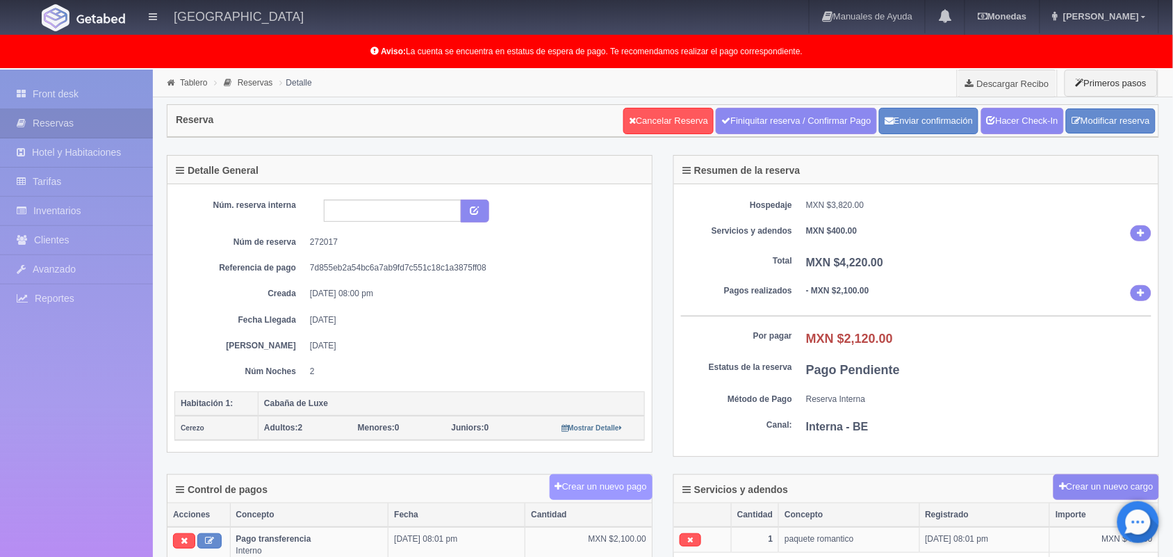
click at [606, 498] on button "Crear un nuevo pago" at bounding box center [601, 487] width 103 height 26
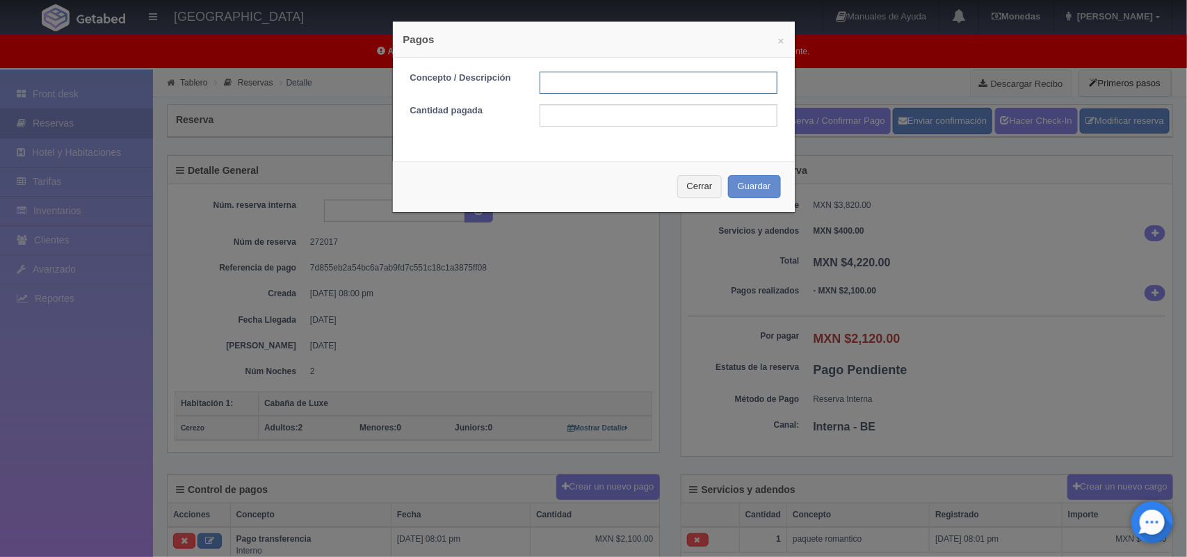
click at [574, 86] on input "text" at bounding box center [658, 83] width 238 height 22
type input "Pago efectivo 30/08/2025"
click at [658, 122] on input "text" at bounding box center [658, 115] width 238 height 22
type input "2120.00"
click at [728, 193] on button "Guardar" at bounding box center [754, 186] width 53 height 23
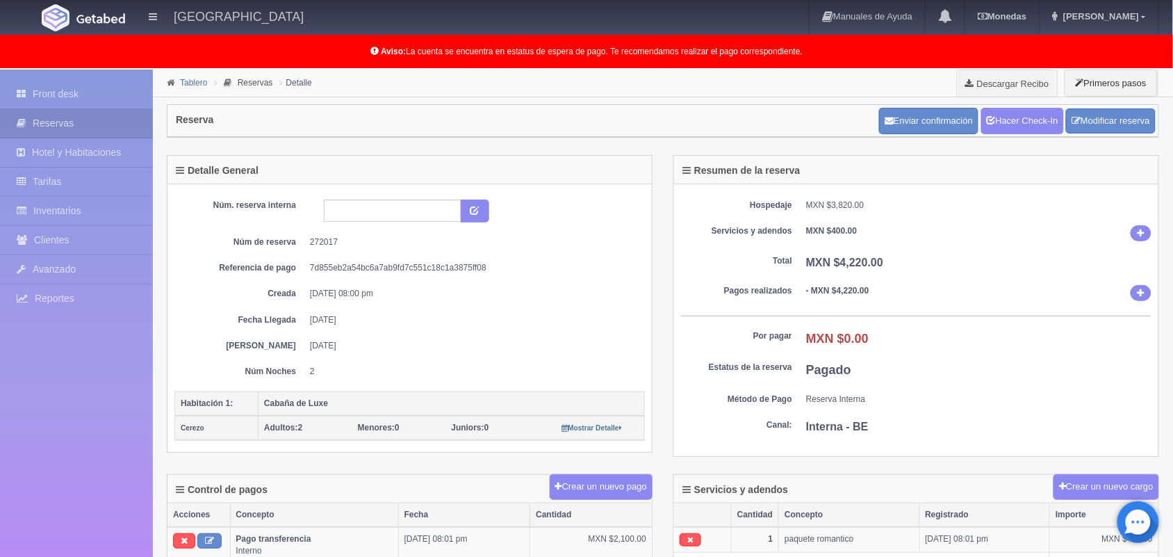
click at [188, 81] on link "Tablero" at bounding box center [193, 83] width 27 height 10
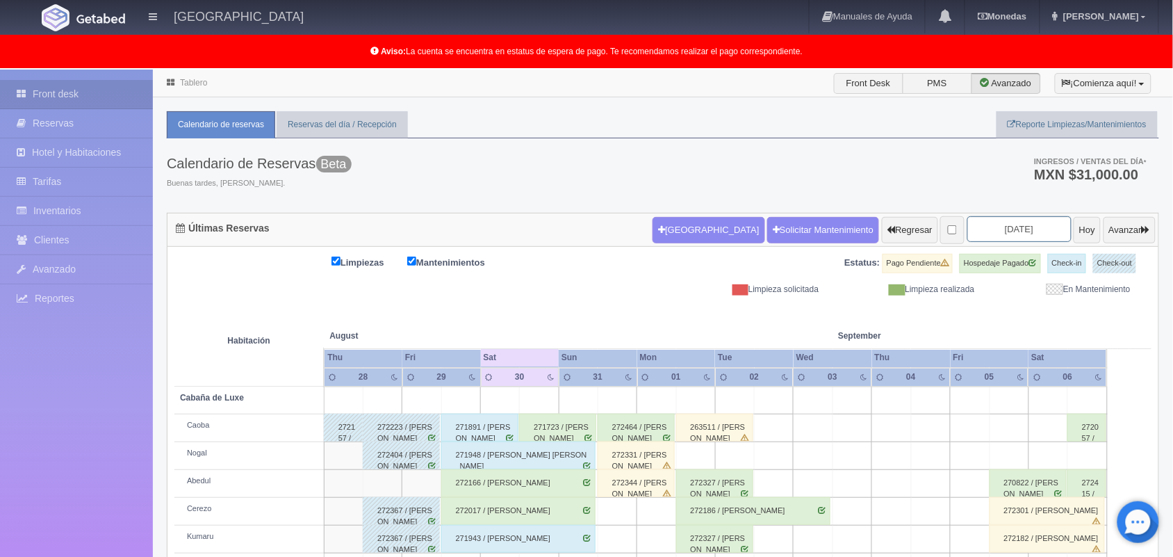
click at [980, 233] on input "[DATE]" at bounding box center [1020, 229] width 104 height 26
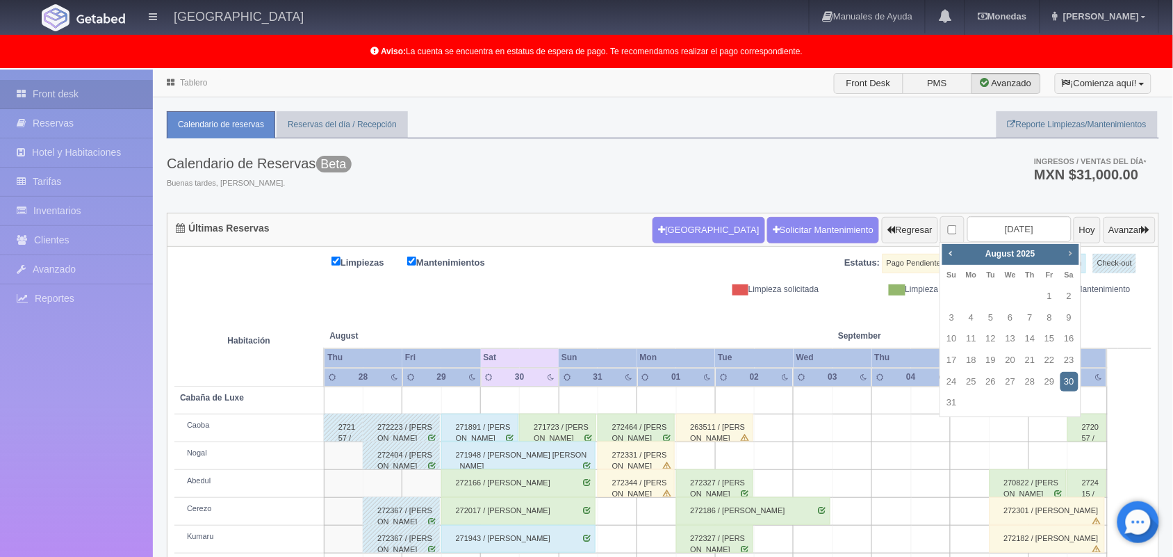
click at [1068, 261] on link "Next" at bounding box center [1070, 252] width 15 height 15
click at [1062, 297] on link "4" at bounding box center [1070, 296] width 18 height 20
type input "2025-10-04"
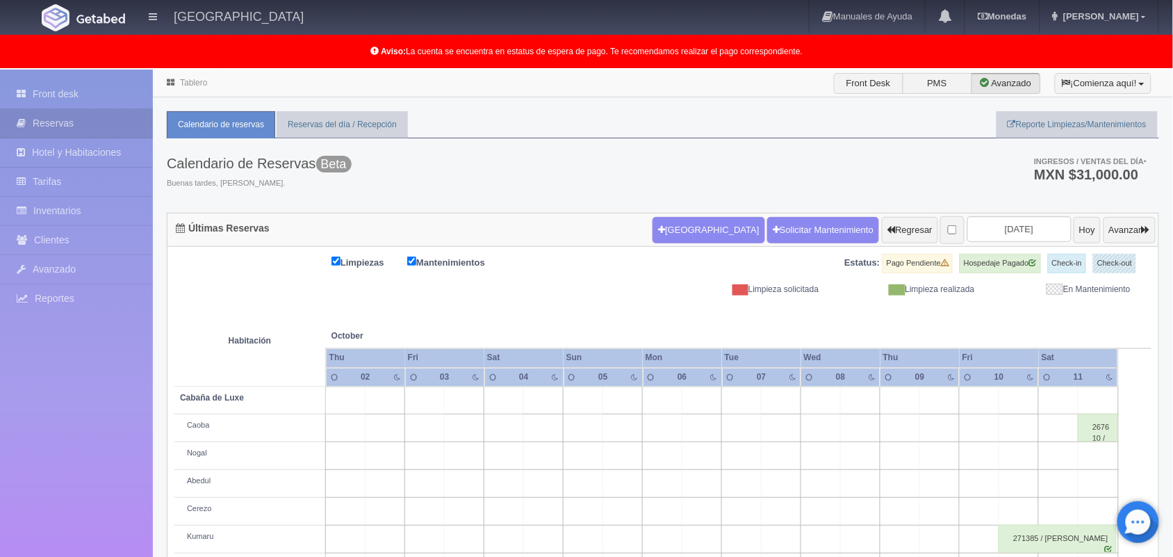
click at [197, 88] on li "Tablero" at bounding box center [186, 82] width 47 height 13
click at [191, 88] on li "Tablero" at bounding box center [186, 82] width 47 height 13
click at [190, 80] on link "Tablero" at bounding box center [193, 83] width 27 height 10
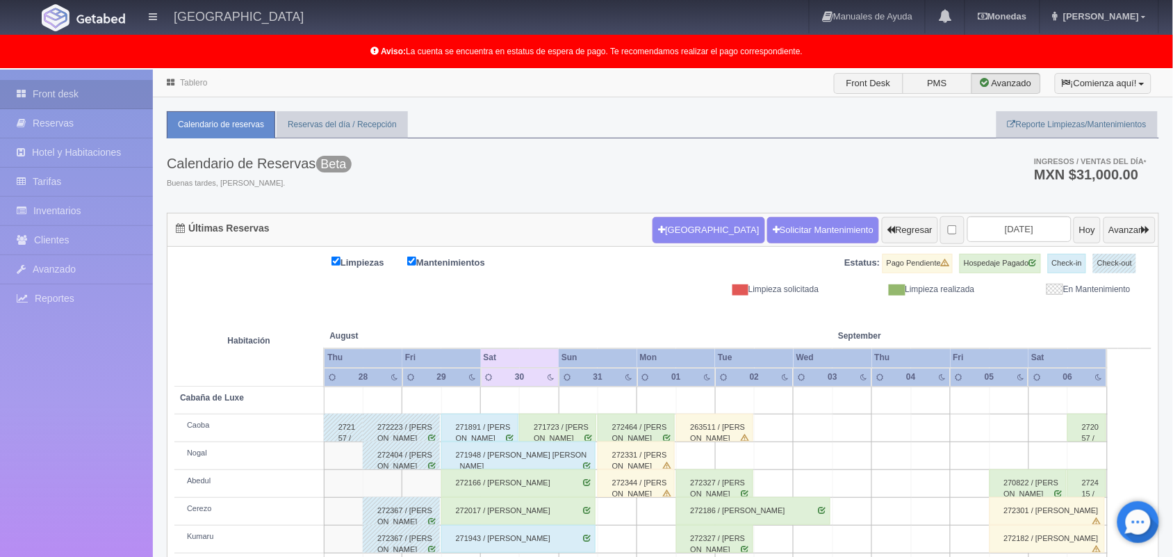
scroll to position [193, 0]
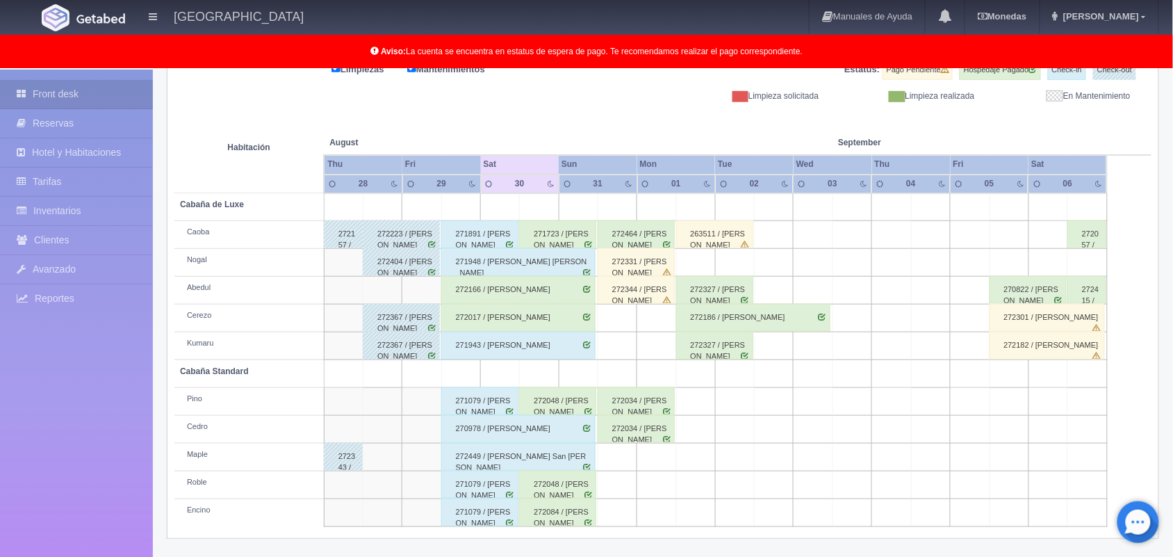
click at [551, 286] on div "272166 / [PERSON_NAME]" at bounding box center [518, 290] width 154 height 28
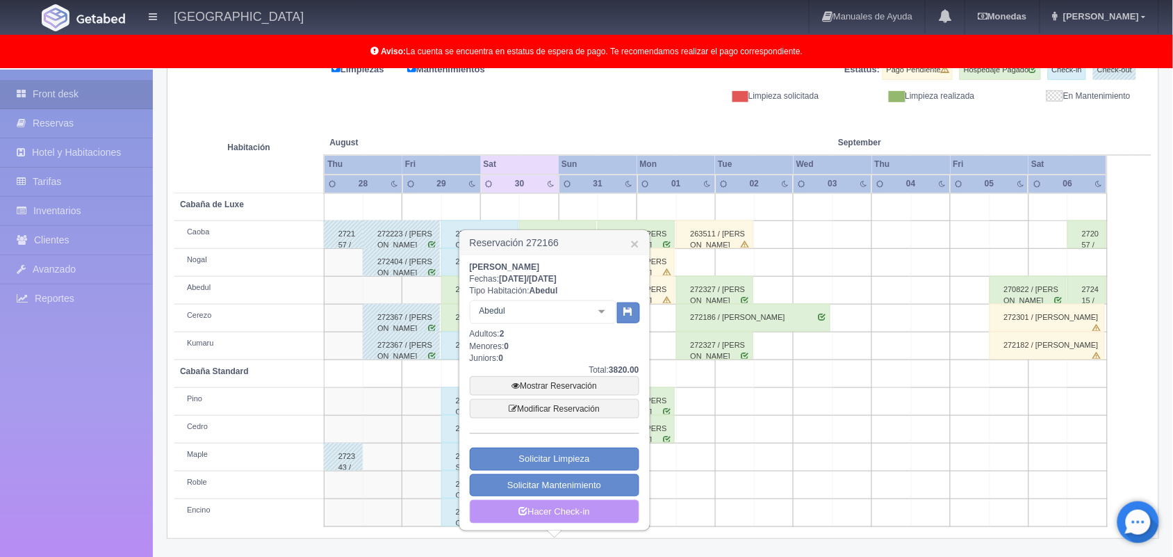
click at [532, 510] on link "Hacer Check-in" at bounding box center [555, 512] width 170 height 24
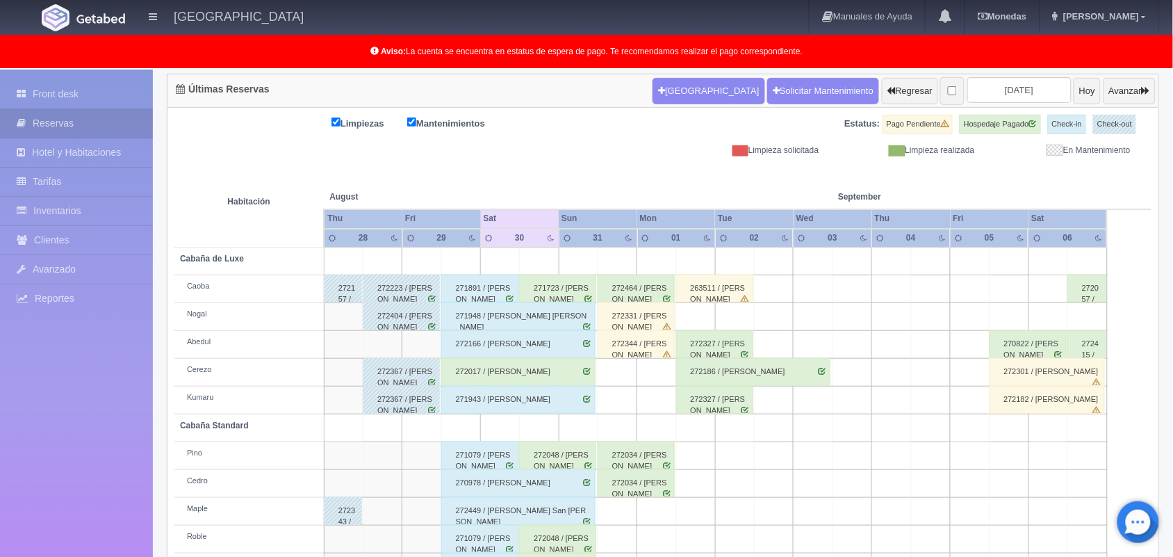
scroll to position [193, 0]
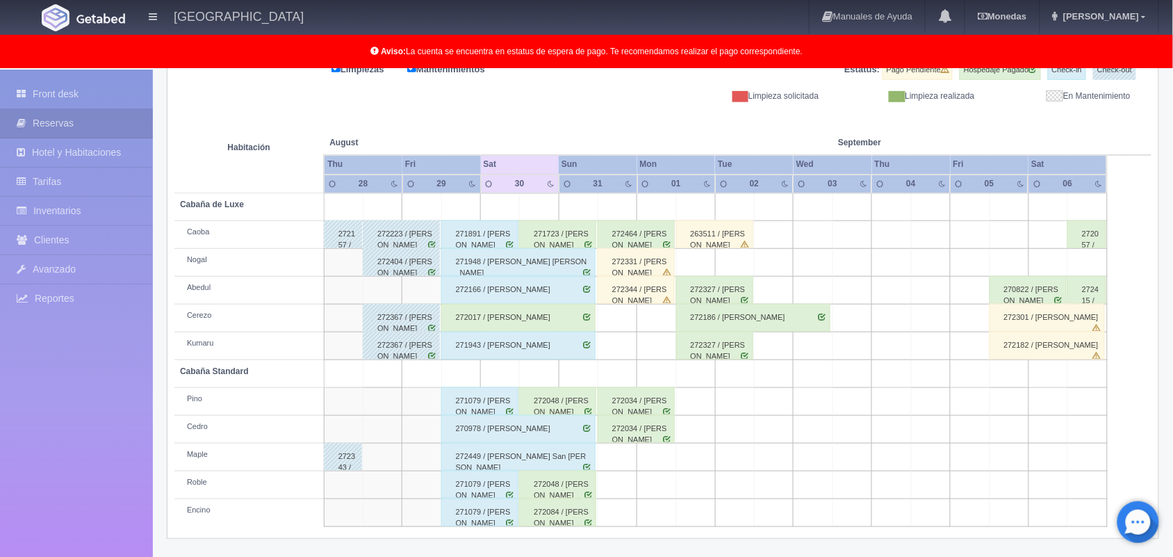
click at [660, 412] on div "272034 / Teresa Hernández palacios" at bounding box center [636, 401] width 77 height 28
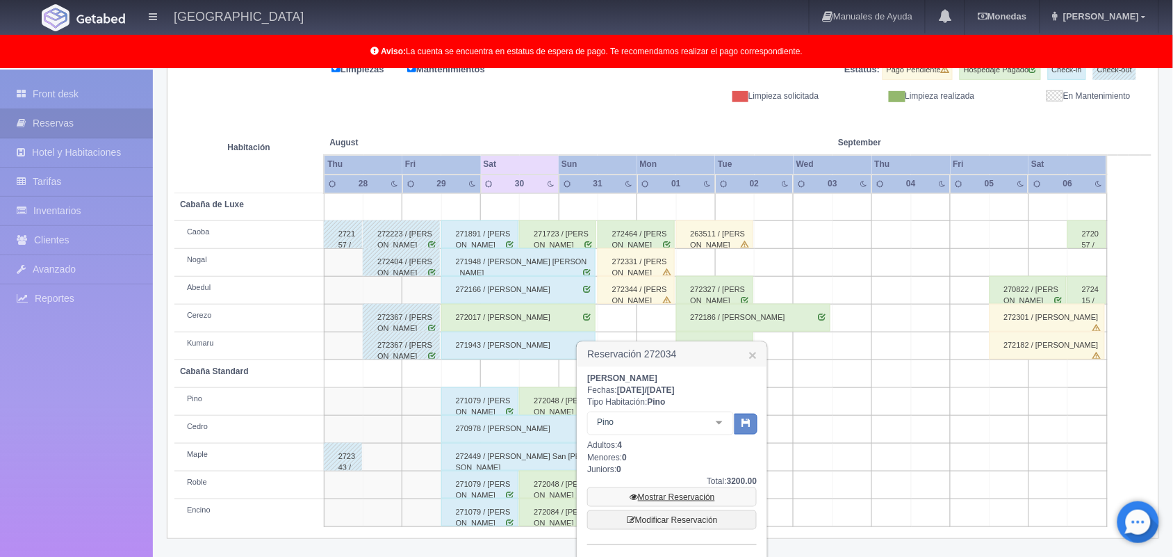
click at [690, 501] on link "Mostrar Reservación" at bounding box center [672, 496] width 170 height 19
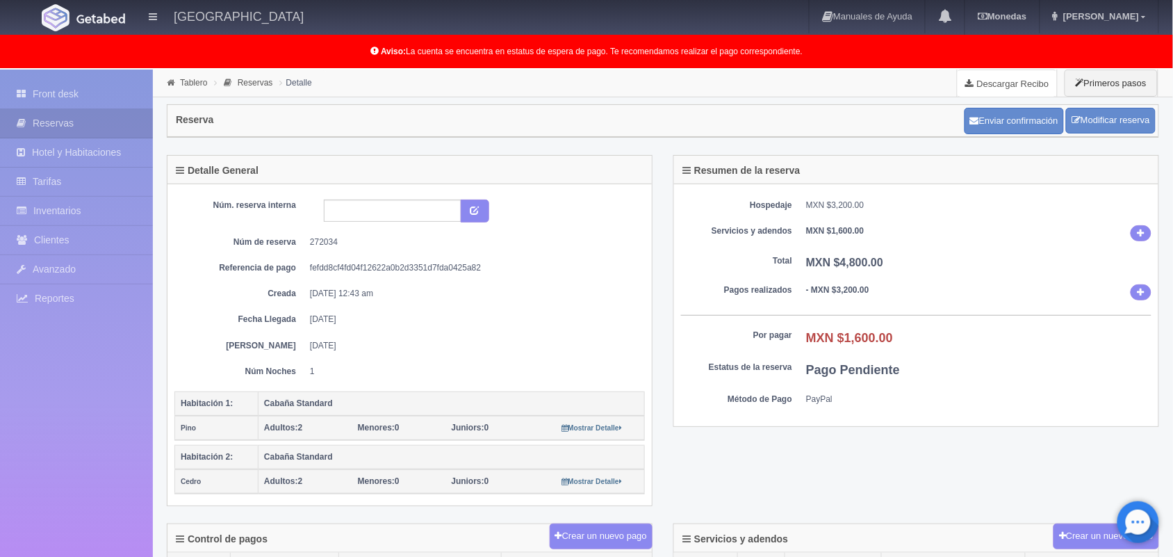
click at [974, 81] on link "Descargar Recibo" at bounding box center [1007, 84] width 99 height 28
click at [195, 81] on link "Tablero" at bounding box center [193, 83] width 27 height 10
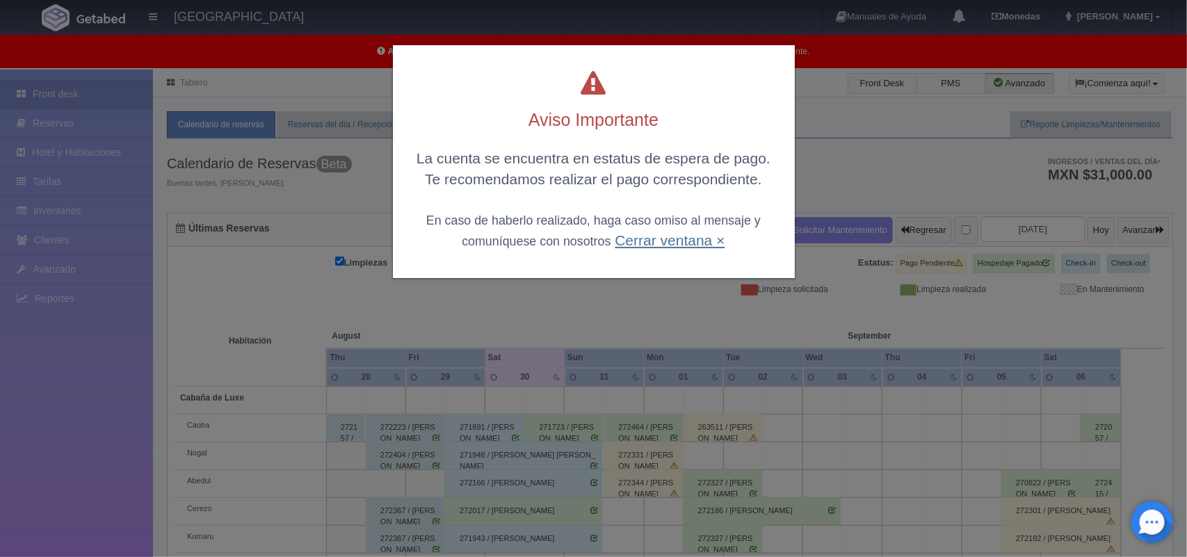
click at [651, 243] on link "Cerrar ventana ×" at bounding box center [670, 240] width 110 height 16
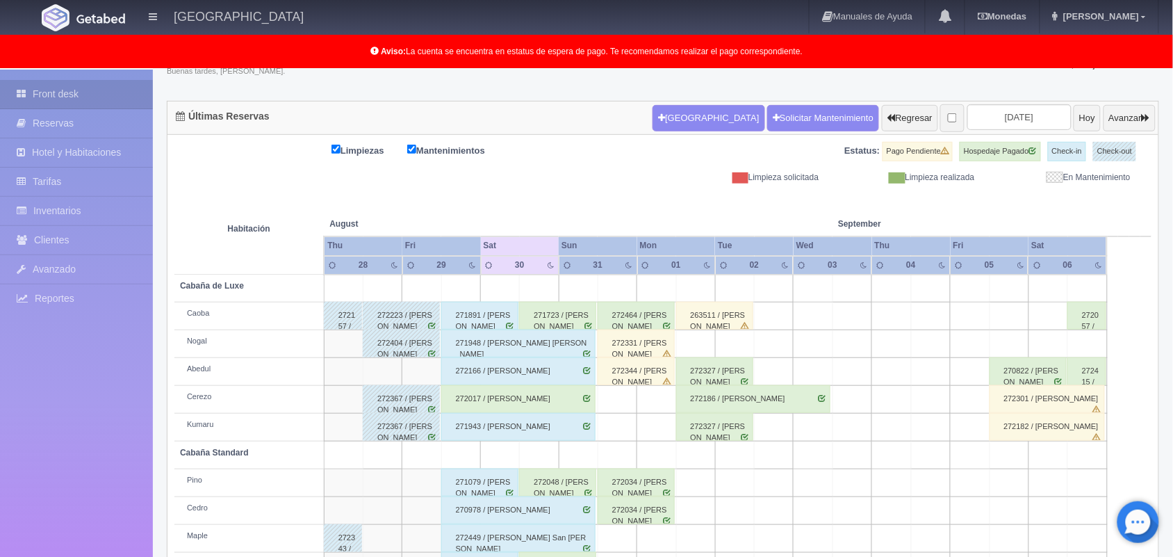
scroll to position [98, 0]
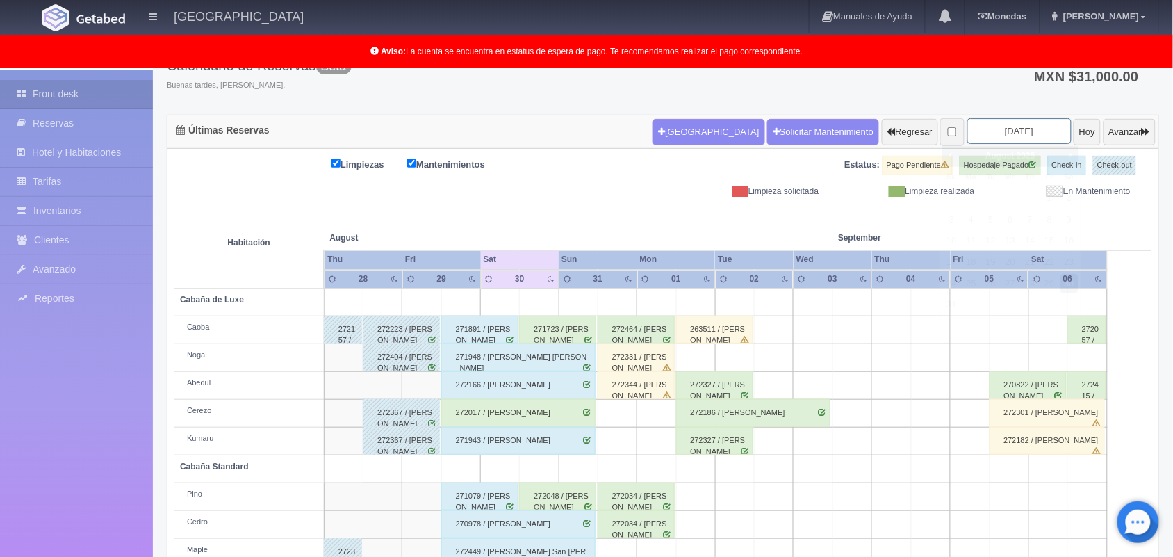
click at [989, 138] on input "2025-08-30" at bounding box center [1020, 131] width 104 height 26
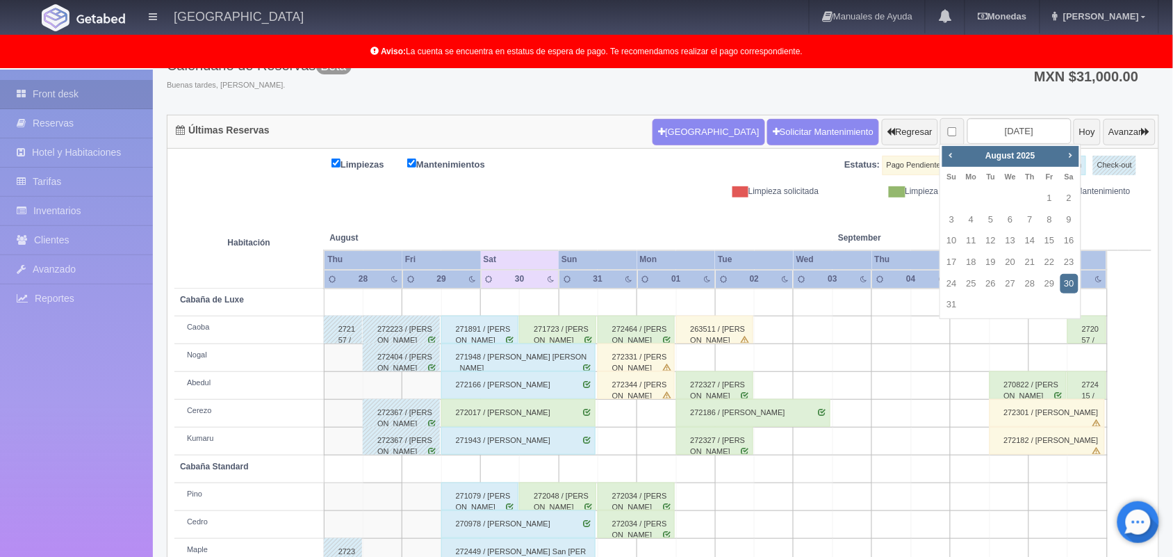
click at [763, 197] on div "Limpieza solicitada" at bounding box center [752, 192] width 156 height 12
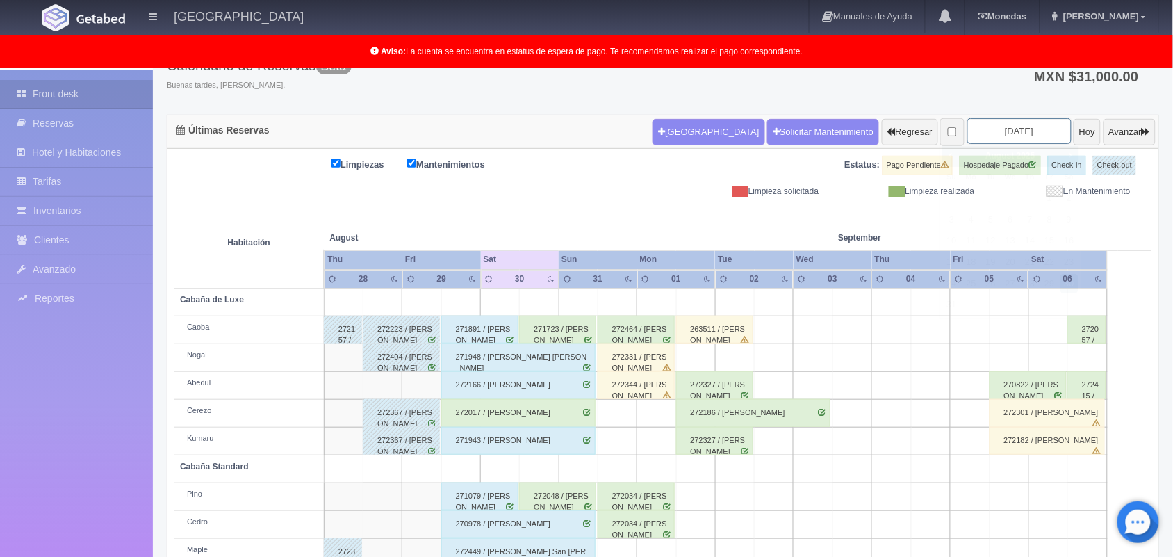
click at [998, 126] on input "2025-08-30" at bounding box center [1020, 131] width 104 height 26
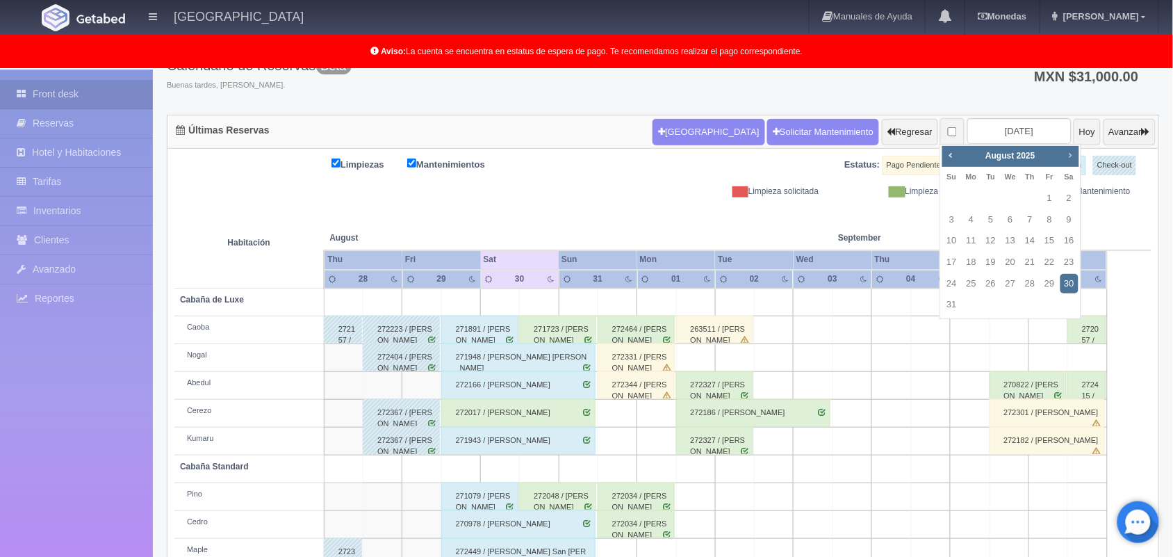
click at [1068, 154] on span "Next" at bounding box center [1070, 154] width 11 height 11
click at [1067, 220] on link "13" at bounding box center [1070, 220] width 18 height 20
type input "2025-09-13"
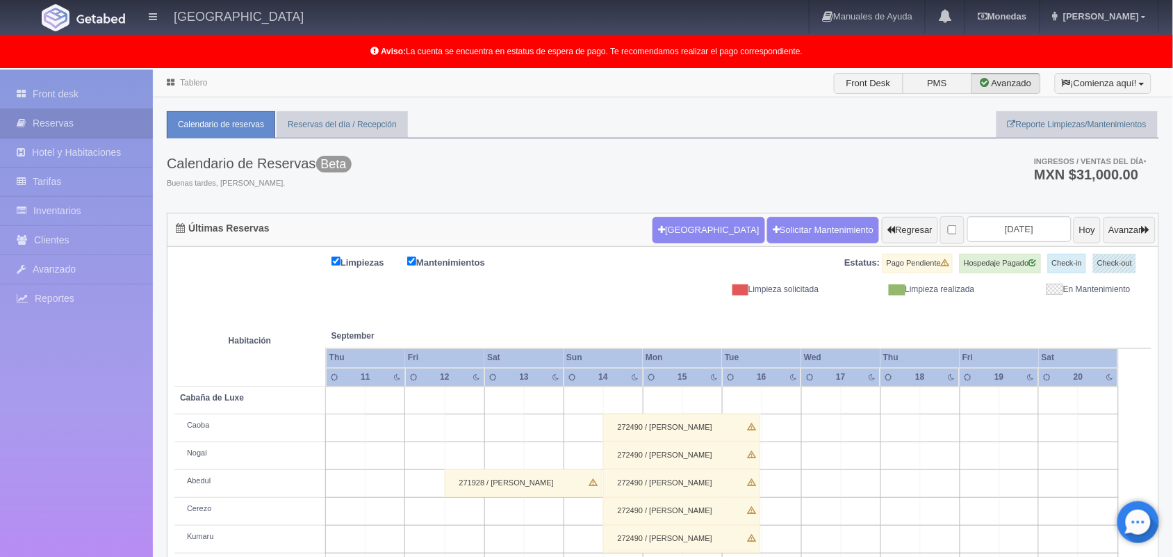
scroll to position [193, 0]
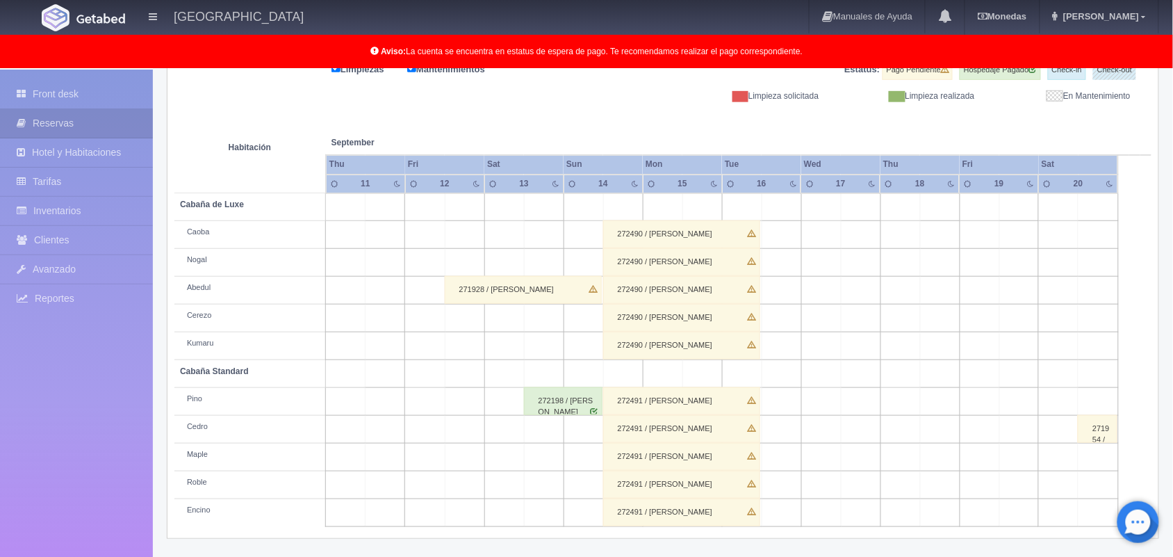
click at [731, 231] on div "272490 / Alma Edith Maldonado Vega" at bounding box center [681, 234] width 157 height 28
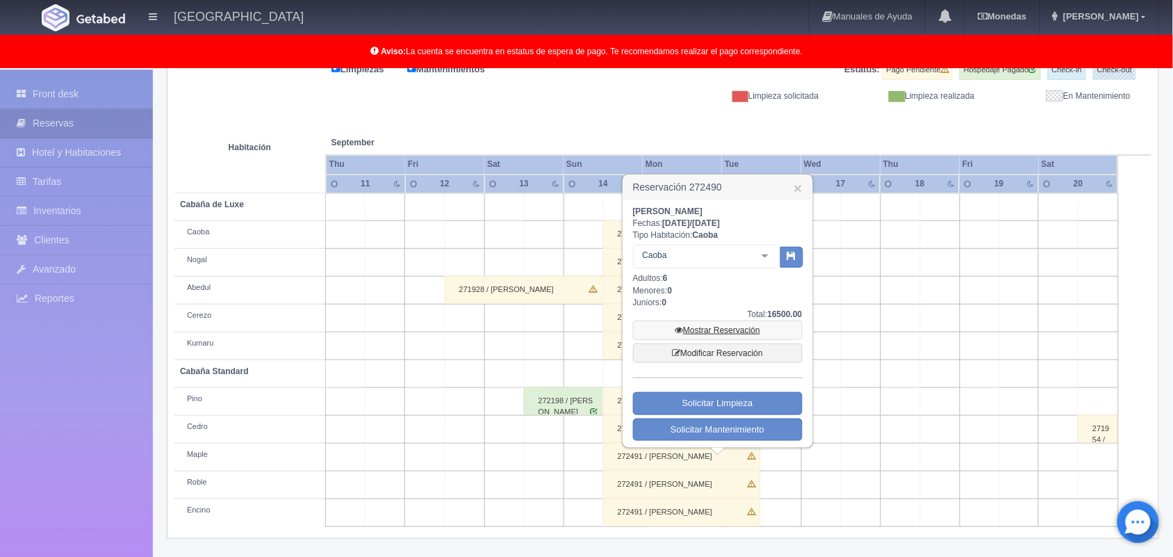
click at [725, 331] on link "Mostrar Reservación" at bounding box center [718, 329] width 170 height 19
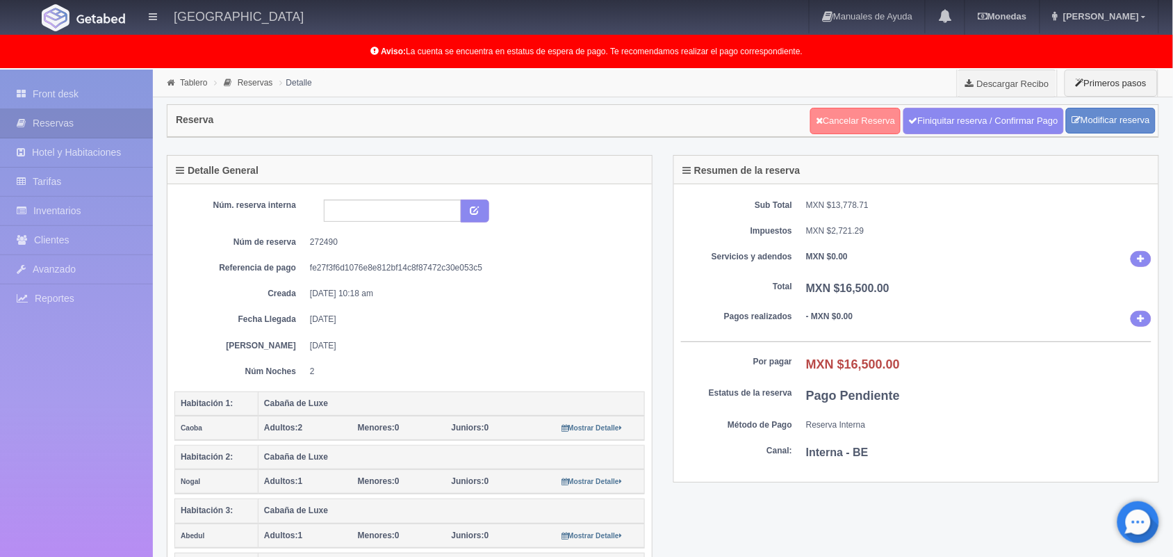
click at [870, 125] on link "Cancelar Reserva" at bounding box center [856, 121] width 90 height 26
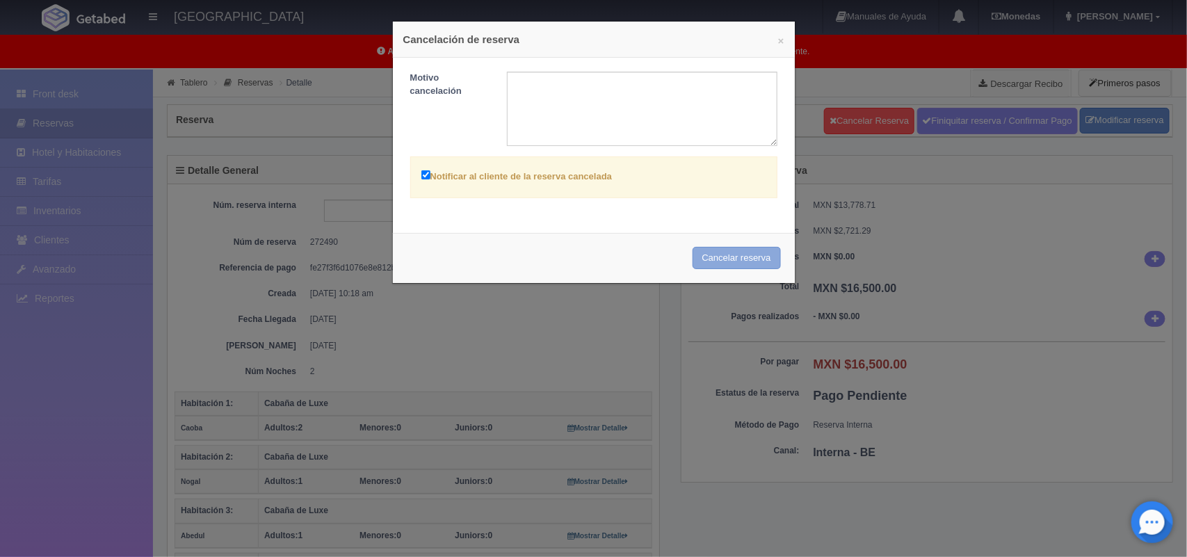
click at [708, 254] on button "Cancelar reserva" at bounding box center [736, 258] width 88 height 23
click at [724, 266] on button "Cancelar reserva" at bounding box center [736, 258] width 88 height 23
click at [570, 97] on textarea at bounding box center [642, 109] width 270 height 74
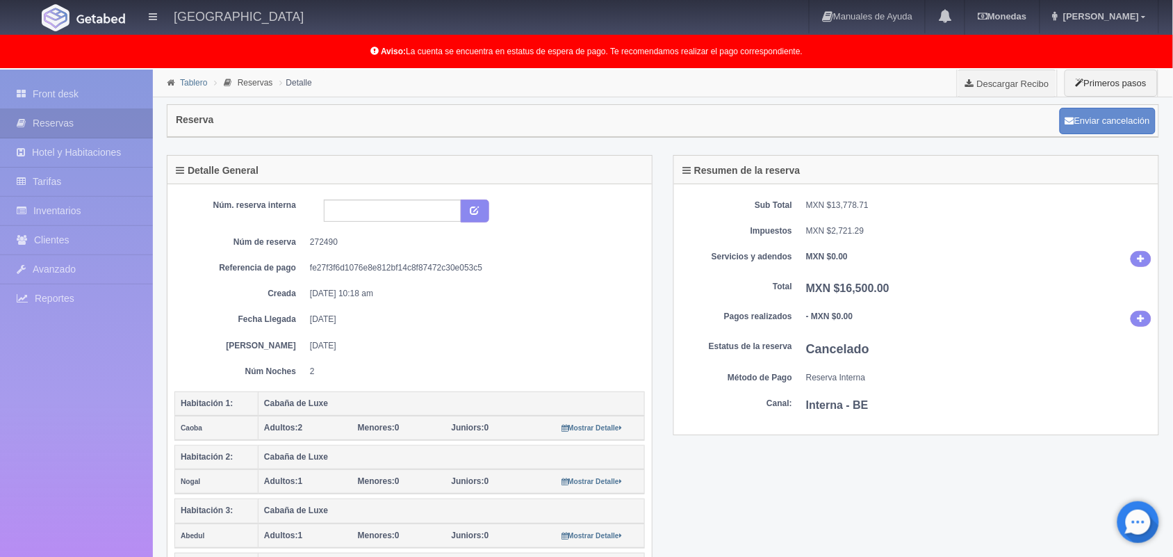
click at [189, 83] on link "Tablero" at bounding box center [193, 83] width 27 height 10
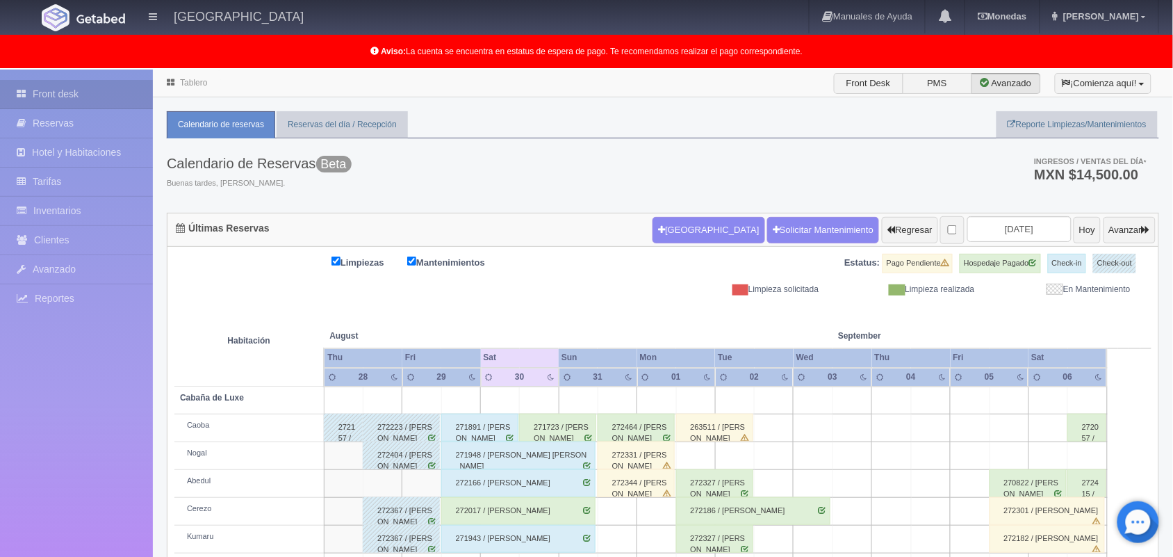
click at [1024, 341] on th at bounding box center [1048, 321] width 117 height 53
click at [1002, 227] on input "2025-08-30" at bounding box center [1020, 229] width 104 height 26
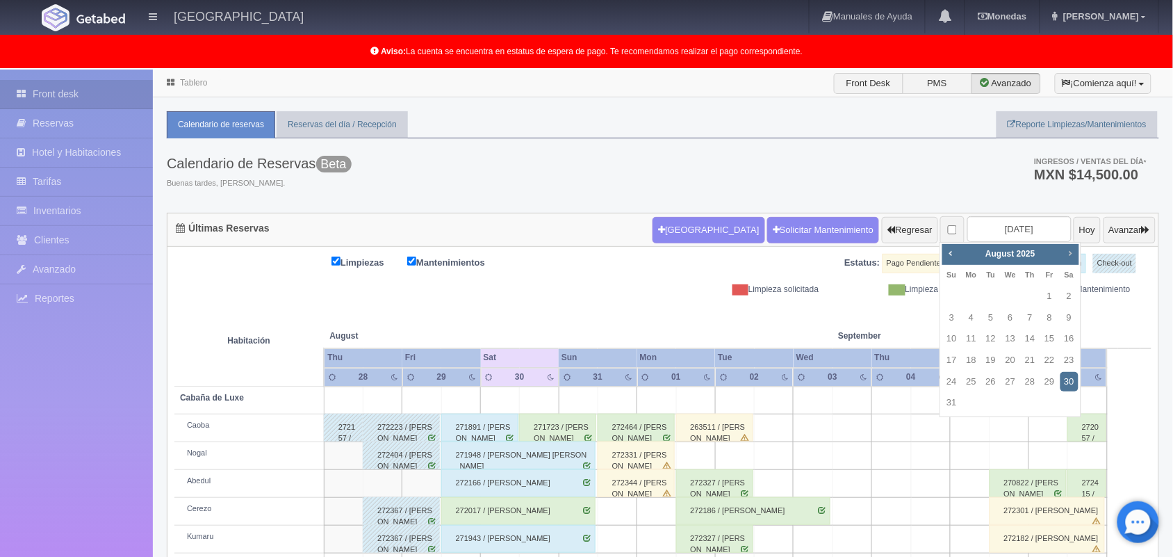
click at [1071, 258] on span "Next" at bounding box center [1070, 252] width 11 height 11
click at [1069, 315] on link "13" at bounding box center [1070, 318] width 18 height 20
type input "2025-09-13"
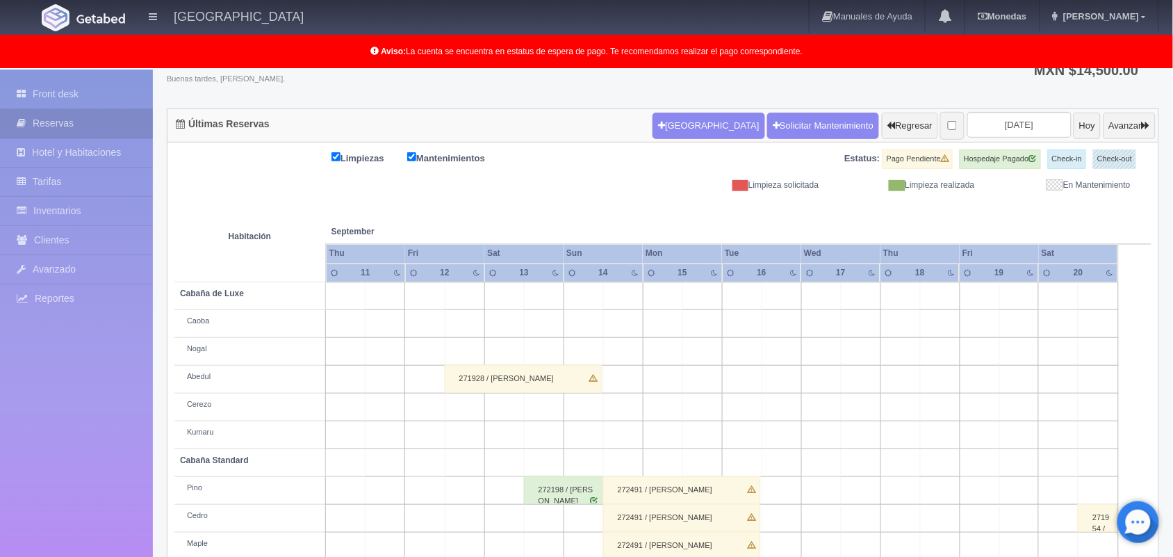
scroll to position [193, 0]
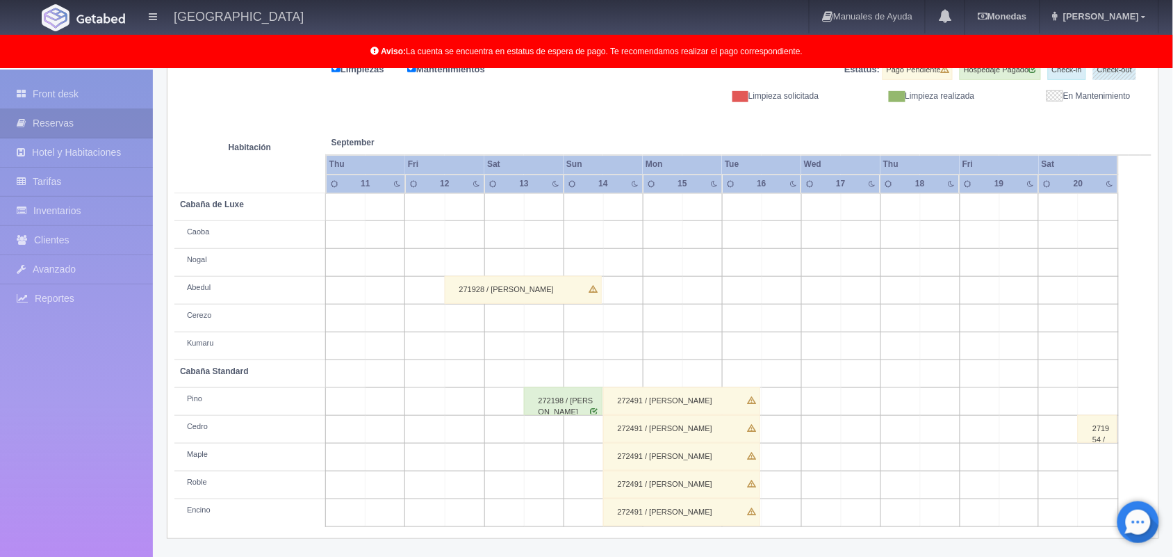
click at [725, 405] on div "272491 / Alma Edith Maldonado Vega" at bounding box center [681, 401] width 157 height 28
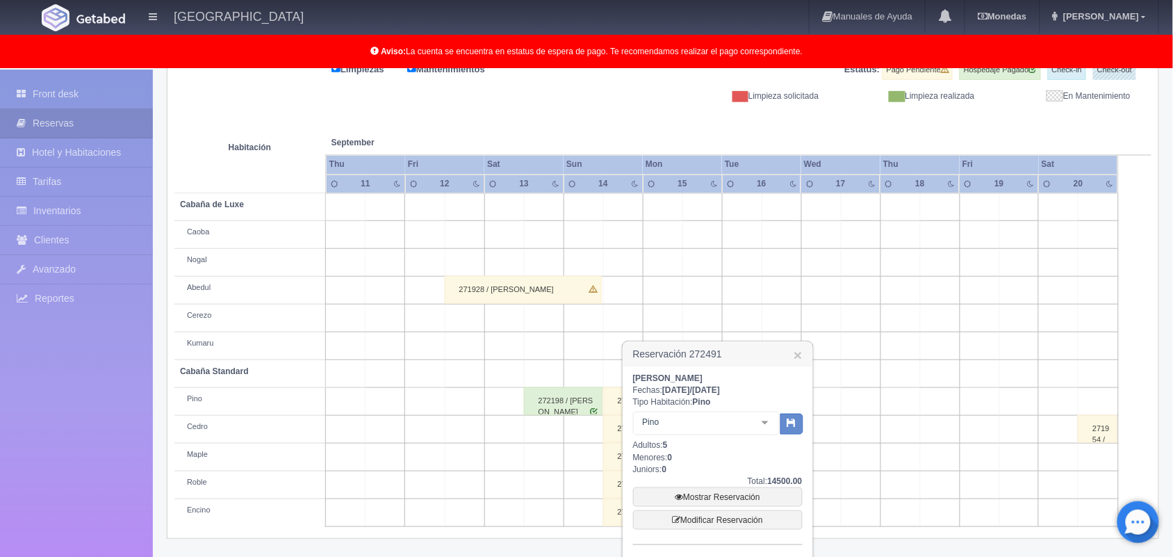
scroll to position [261, 0]
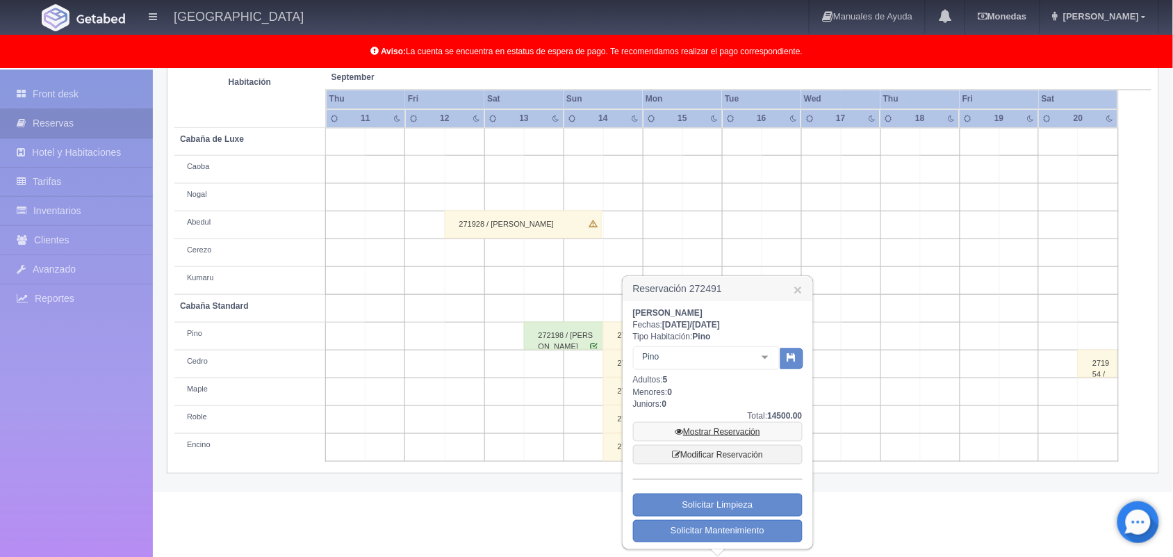
click at [715, 425] on link "Mostrar Reservación" at bounding box center [718, 431] width 170 height 19
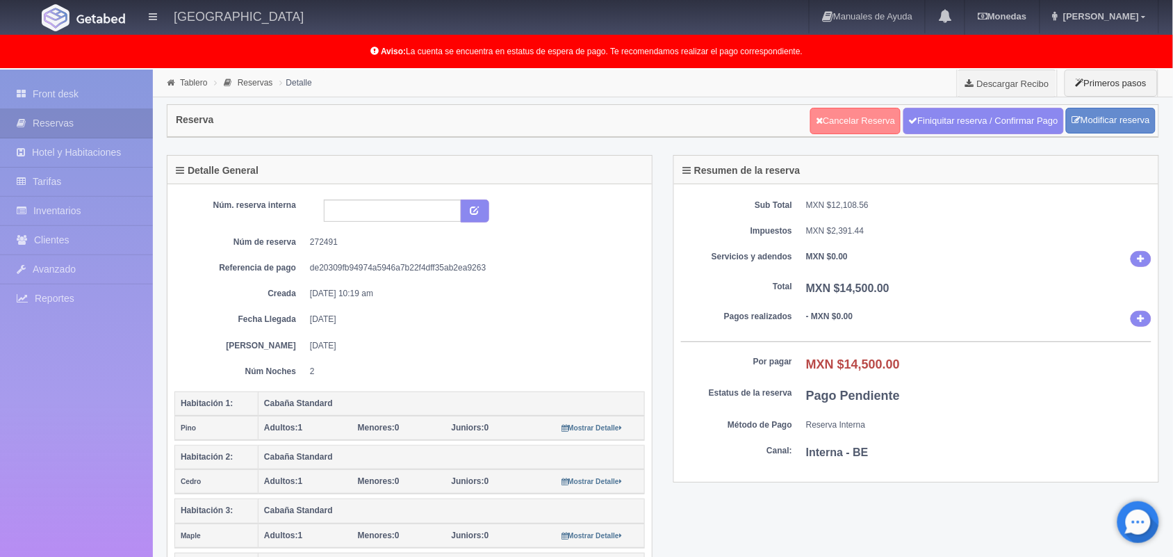
click at [862, 115] on link "Cancelar Reserva" at bounding box center [856, 121] width 90 height 26
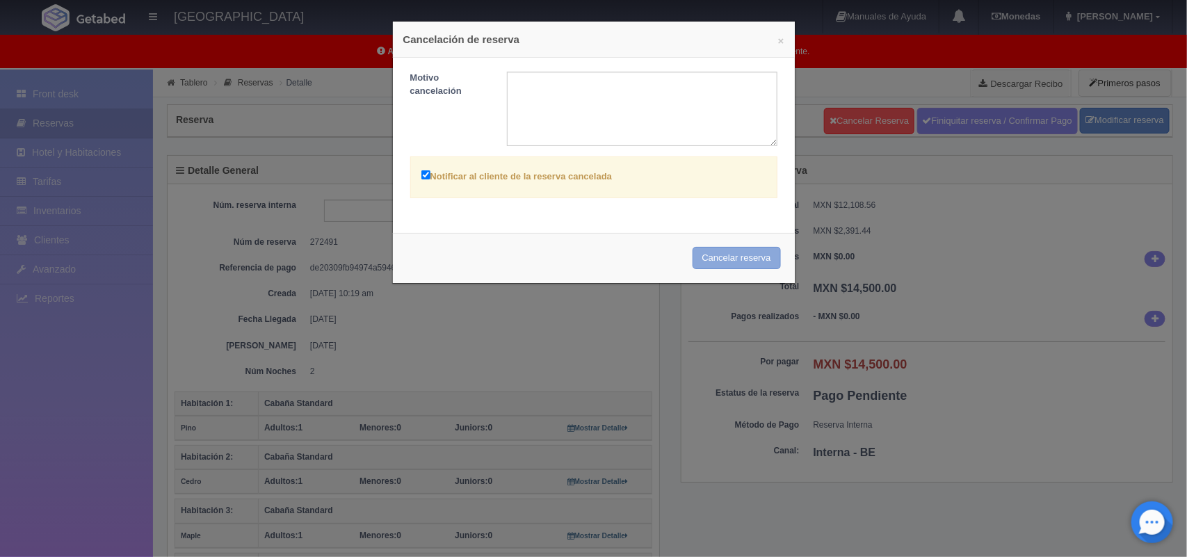
click at [733, 256] on button "Cancelar reserva" at bounding box center [736, 258] width 88 height 23
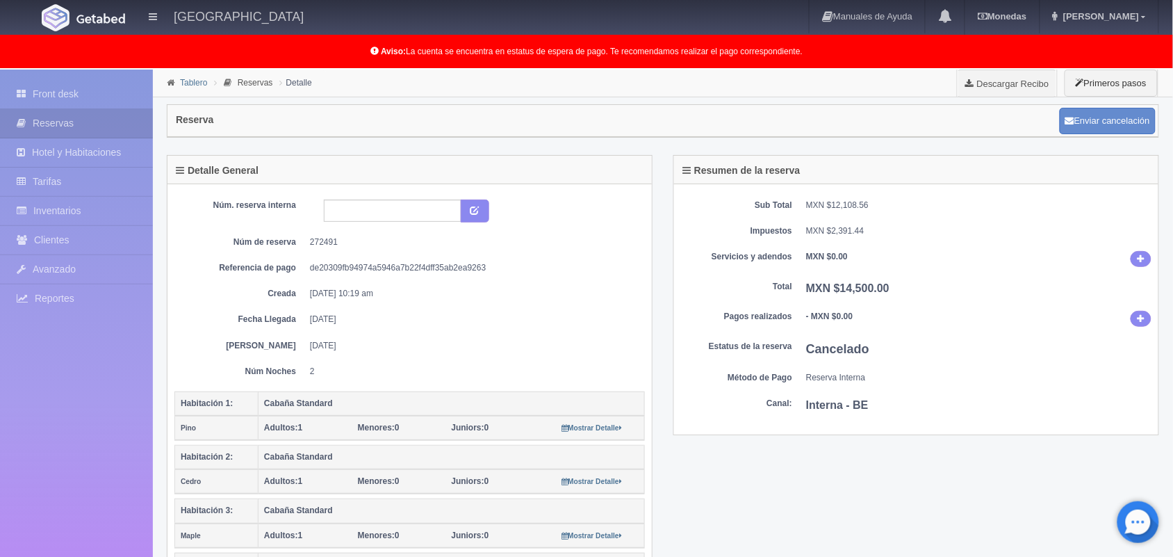
click at [186, 78] on link "Tablero" at bounding box center [193, 83] width 27 height 10
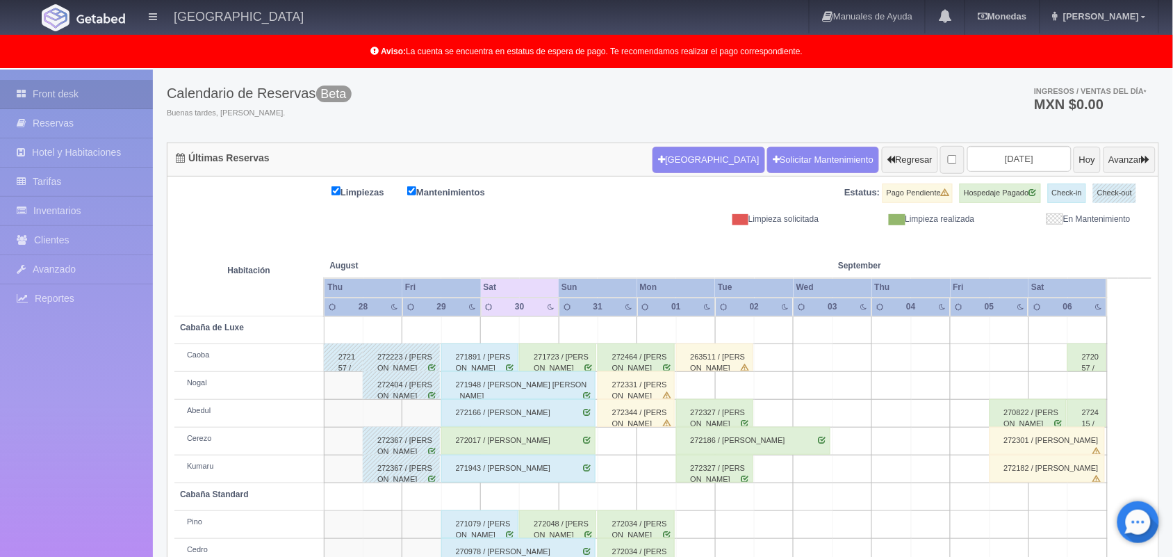
scroll to position [19, 0]
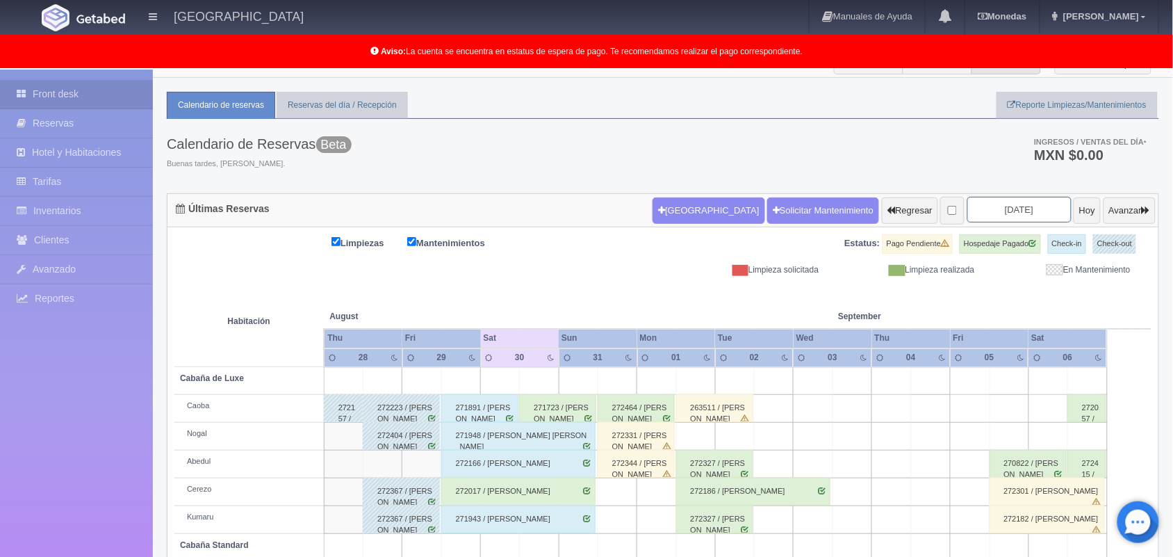
click at [995, 213] on input "[DATE]" at bounding box center [1020, 210] width 104 height 26
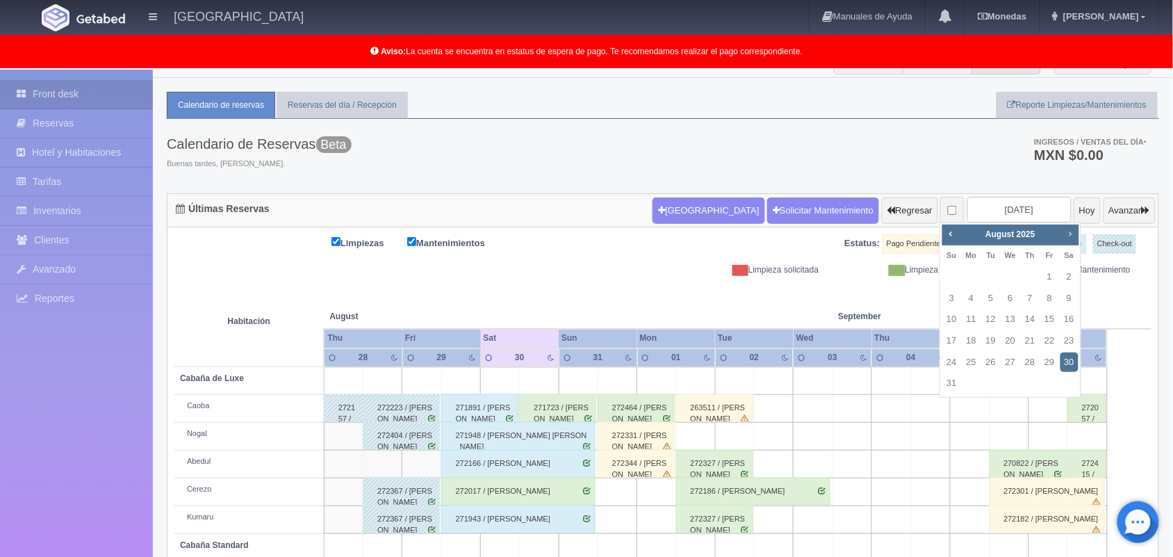
click at [1067, 235] on span "Next" at bounding box center [1070, 233] width 11 height 11
click at [970, 320] on link "15" at bounding box center [972, 319] width 18 height 20
type input "2025-09-15"
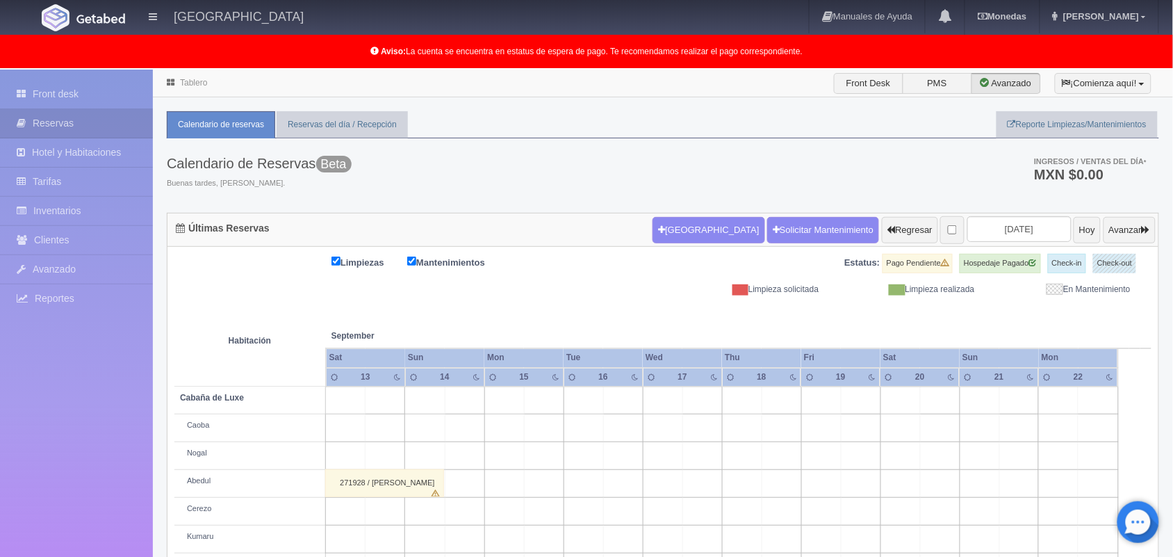
drag, startPoint x: 1180, startPoint y: 209, endPoint x: 1167, endPoint y: 19, distance: 190.2
click at [1167, 19] on html "Hotel Xacallan Manuales de Ayuda Actualizaciones recientes Monedas Tipo de camb…" at bounding box center [586, 278] width 1173 height 557
click at [984, 237] on input "2025-09-15" at bounding box center [1020, 229] width 104 height 26
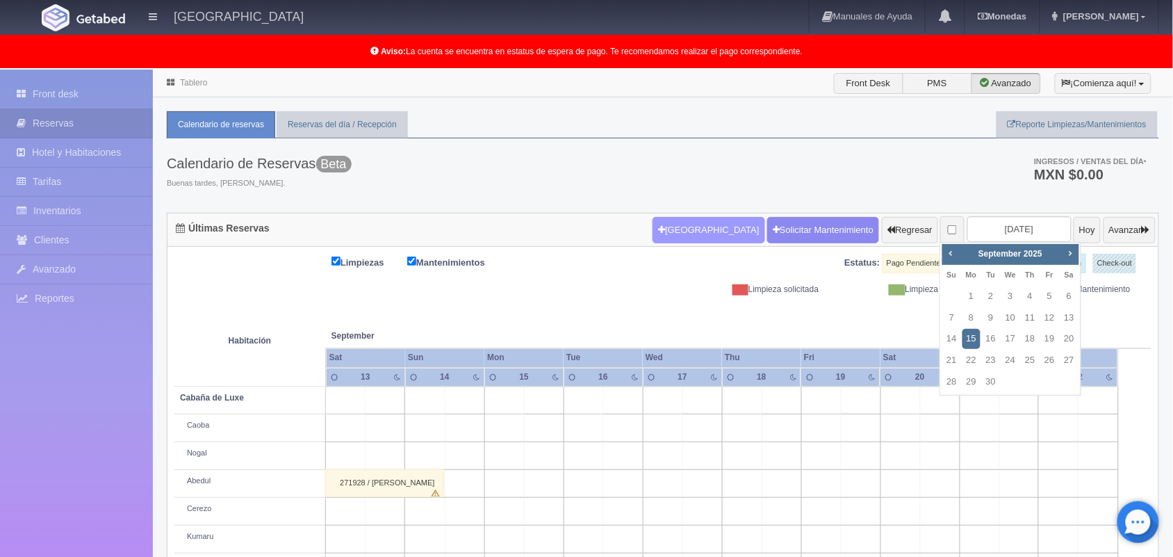
click at [687, 222] on button "[GEOGRAPHIC_DATA]" at bounding box center [709, 230] width 112 height 26
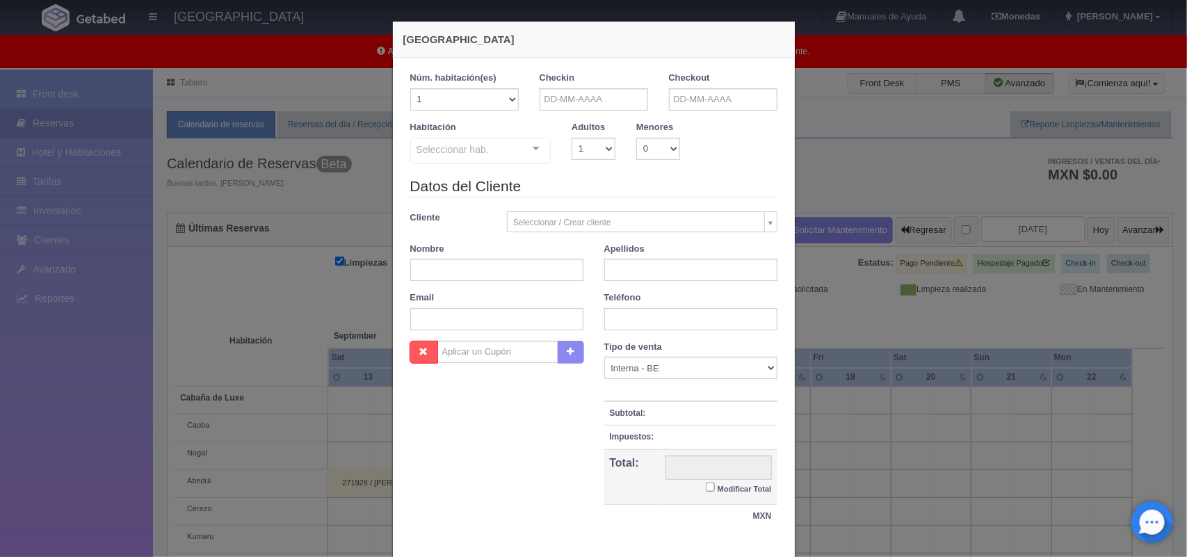
checkbox input "false"
click at [594, 99] on input "text" at bounding box center [593, 99] width 108 height 22
click at [660, 127] on span "Next" at bounding box center [663, 121] width 11 height 11
click at [565, 207] on link "15" at bounding box center [564, 207] width 18 height 20
type input "15-09-2025"
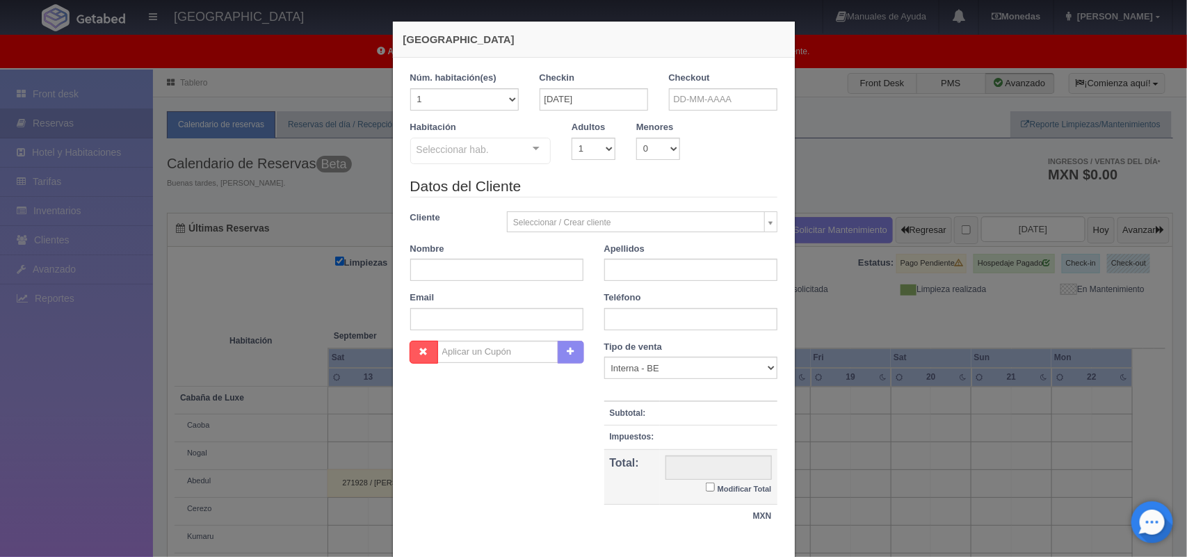
click at [521, 152] on div "Seleccionar hab. Cabaña de Luxe Cabaña de Luxe - Sin asignar Caoba Nogal Abedul…" at bounding box center [480, 152] width 141 height 28
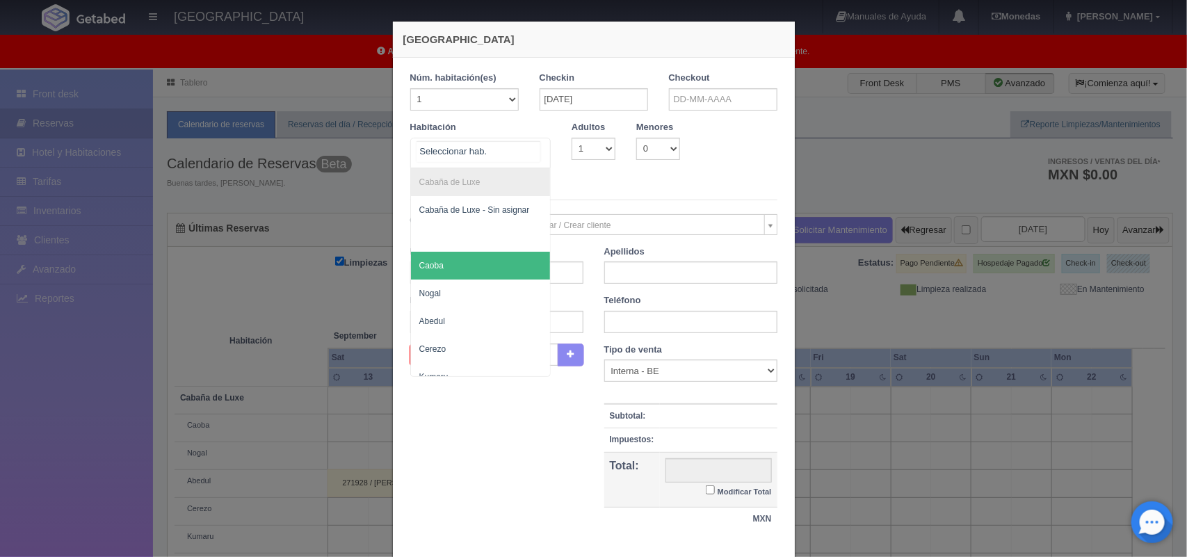
click at [484, 259] on span "Caoba" at bounding box center [481, 266] width 140 height 28
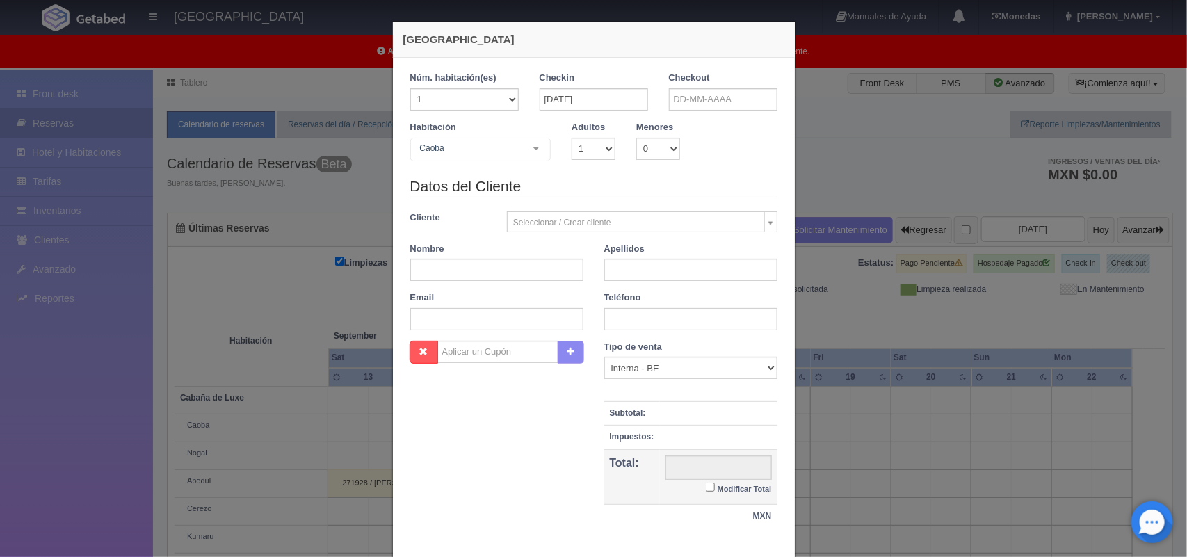
checkbox input "false"
click at [688, 105] on input "text" at bounding box center [723, 99] width 108 height 22
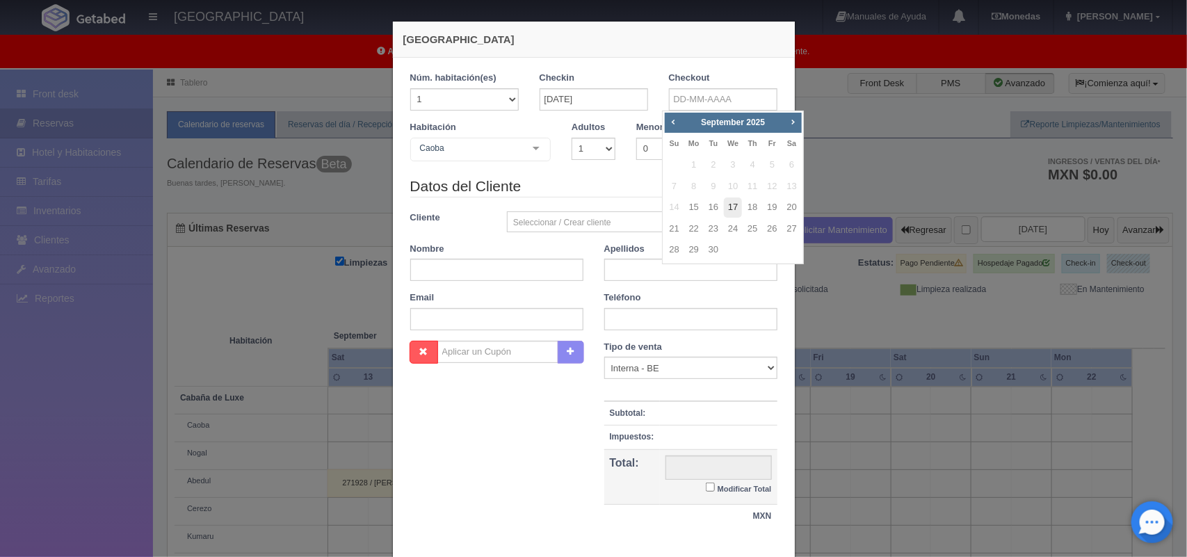
click at [739, 209] on link "17" at bounding box center [733, 207] width 18 height 20
type input "17-09-2025"
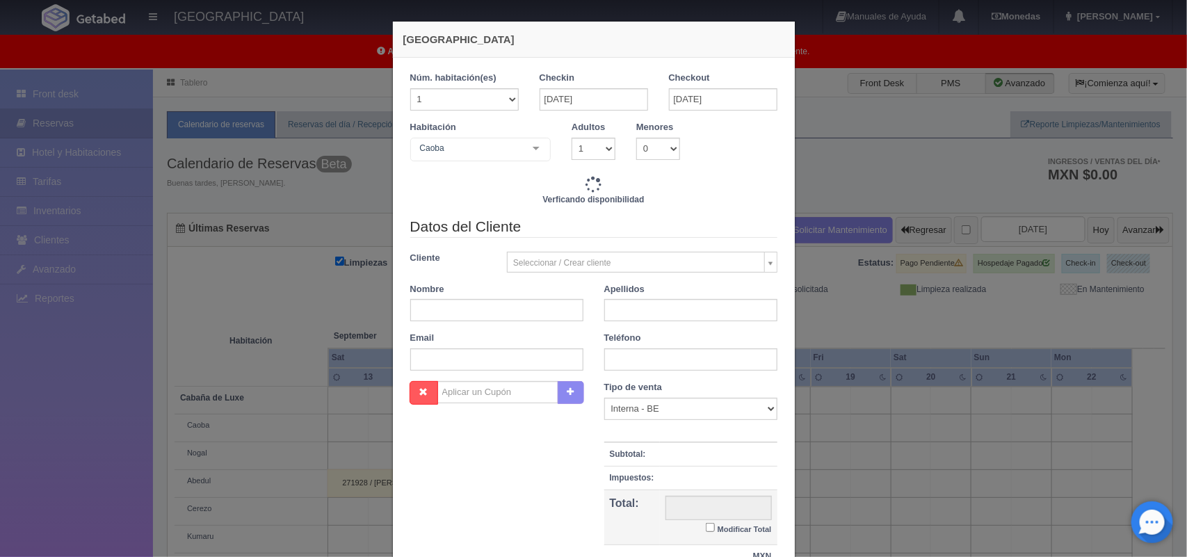
checkbox input "false"
type input "3200.00"
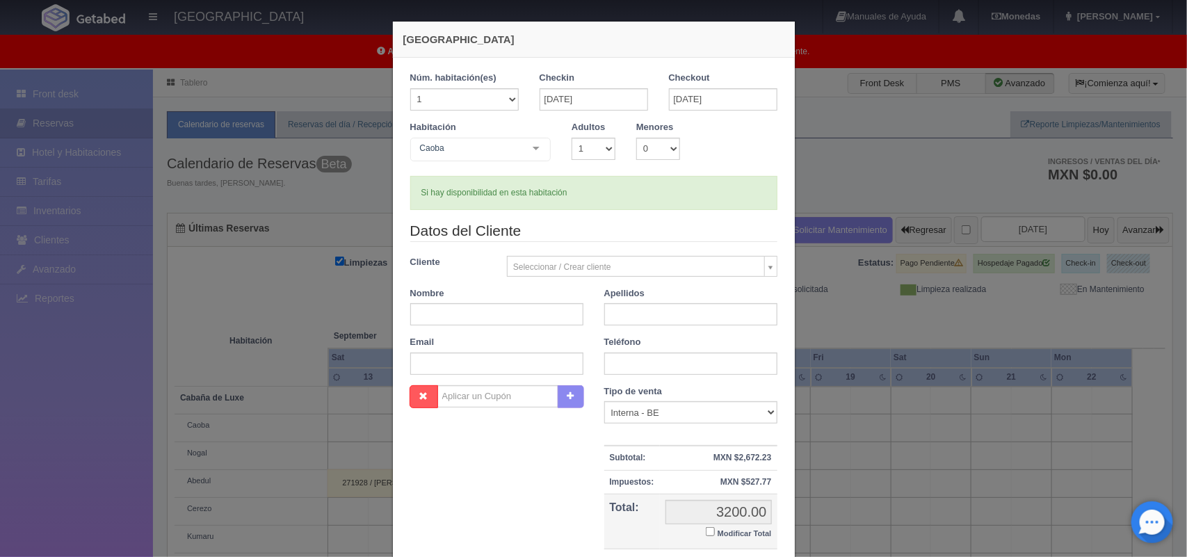
checkbox input "false"
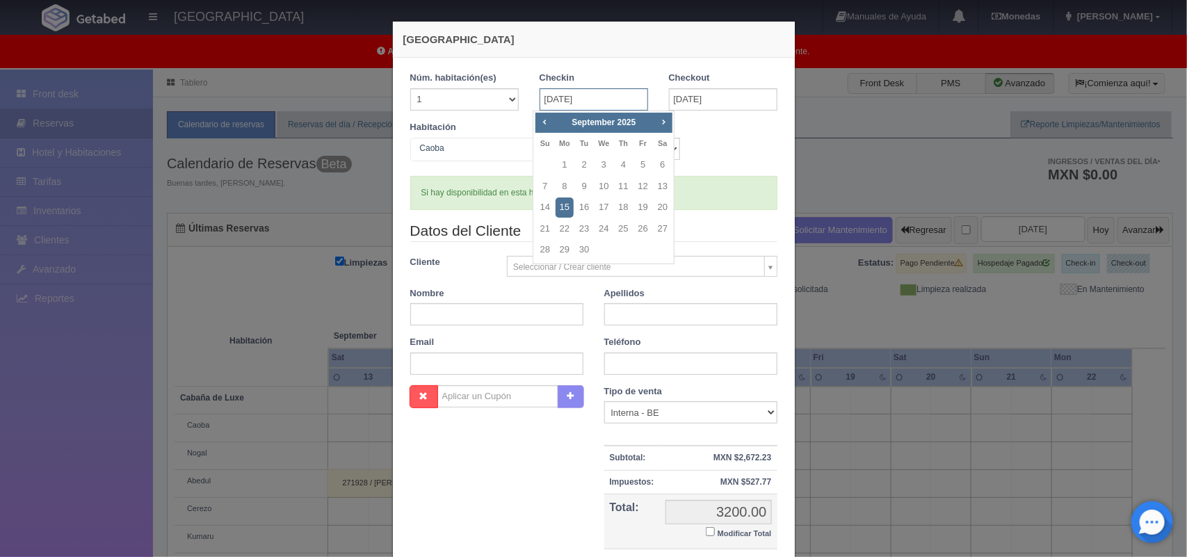
click at [596, 101] on input "15-09-2025" at bounding box center [593, 99] width 108 height 22
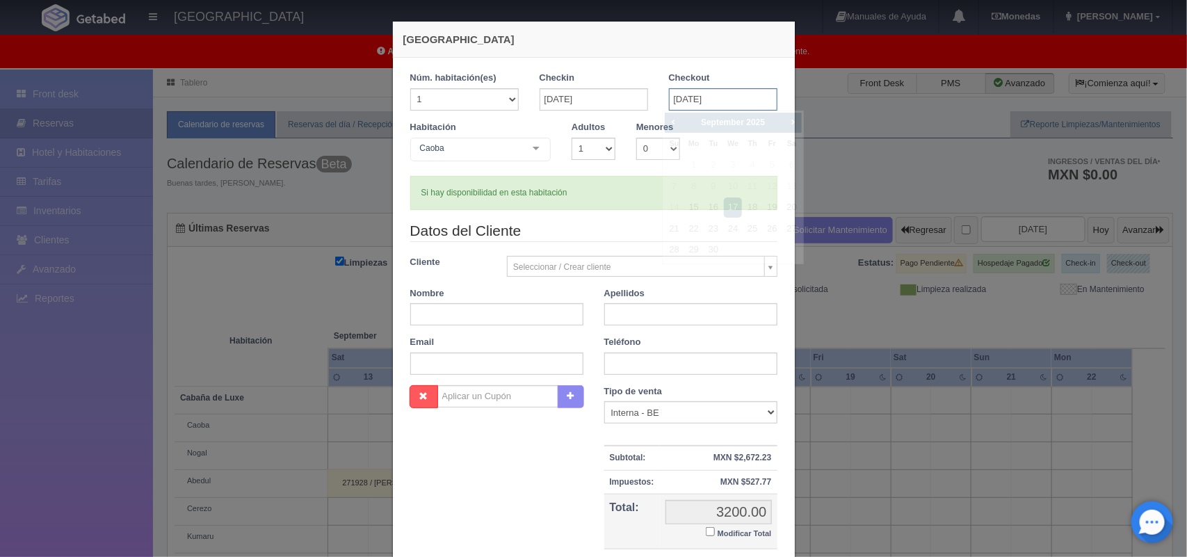
click at [724, 99] on input "17-09-2025" at bounding box center [723, 99] width 108 height 22
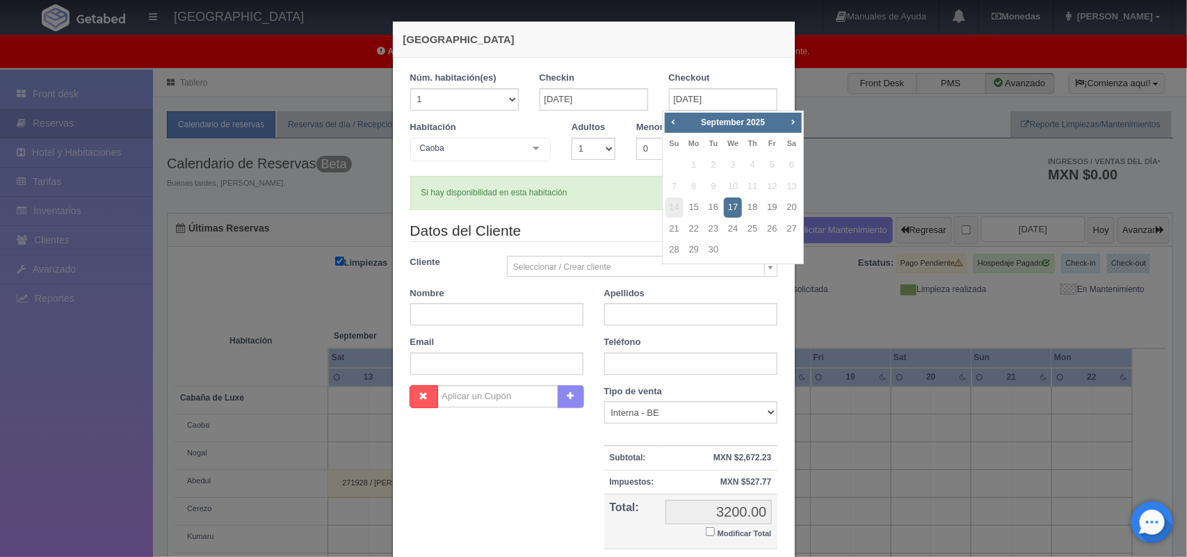
click at [676, 210] on span "14" at bounding box center [674, 207] width 18 height 20
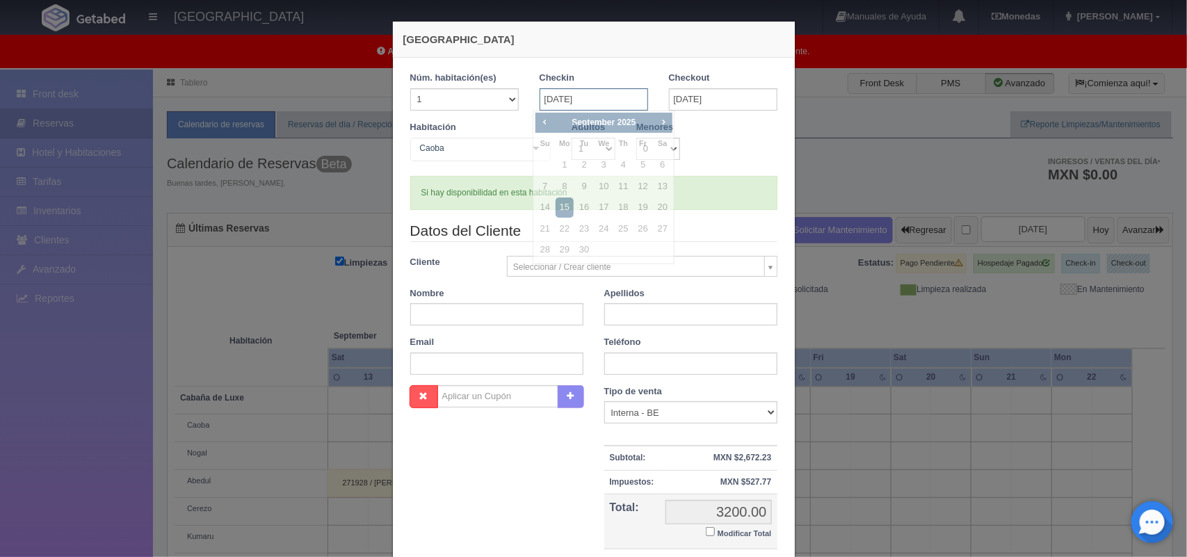
click at [588, 103] on input "15-09-2025" at bounding box center [593, 99] width 108 height 22
click at [546, 210] on link "14" at bounding box center [545, 207] width 18 height 20
type input "14-09-2025"
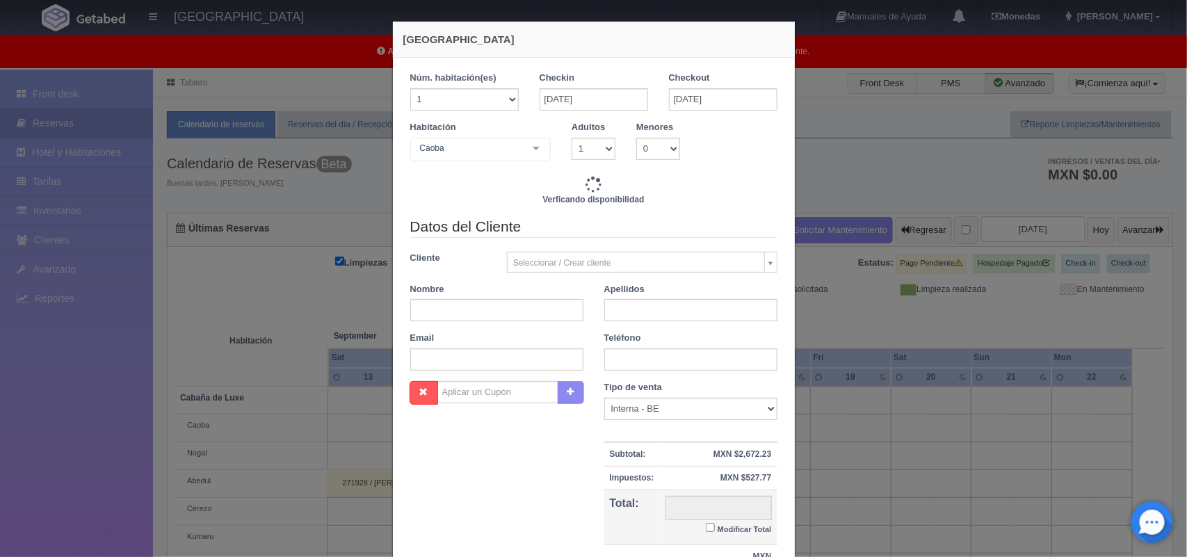
checkbox input "false"
type input "4900.00"
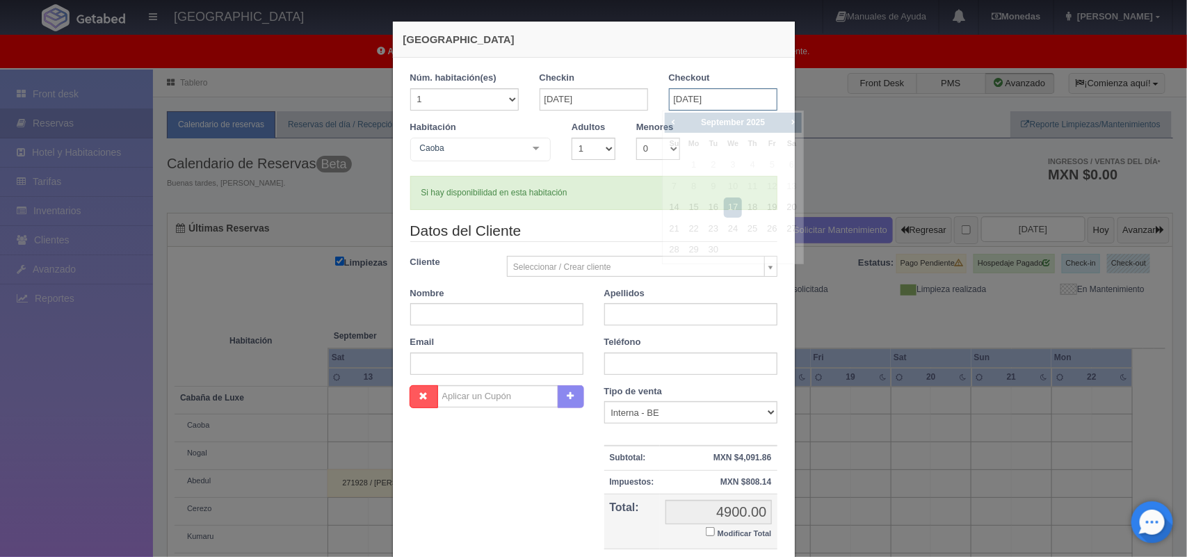
click at [715, 96] on input "17-09-2025" at bounding box center [723, 99] width 108 height 22
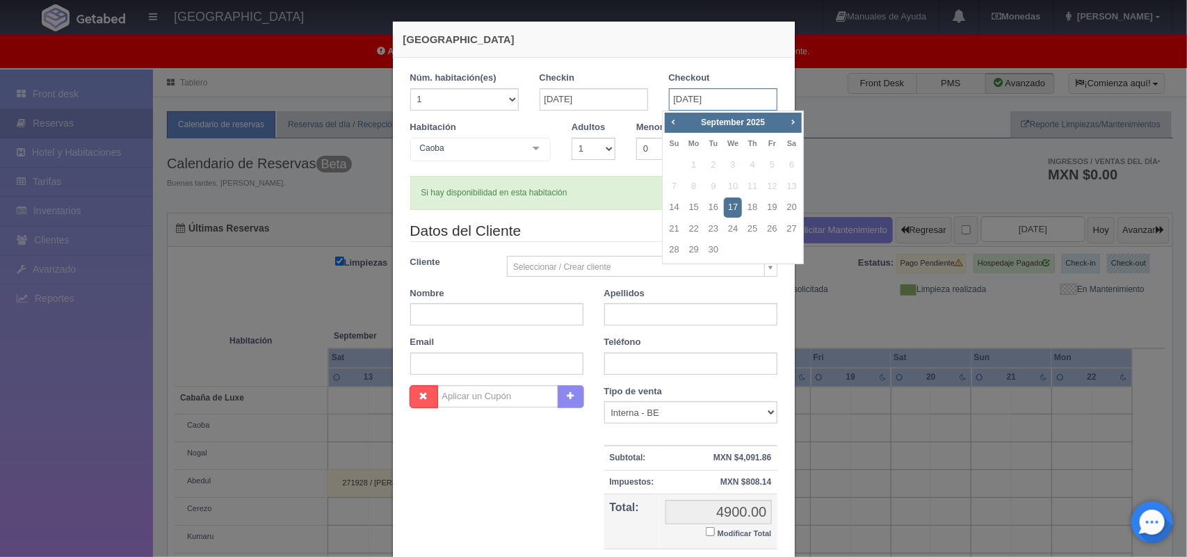
checkbox input "false"
click at [710, 209] on link "16" at bounding box center [713, 207] width 18 height 20
type input "16-09-2025"
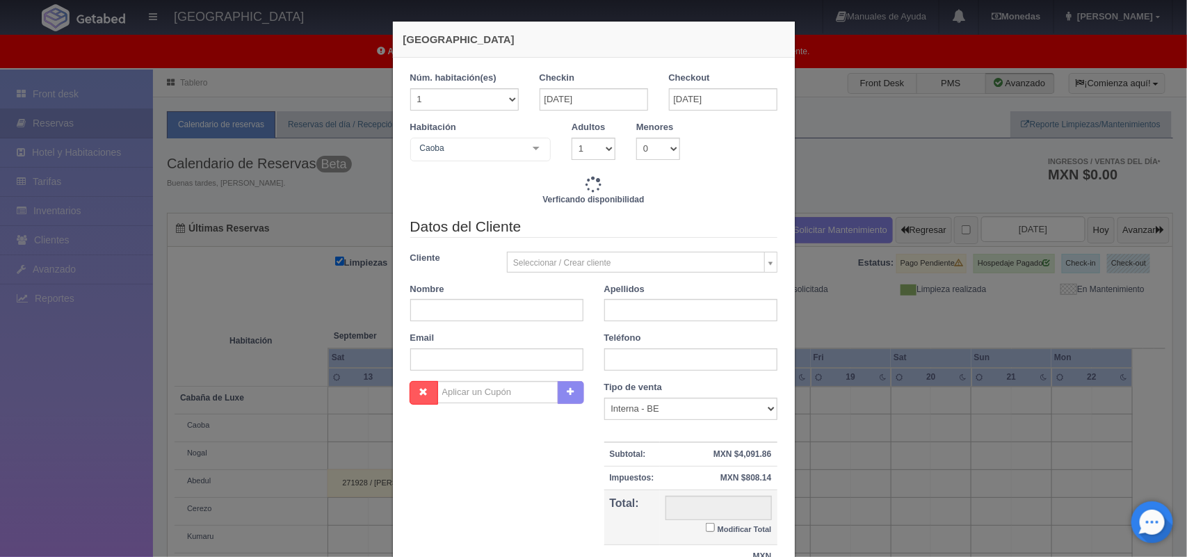
checkbox input "false"
type input "3400.00"
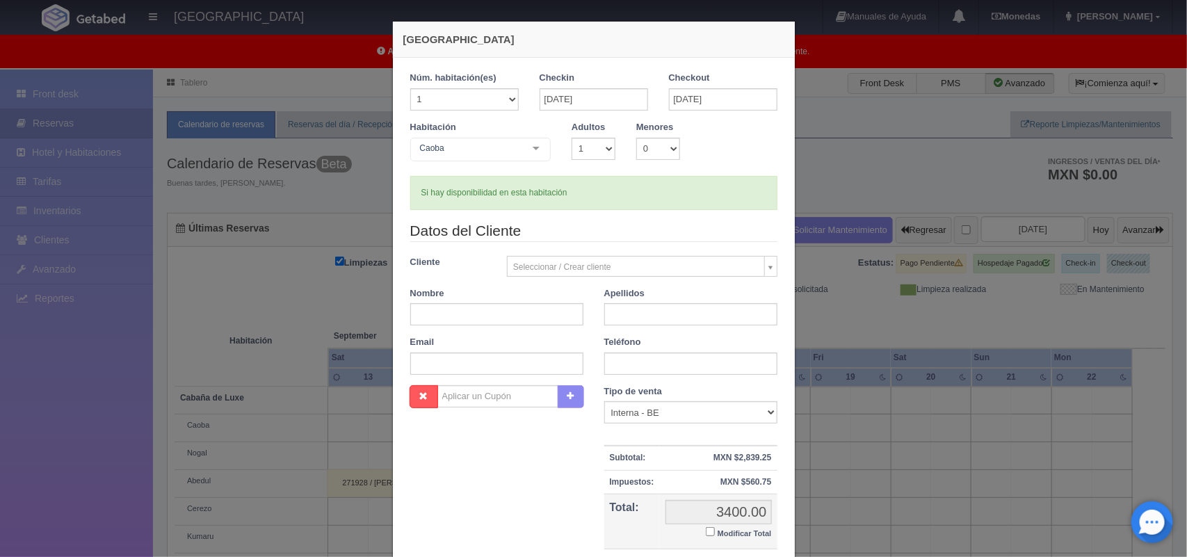
checkbox input "false"
click at [549, 40] on h4 "[GEOGRAPHIC_DATA]" at bounding box center [593, 39] width 381 height 15
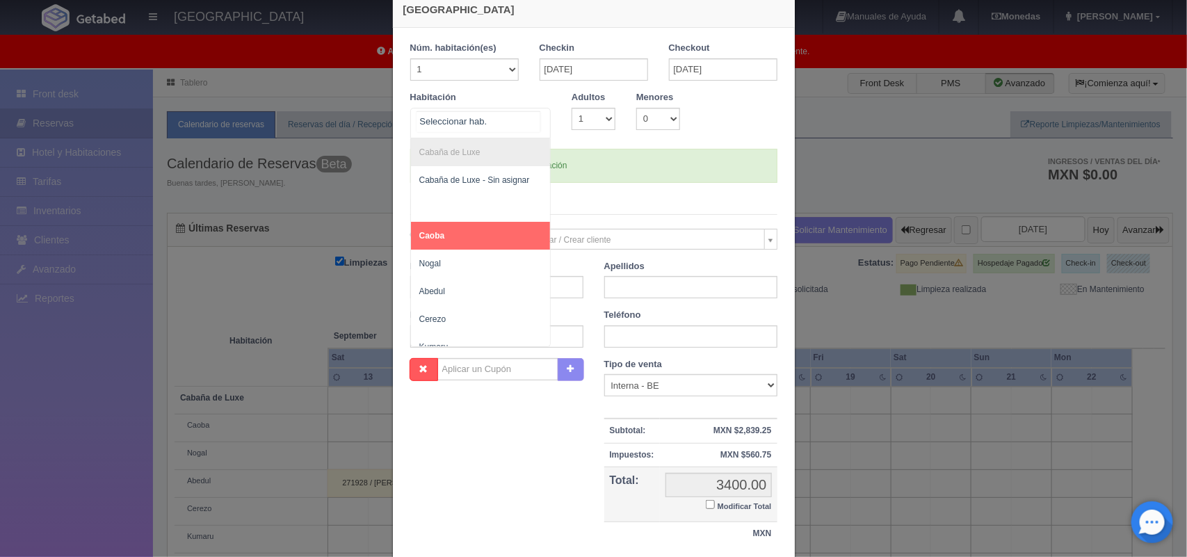
click at [530, 116] on div at bounding box center [536, 118] width 28 height 21
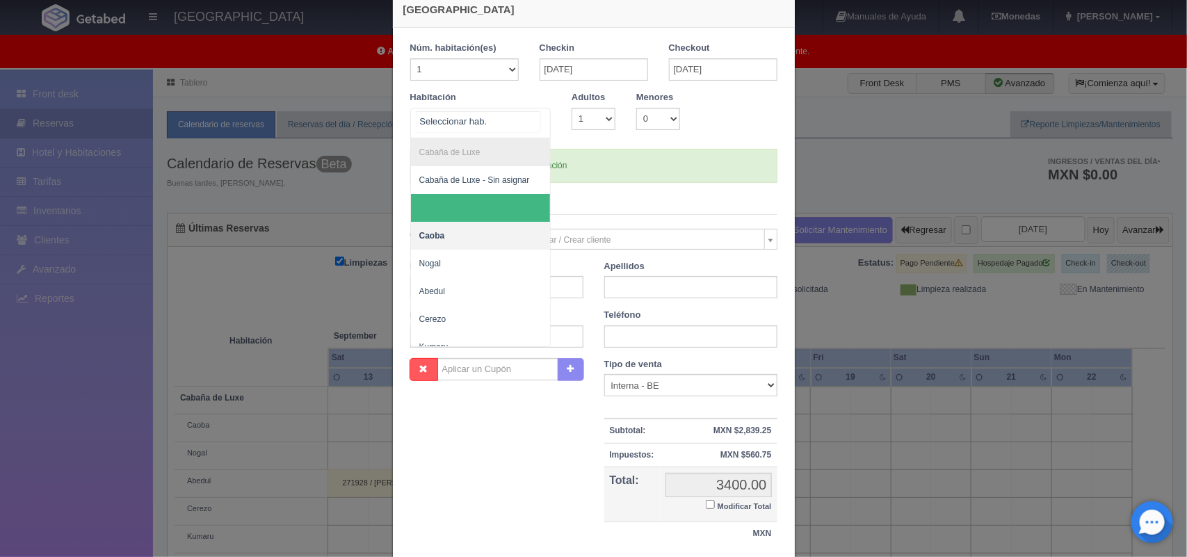
scroll to position [222, 0]
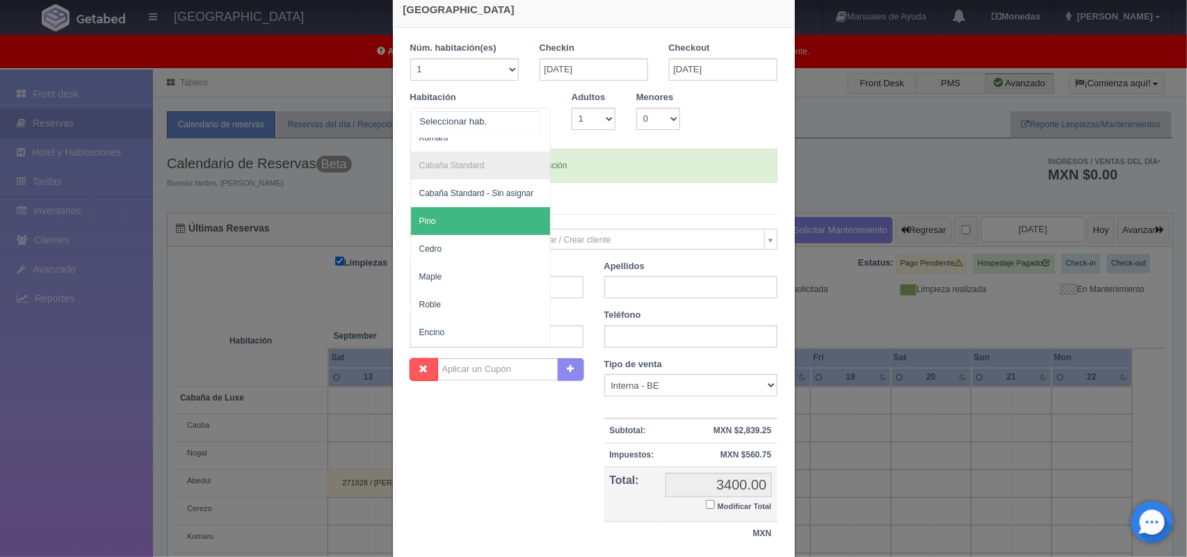
click at [490, 216] on span "Pino" at bounding box center [481, 221] width 140 height 28
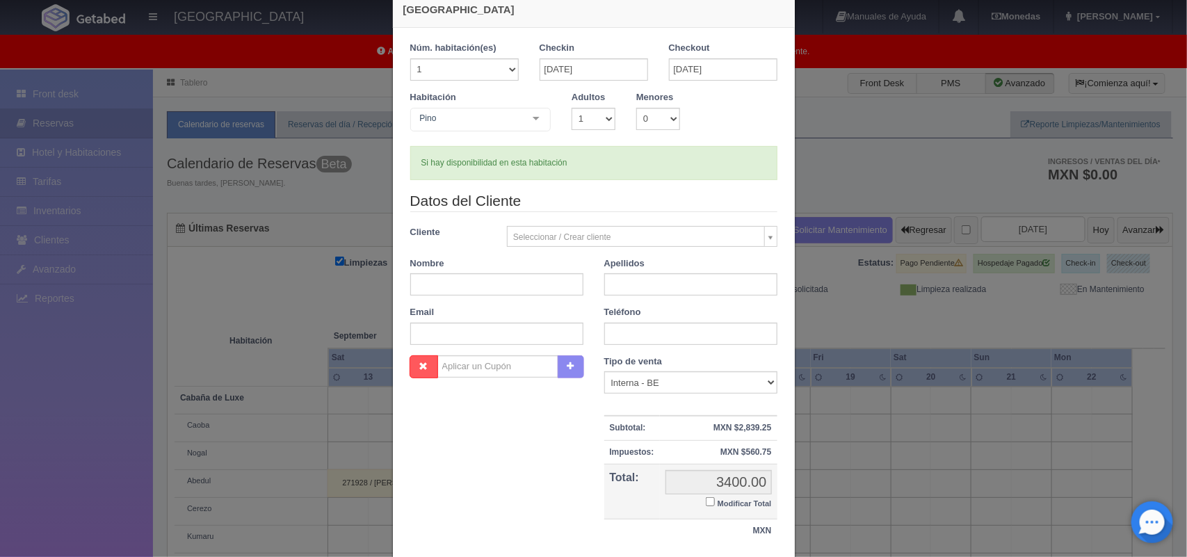
checkbox input "false"
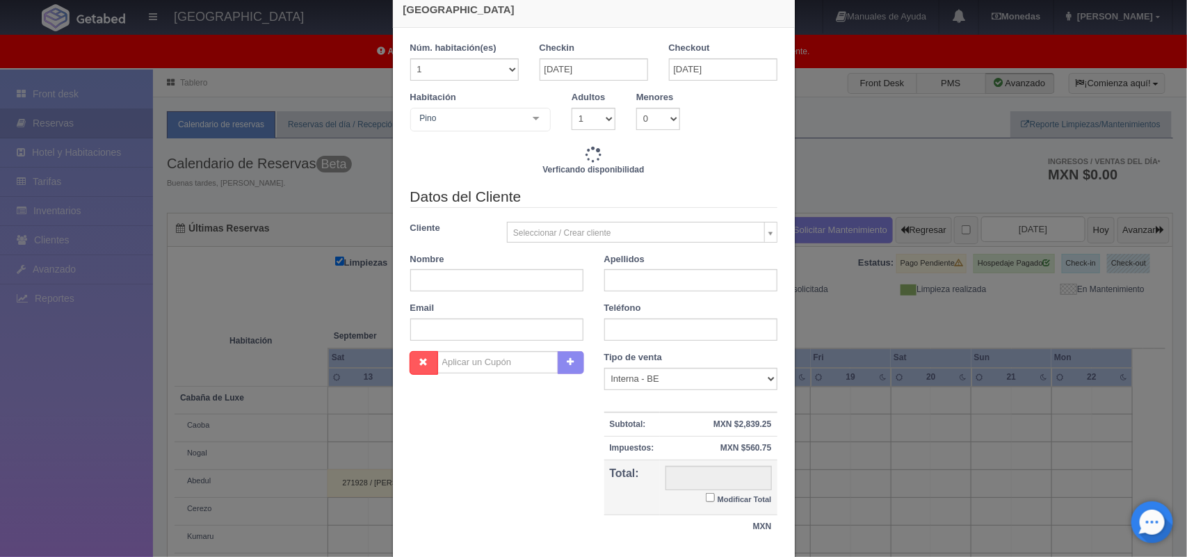
type input "3000.00"
checkbox input "false"
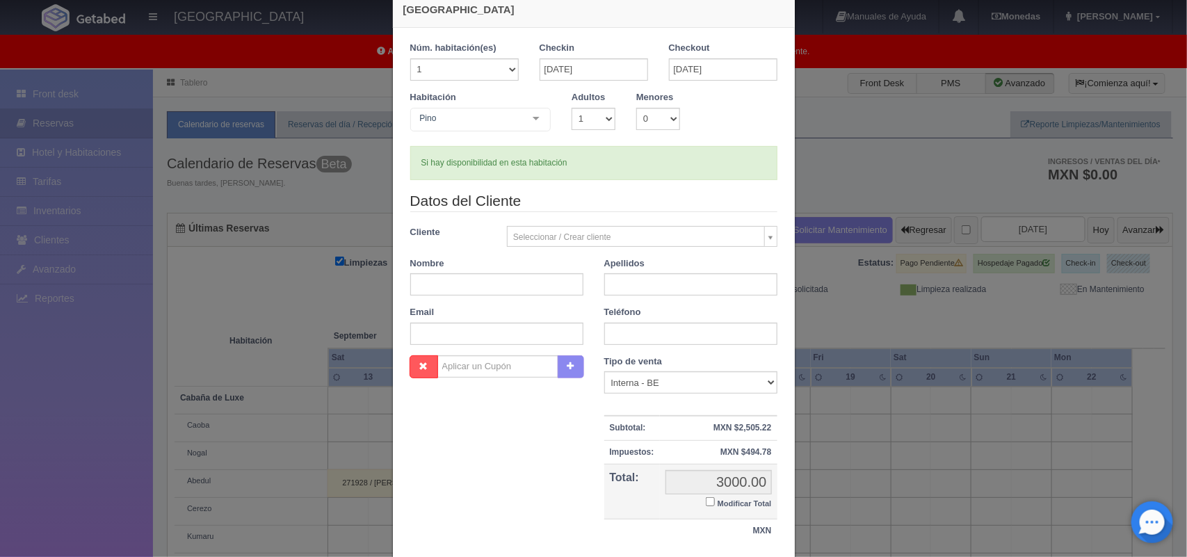
scroll to position [0, 0]
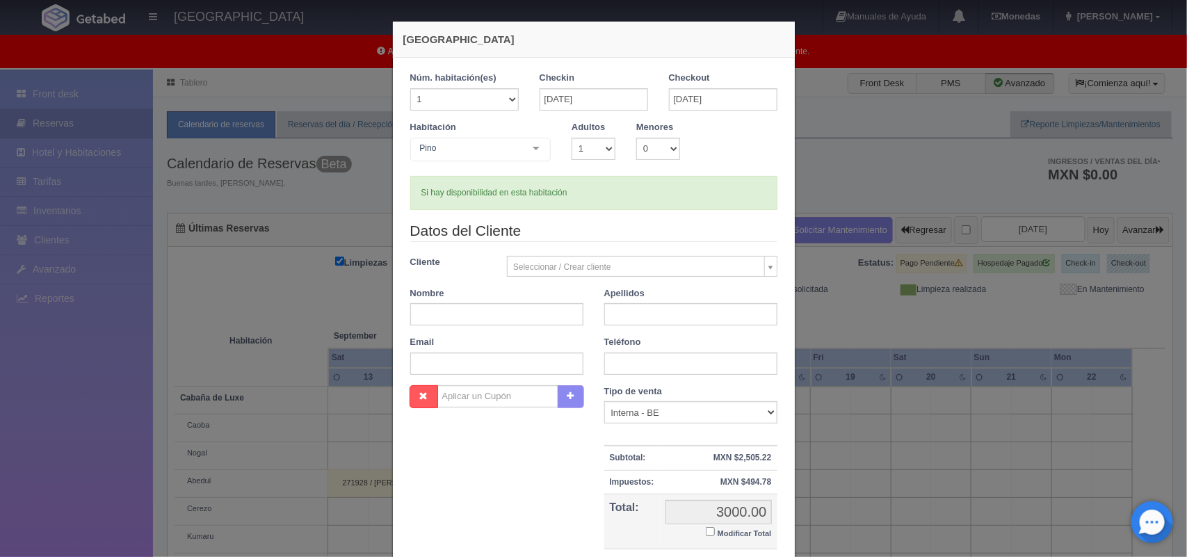
click at [749, 35] on h4 "[GEOGRAPHIC_DATA]" at bounding box center [593, 39] width 381 height 15
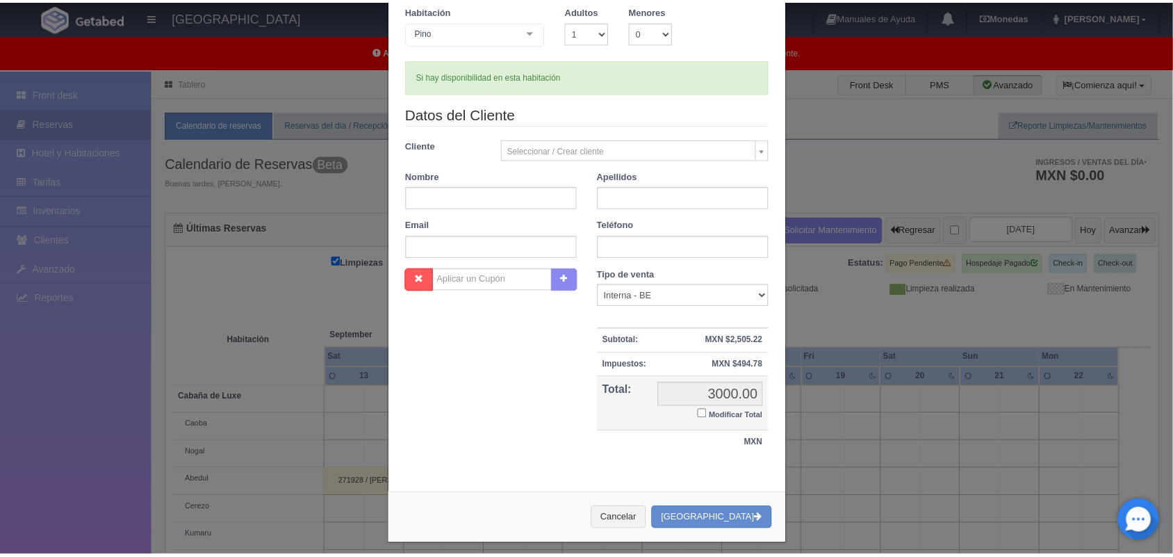
scroll to position [127, 0]
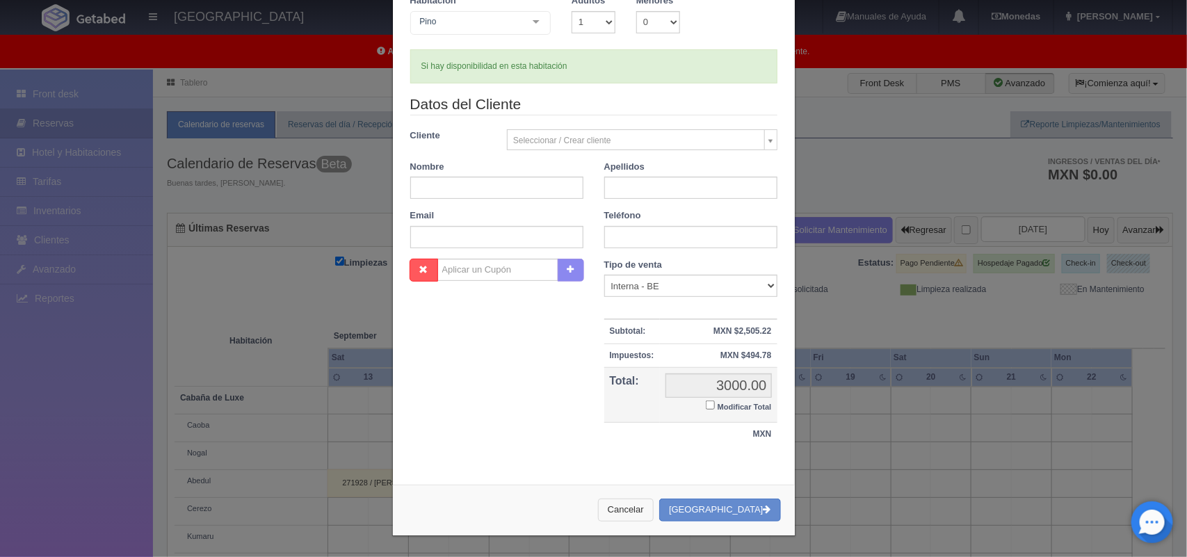
click at [653, 509] on button "Cancelar" at bounding box center [626, 509] width 56 height 23
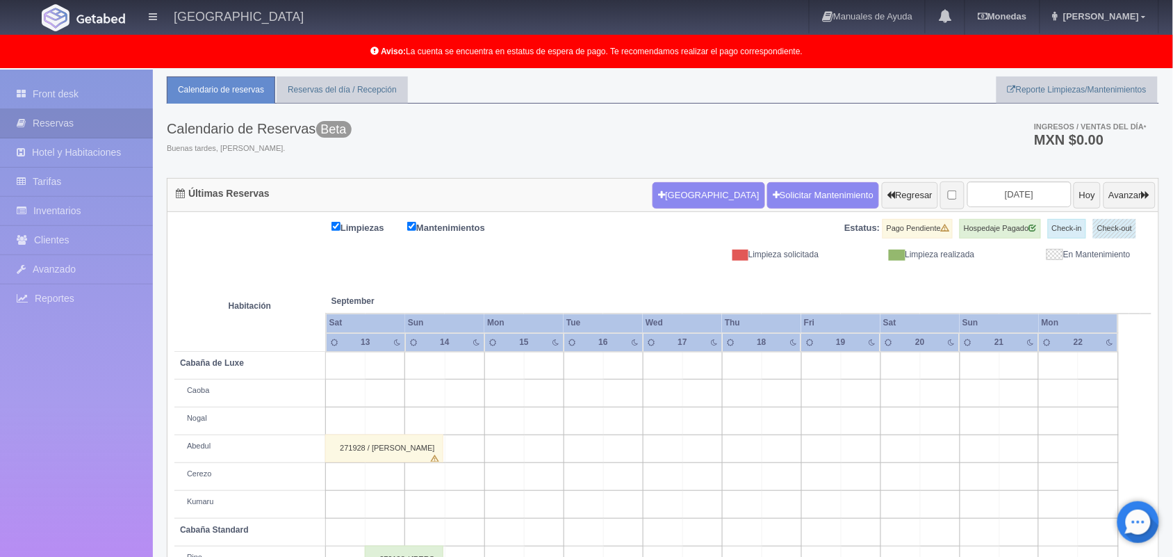
scroll to position [70, 0]
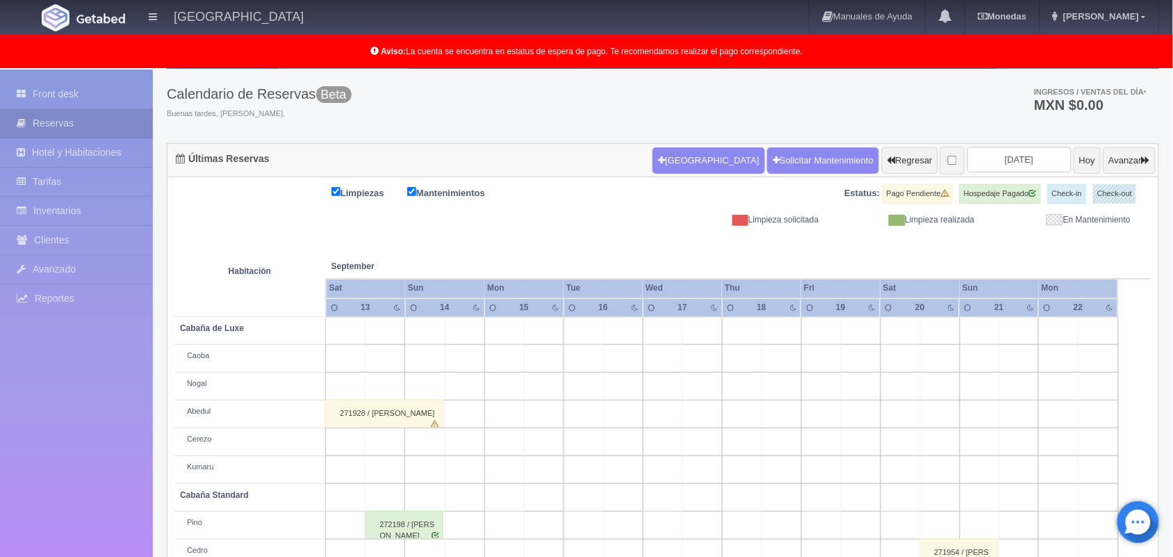
click at [699, 178] on div "Nueva Reserva Solicitar Mantenimiento Regresar 2025-09-15 Hoy Avanzar" at bounding box center [904, 161] width 510 height 36
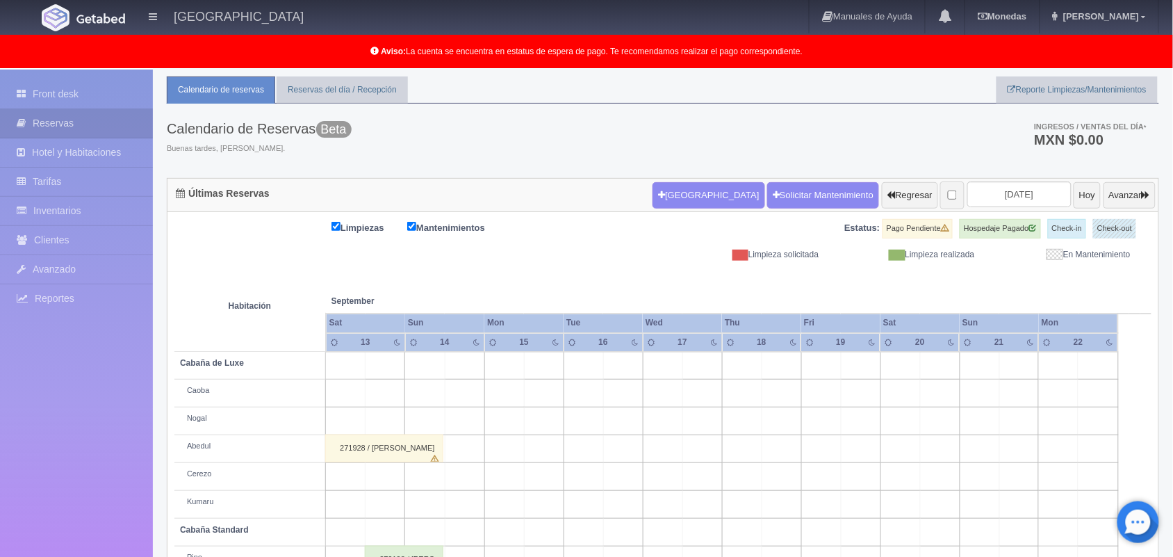
scroll to position [0, 0]
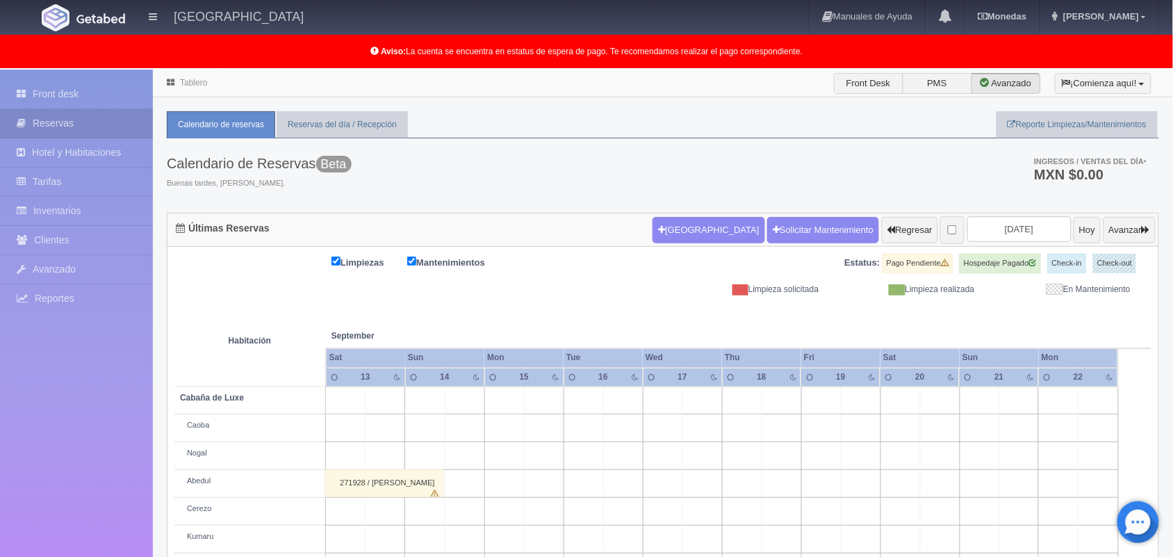
click at [188, 85] on link "Tablero" at bounding box center [193, 83] width 27 height 10
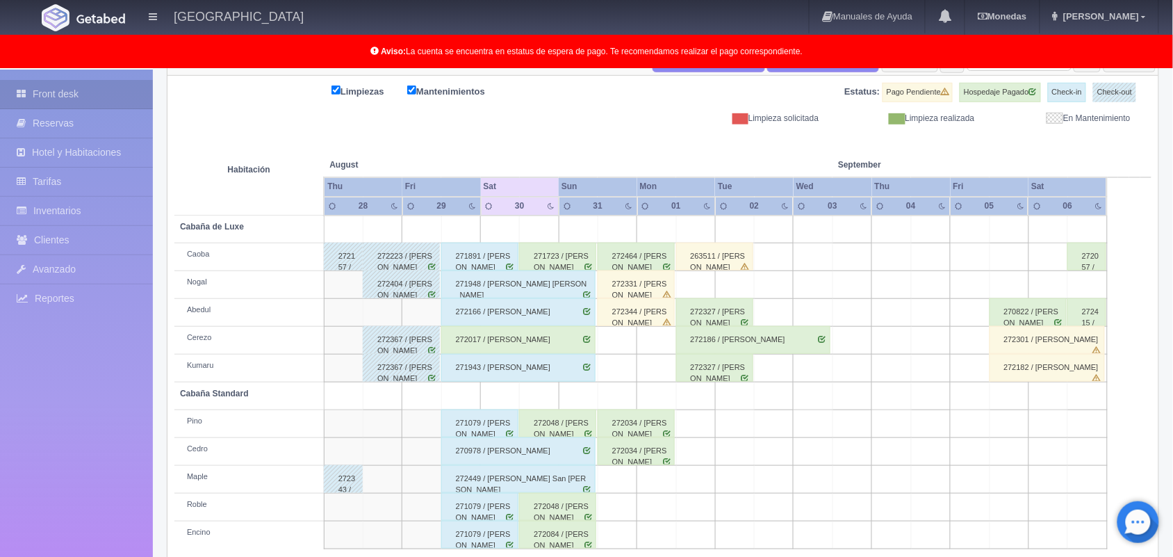
scroll to position [193, 0]
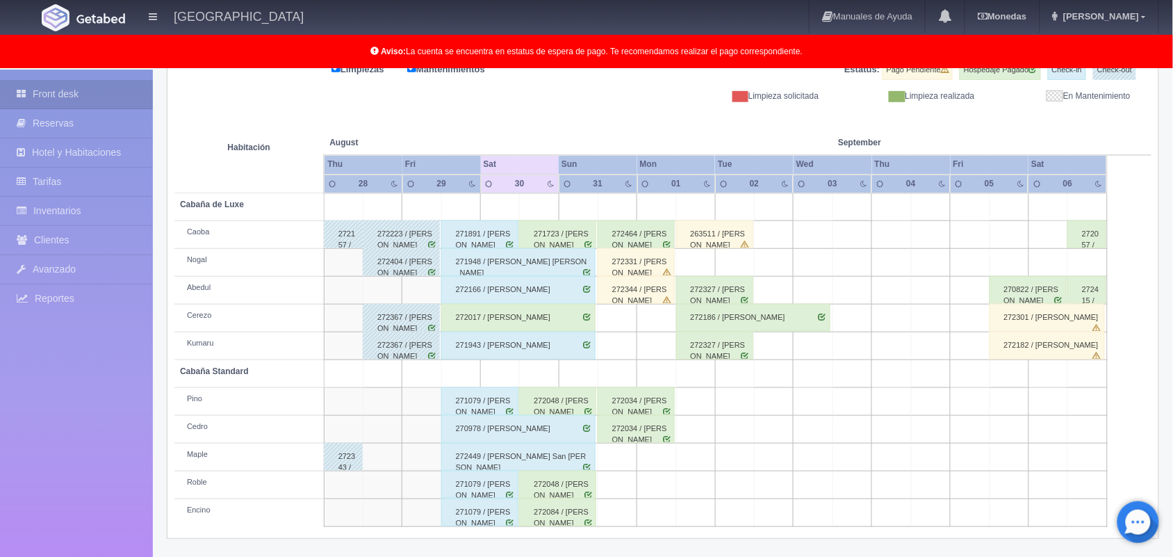
click at [546, 316] on div "272017 / Dulce [PERSON_NAME]" at bounding box center [518, 318] width 154 height 28
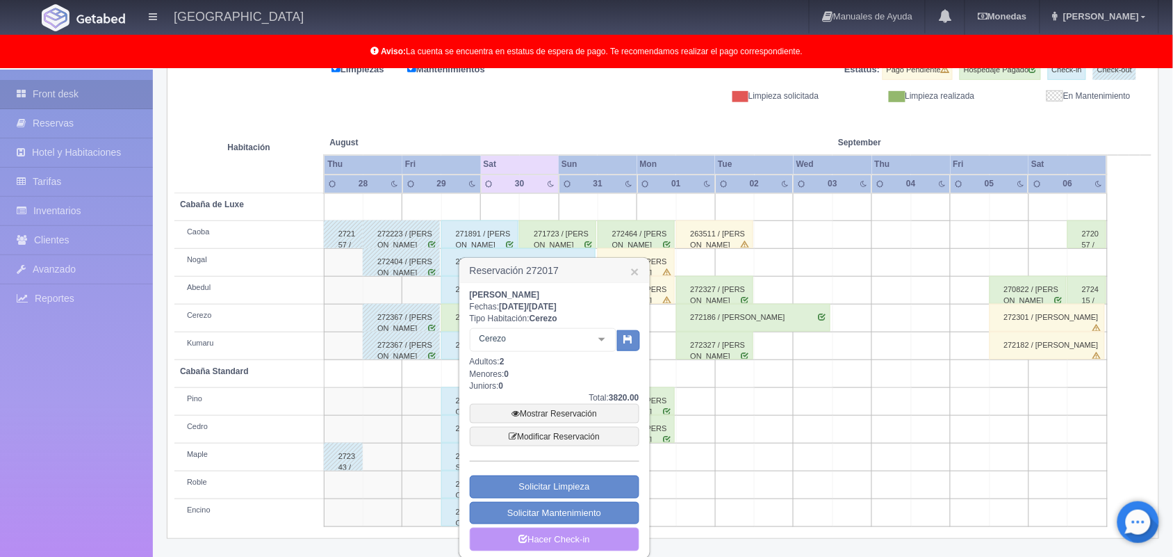
click at [551, 539] on link "Hacer Check-in" at bounding box center [555, 540] width 170 height 24
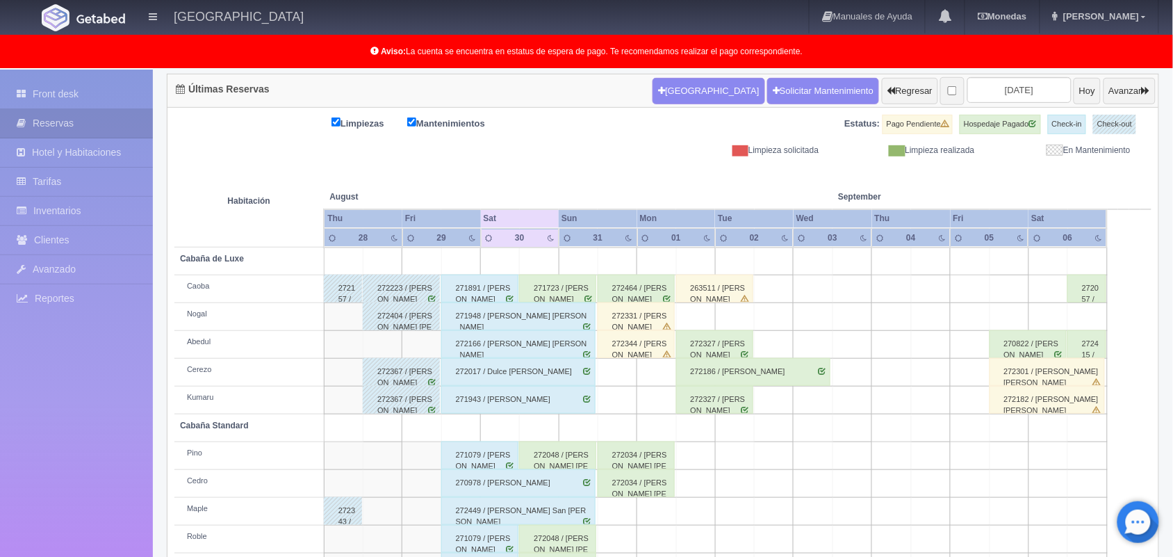
scroll to position [139, 0]
click at [999, 89] on input "[DATE]" at bounding box center [1020, 90] width 104 height 26
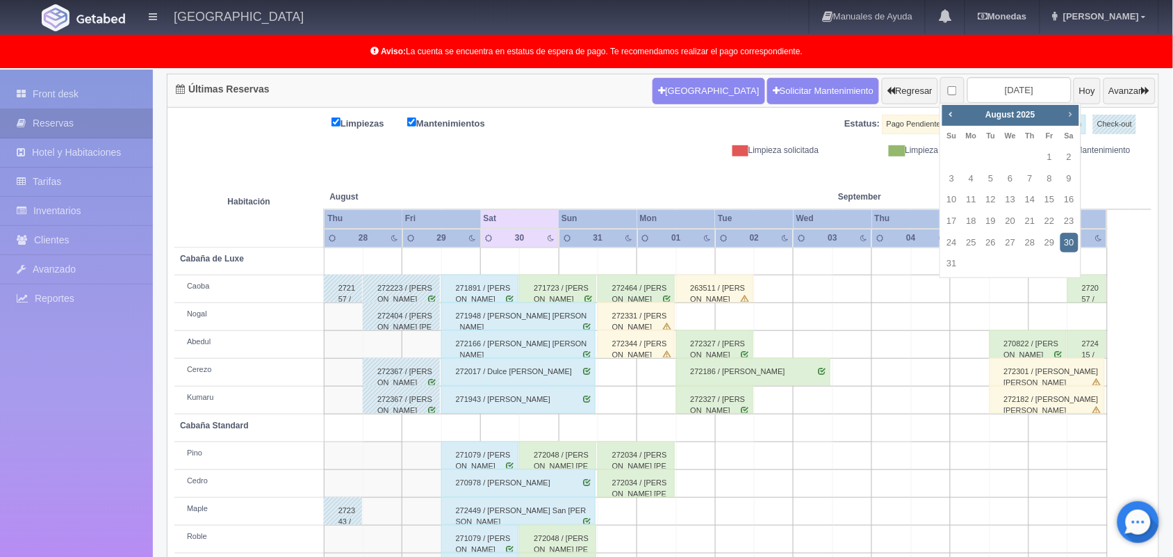
click at [1071, 113] on span "Next" at bounding box center [1070, 113] width 11 height 11
click at [1068, 220] on link "27" at bounding box center [1070, 221] width 18 height 20
type input "[DATE]"
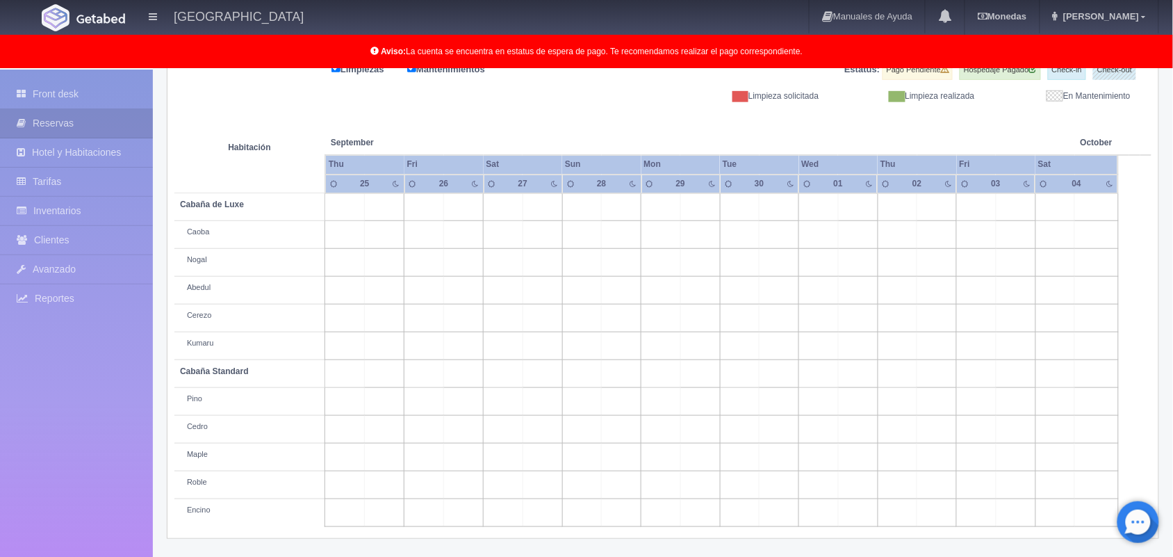
drag, startPoint x: 0, startPoint y: 0, endPoint x: 1183, endPoint y: 171, distance: 1195.5
click at [1173, 171] on html "[GEOGRAPHIC_DATA] Manuales de Ayuda Actualizaciones recientes [GEOGRAPHIC_DATA]…" at bounding box center [586, 85] width 1173 height 557
